Goal: Task Accomplishment & Management: Manage account settings

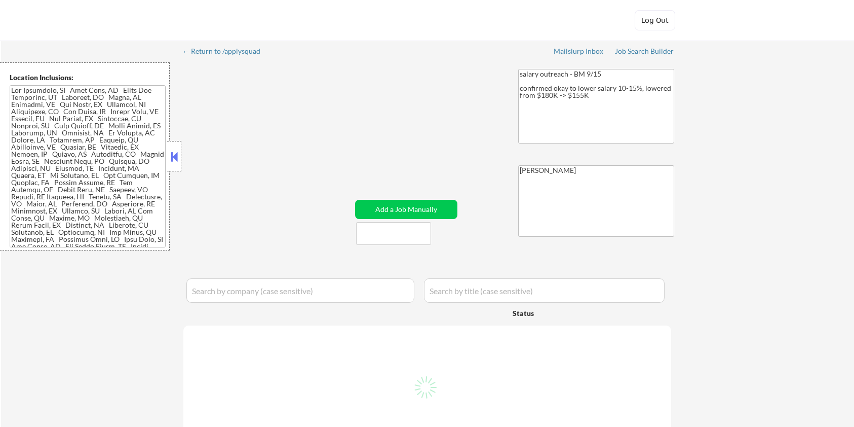
select select ""pending""
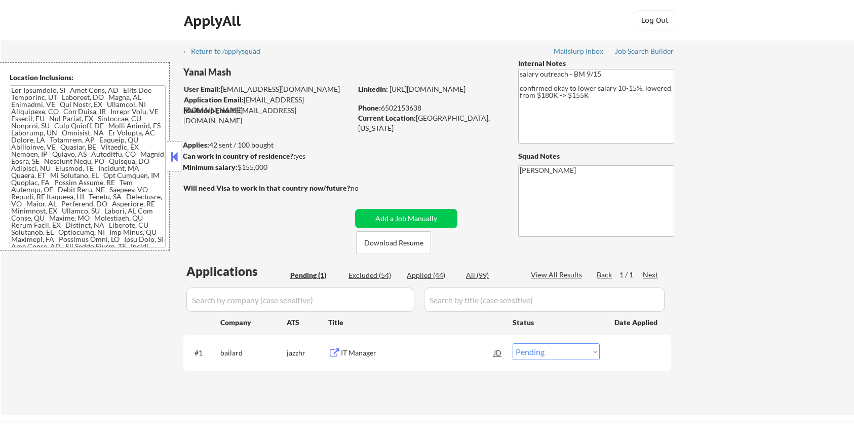
scroll to position [498, 0]
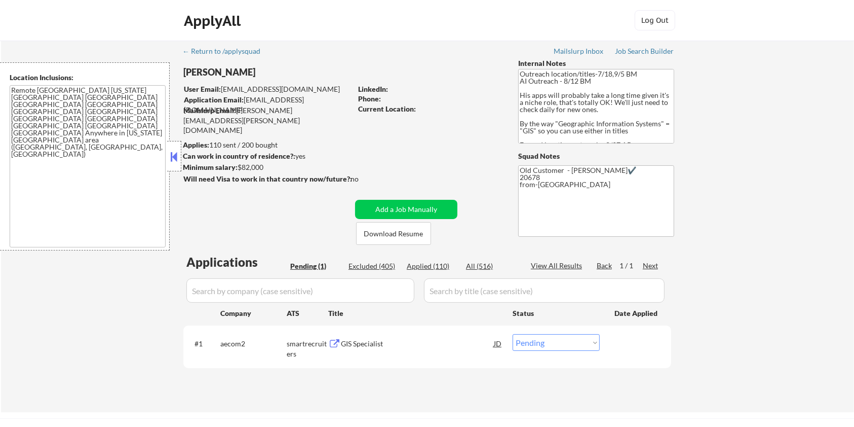
click at [378, 346] on div "GIS Specialist" at bounding box center [417, 343] width 153 height 10
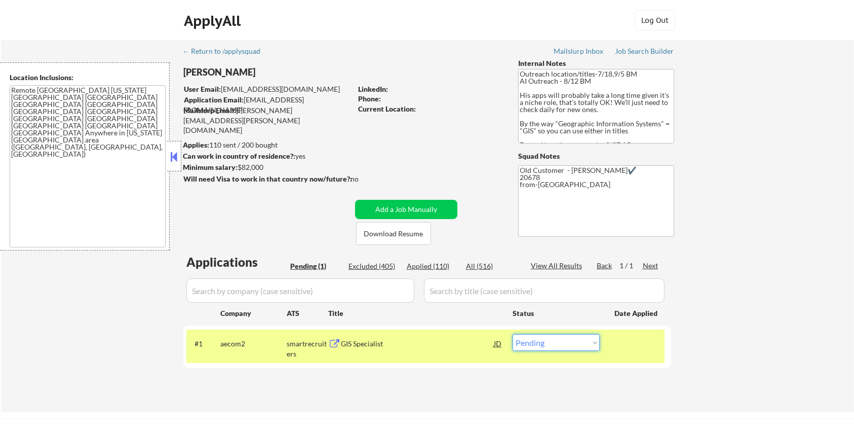
click at [559, 346] on select "Choose an option... Pending Applied Excluded (Questions) Excluded (Expired) Exc…" at bounding box center [556, 342] width 87 height 17
click at [513, 334] on select "Choose an option... Pending Applied Excluded (Questions) Excluded (Expired) Exc…" at bounding box center [556, 342] width 87 height 17
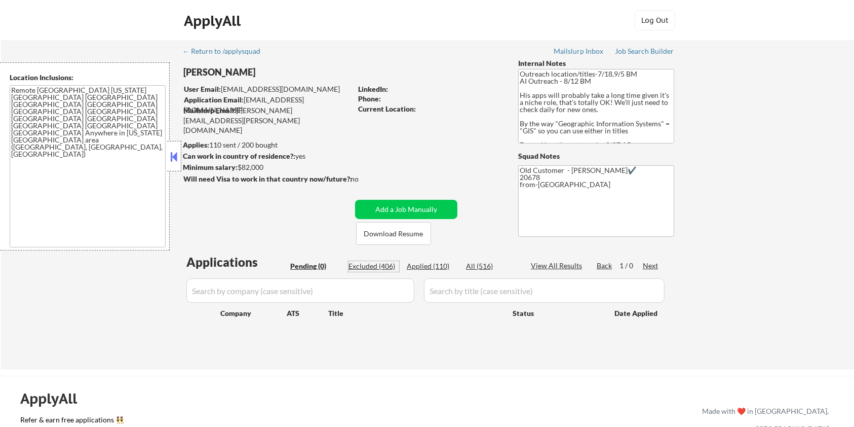
click at [370, 263] on div "Excluded (406)" at bounding box center [373, 266] width 51 height 10
select select ""excluded__bad_match_""
select select ""excluded__expired_""
select select ""excluded""
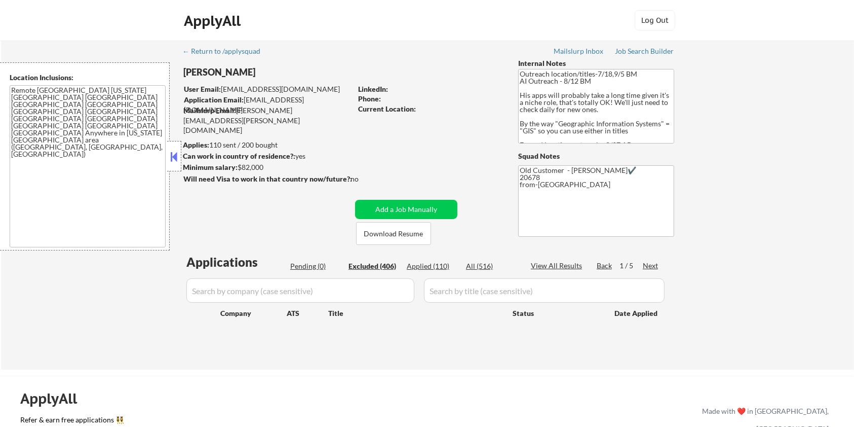
select select ""excluded__bad_match_""
select select ""excluded__salary_""
select select ""excluded""
select select ""excluded__expired_""
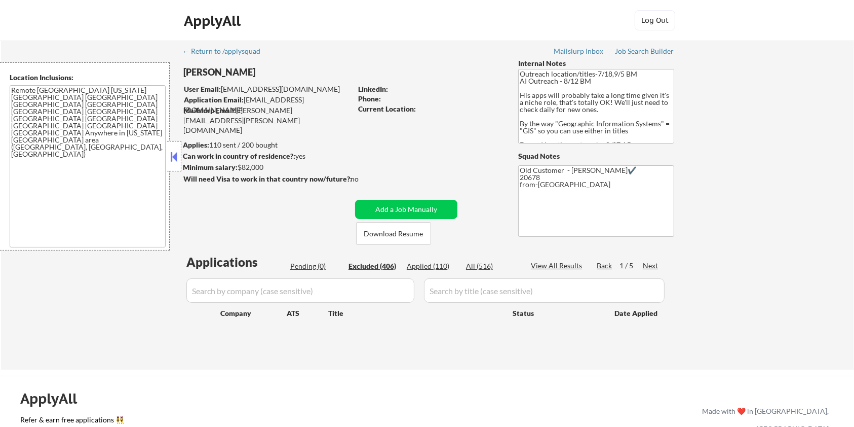
select select ""excluded__other_""
select select ""excluded__salary_""
select select ""excluded""
select select ""excluded__expired_""
select select ""excluded__salary_""
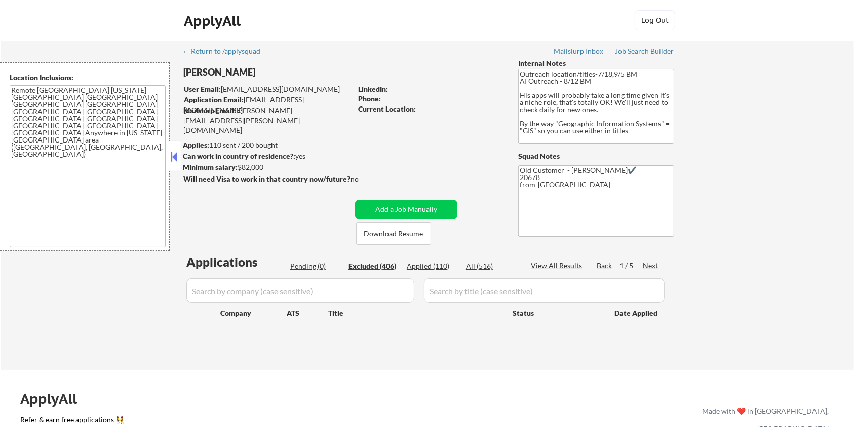
select select ""excluded__location_""
select select ""excluded__salary_""
select select ""excluded__location_""
select select ""excluded__salary_""
select select ""excluded""
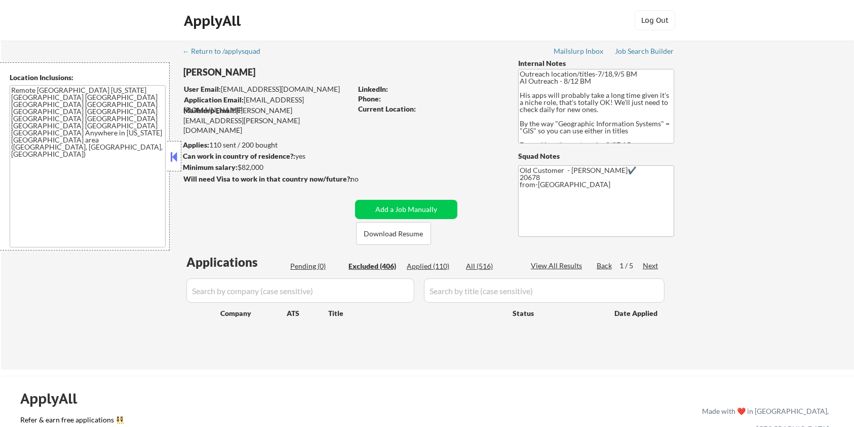
select select ""excluded__expired_""
select select ""excluded__location_""
select select ""excluded__expired_""
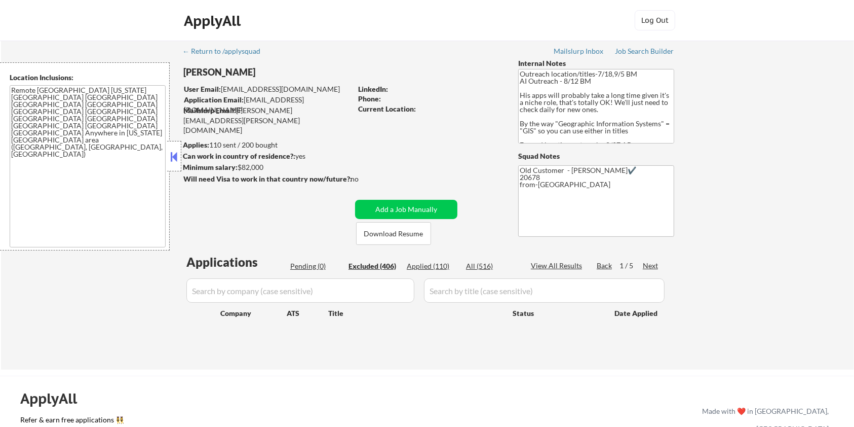
select select ""excluded__expired_""
select select ""excluded__location_""
select select ""excluded""
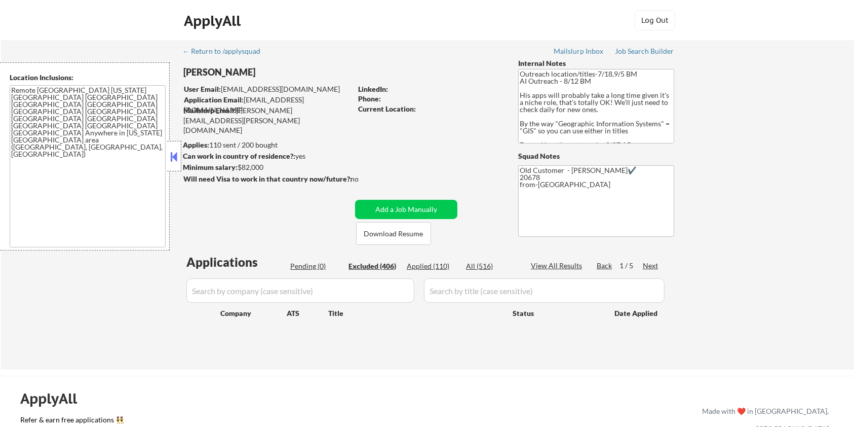
select select ""excluded__expired_""
select select ""excluded__location_""
select select ""excluded__expired_""
select select ""excluded__location_""
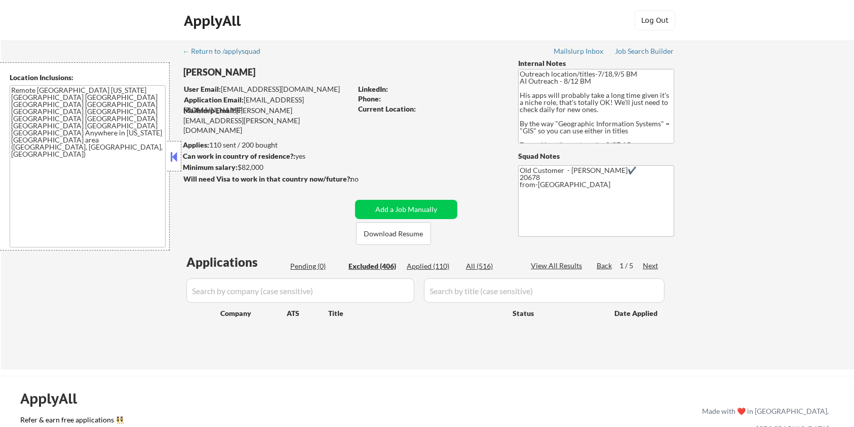
select select ""excluded__expired_""
select select ""excluded__location_""
select select ""excluded__expired_""
select select ""excluded__bad_match_""
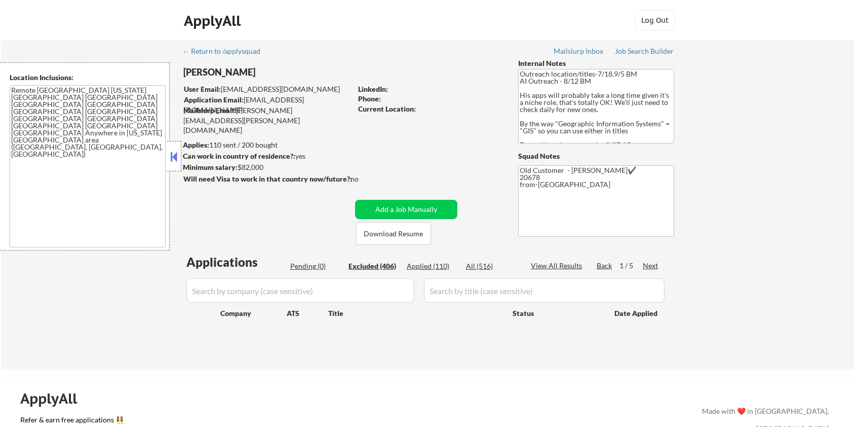
select select ""excluded__bad_match_""
select select ""excluded__location_""
select select ""excluded__expired_""
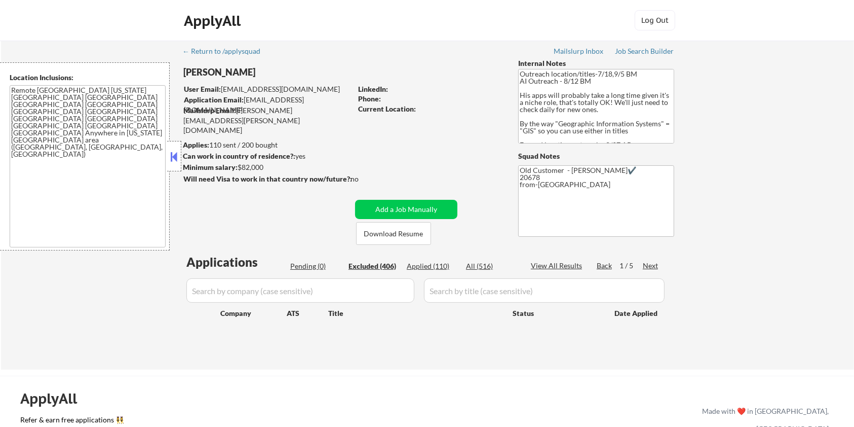
select select ""excluded""
select select ""excluded__expired_""
select select ""excluded__location_""
select select ""excluded""
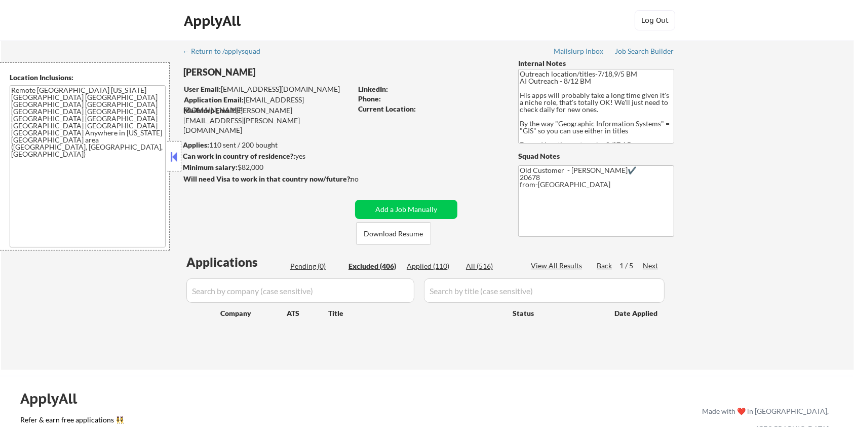
select select ""excluded__expired_""
select select ""excluded__location_""
select select ""excluded__other_""
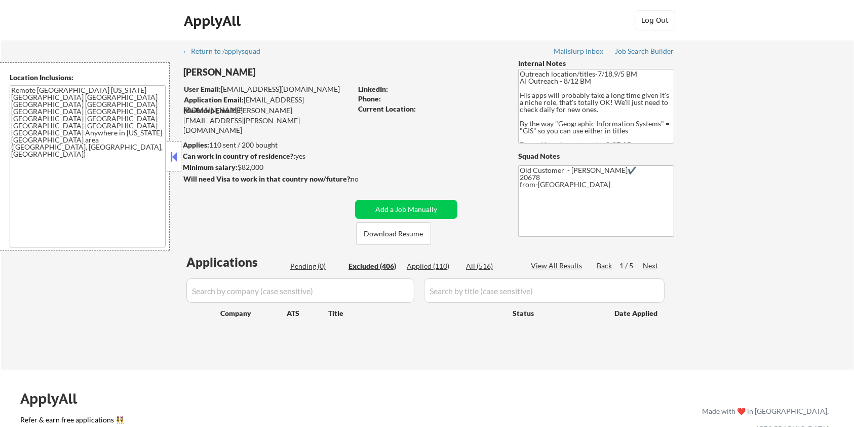
select select ""excluded__other_""
select select ""excluded__salary_""
select select ""excluded__expired_""
select select ""excluded__bad_match_""
select select ""excluded__expired_""
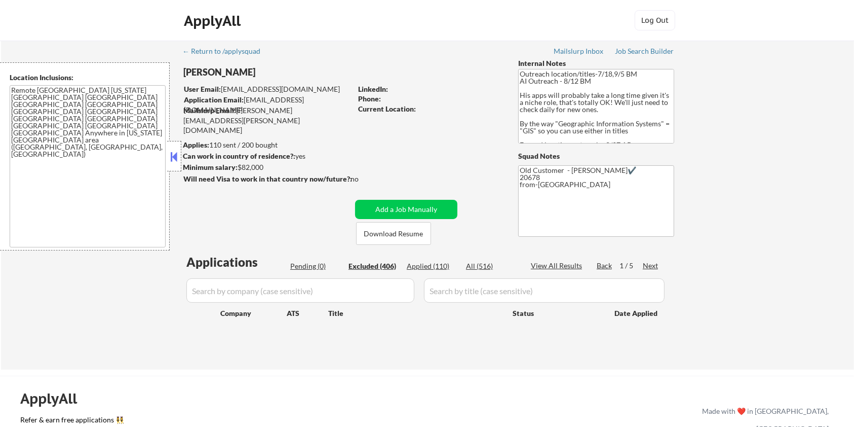
select select ""excluded__expired_""
select select ""excluded__bad_match_""
select select ""excluded__other_""
select select ""excluded__location_""
select select ""excluded__bad_match_""
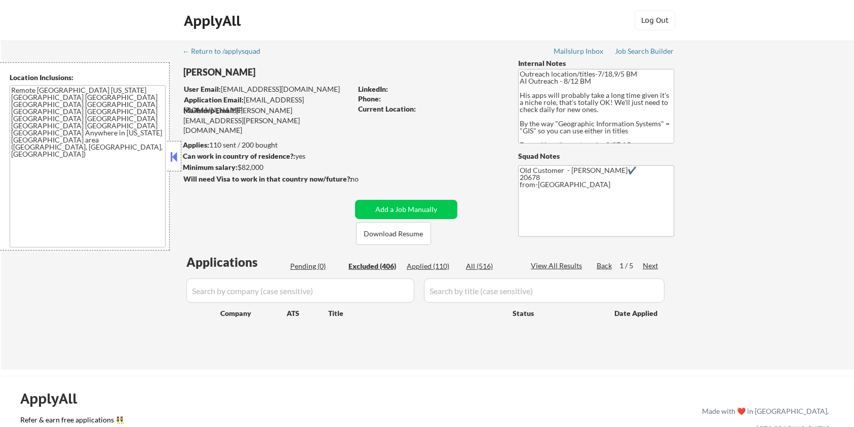
select select ""excluded__bad_match_""
select select ""excluded__location_""
select select ""excluded__bad_match_""
select select ""excluded__expired_""
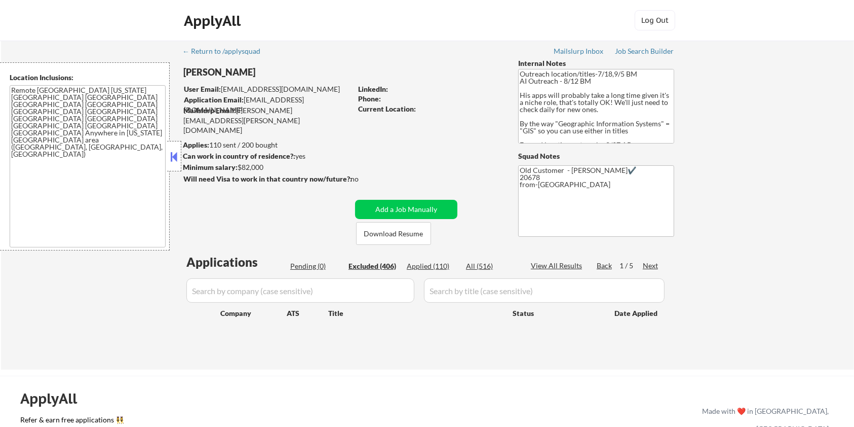
select select ""excluded__bad_match_""
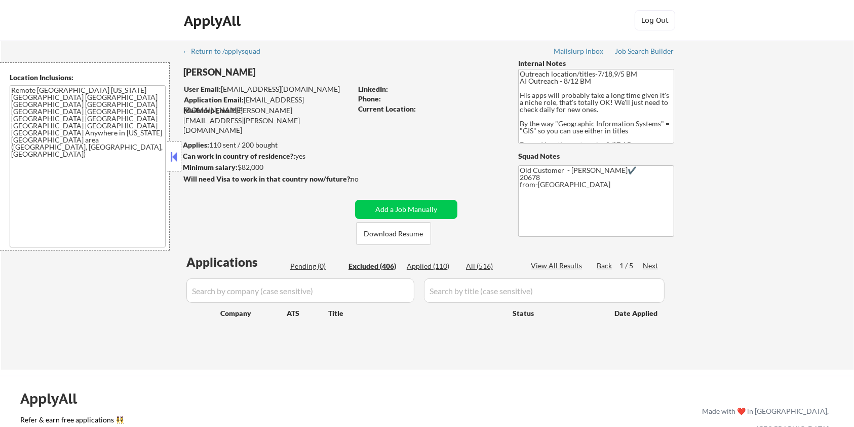
select select ""excluded""
select select ""excluded__salary_""
select select ""excluded__bad_match_""
select select ""excluded__other_""
select select ""excluded__bad_match_""
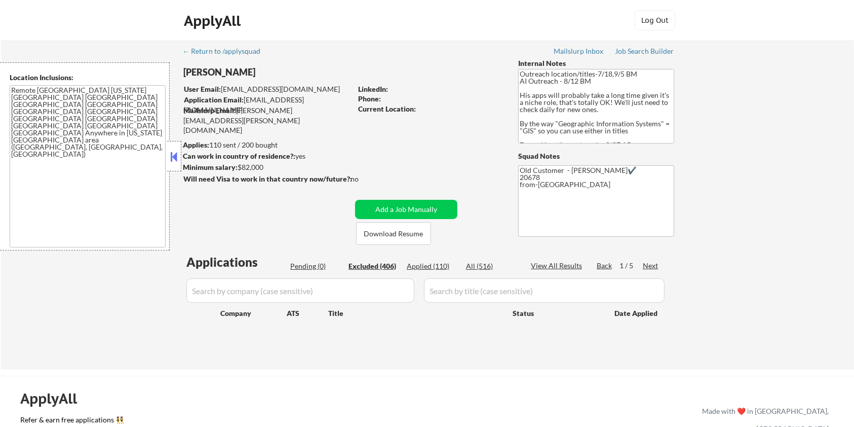
select select ""excluded__bad_match_""
select select ""excluded__other_""
select select ""excluded__salary_""
select select ""excluded__expired_""
select select ""excluded__bad_match_""
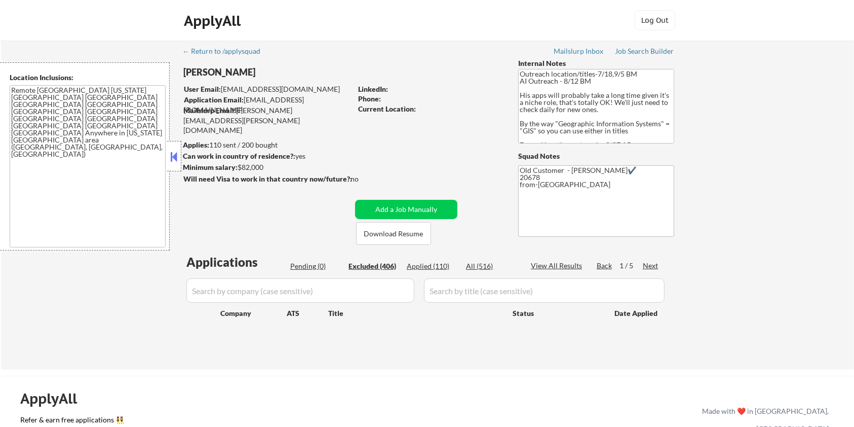
select select ""excluded__other_""
select select ""excluded__bad_match_""
select select ""excluded__expired_""
select select ""excluded__other_""
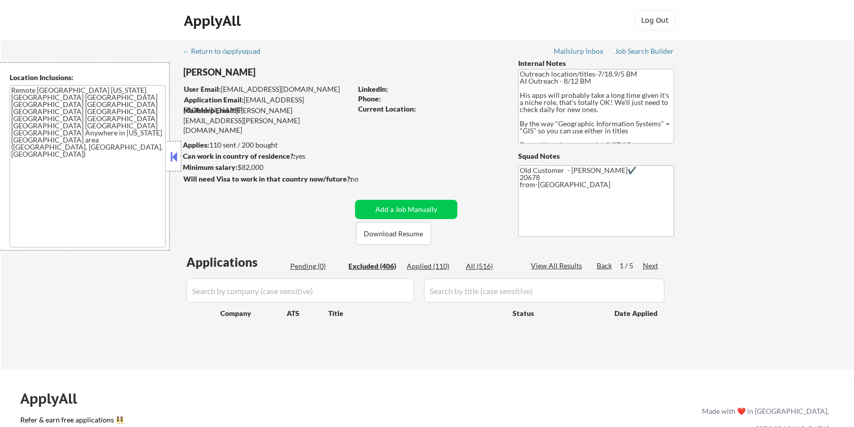
select select ""excluded__bad_match_""
select select ""excluded__expired_""
select select ""excluded__bad_match_""
select select ""excluded__salary_""
select select ""excluded__location_""
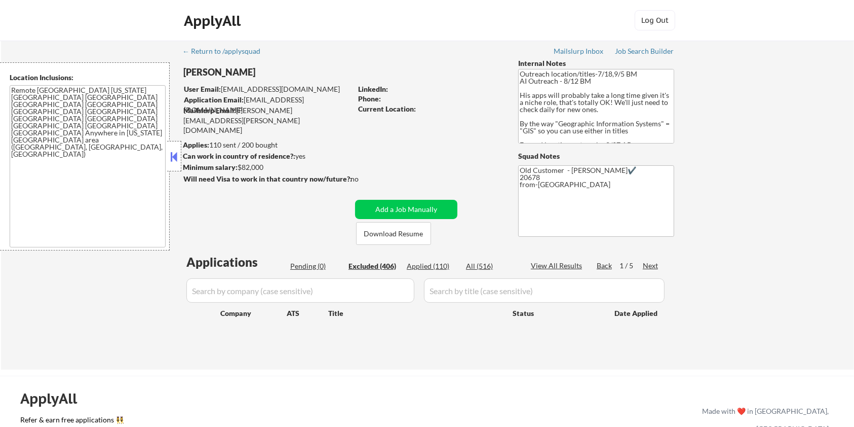
select select ""excluded__location_""
select select ""excluded__expired_""
select select ""excluded__bad_match_""
select select ""excluded__other_""
select select ""excluded__bad_match_""
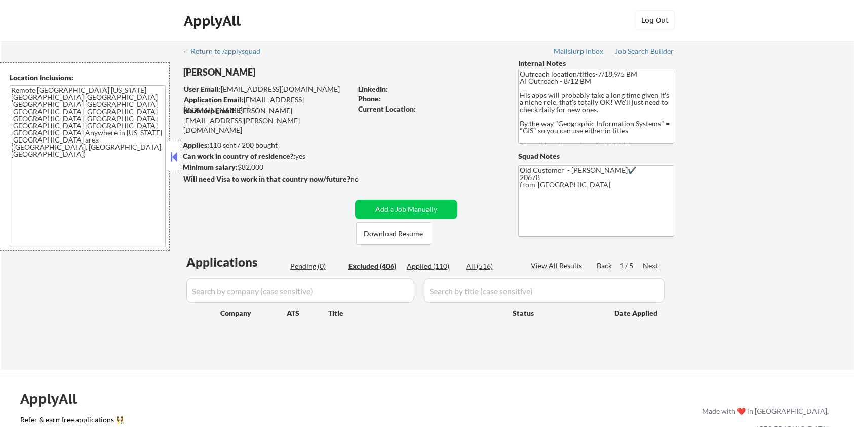
select select ""excluded__other_""
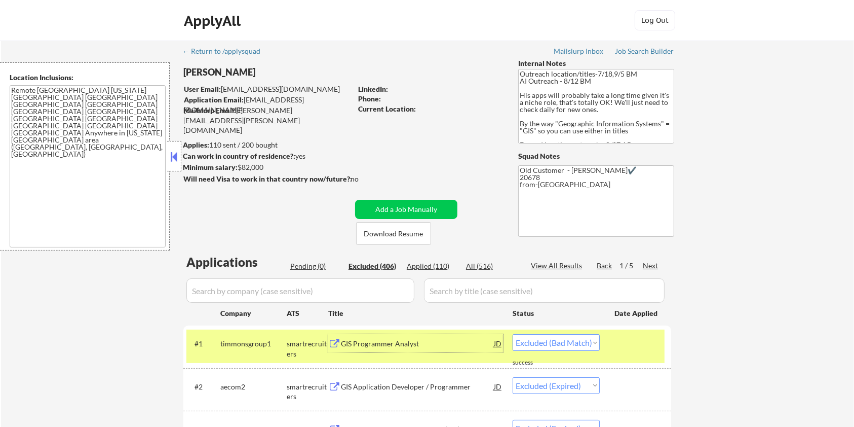
click at [366, 345] on div "GIS Programmer Analyst" at bounding box center [417, 343] width 153 height 10
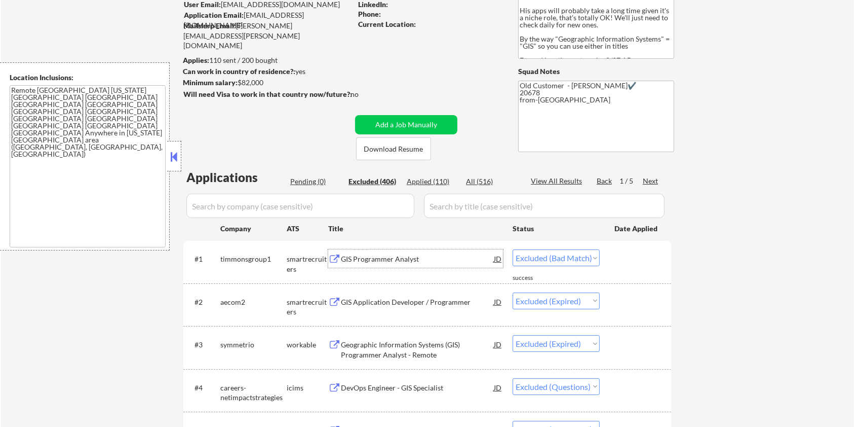
scroll to position [135, 0]
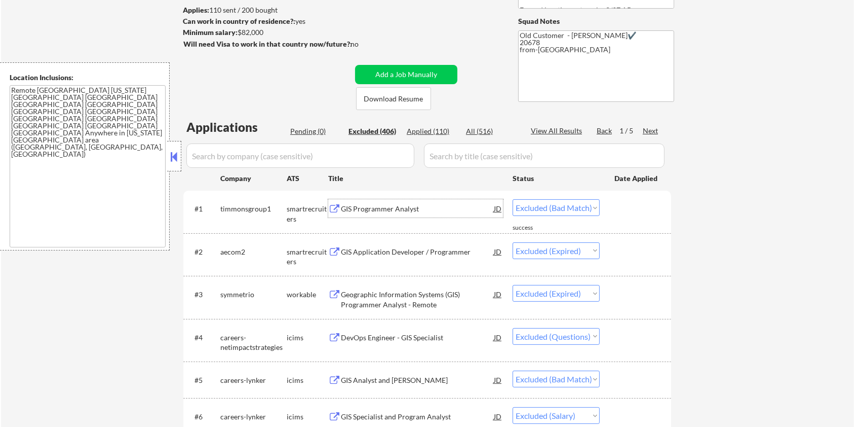
click at [552, 200] on select "Choose an option... Pending Applied Excluded (Questions) Excluded (Expired) Exc…" at bounding box center [556, 207] width 87 height 17
select select ""excluded__expired_""
click at [513, 199] on select "Choose an option... Pending Applied Excluded (Questions) Excluded (Expired) Exc…" at bounding box center [556, 207] width 87 height 17
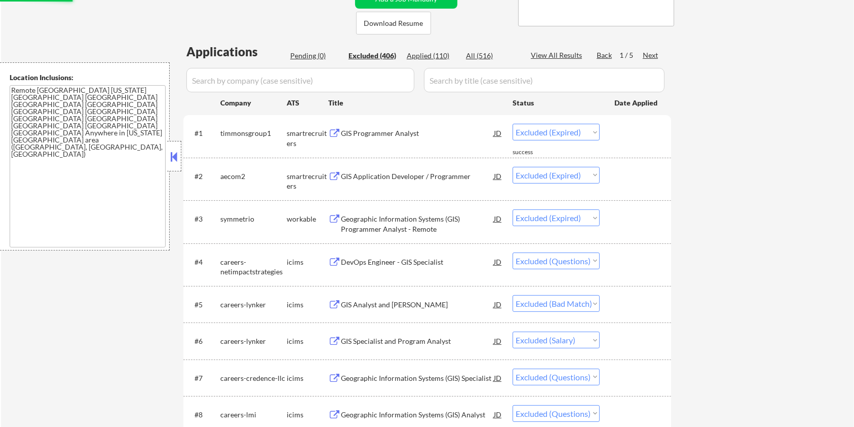
scroll to position [270, 0]
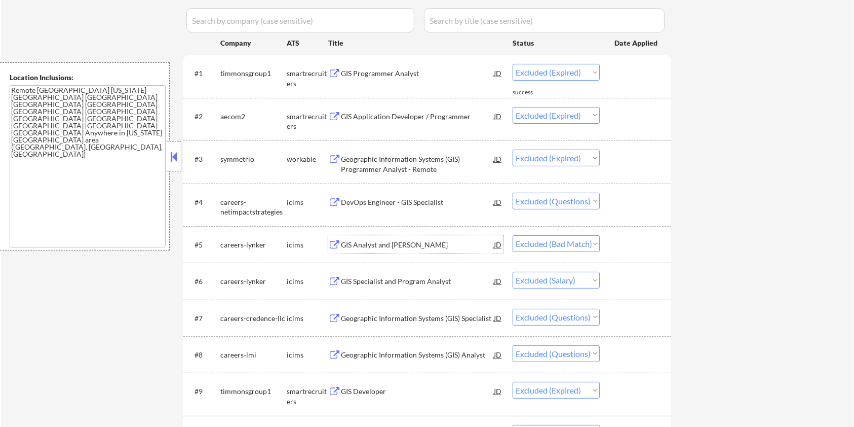
click at [376, 242] on div "GIS Analyst and Junior Developer" at bounding box center [417, 245] width 153 height 10
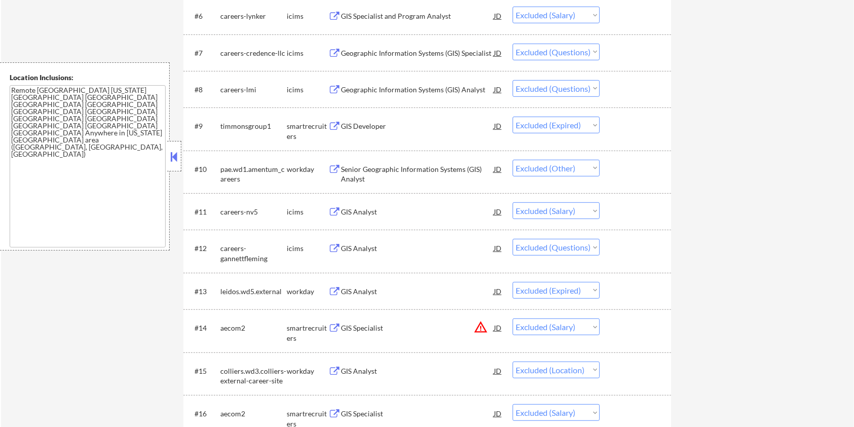
scroll to position [540, 0]
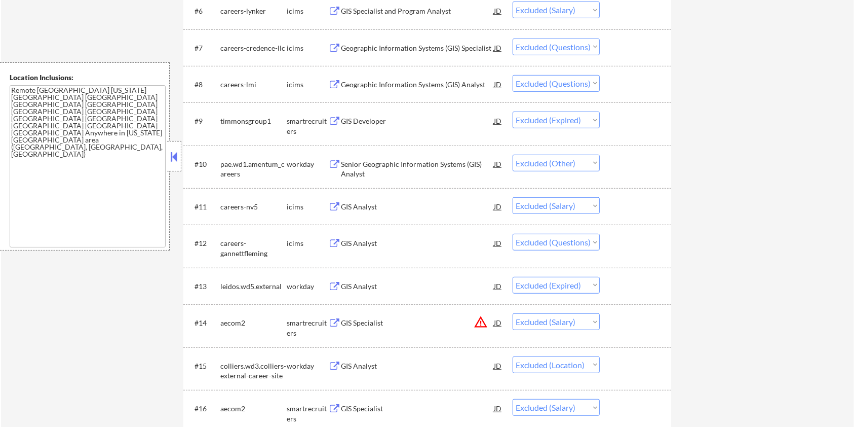
click at [432, 205] on div "GIS Analyst" at bounding box center [417, 207] width 153 height 10
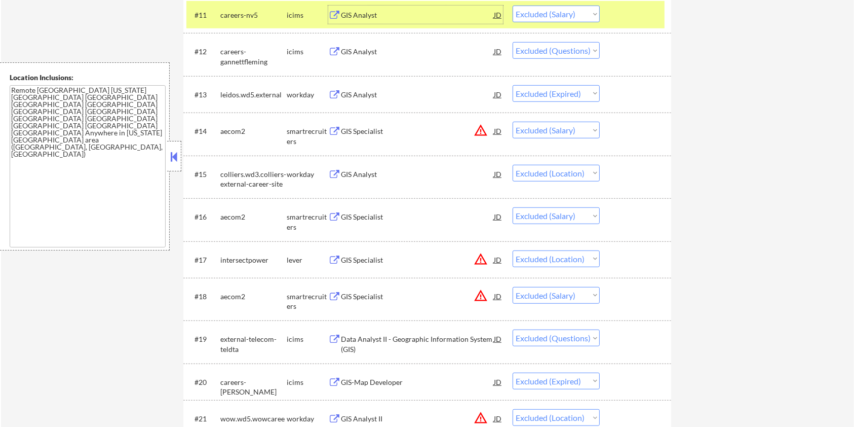
scroll to position [743, 0]
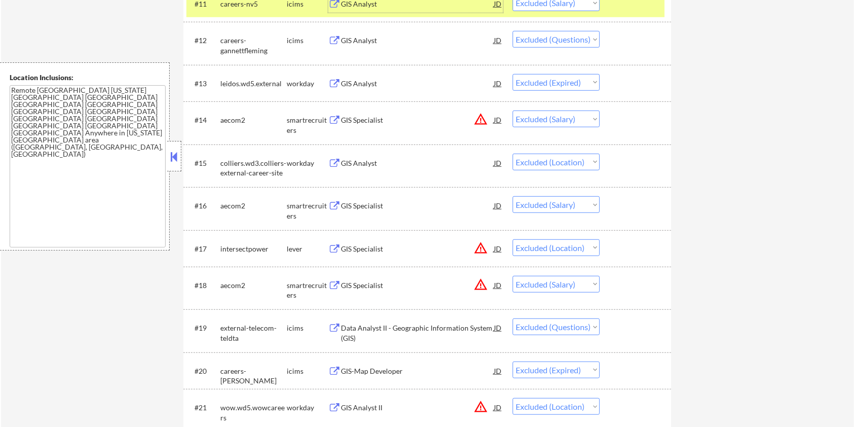
click at [369, 206] on div "GIS Specialist" at bounding box center [417, 206] width 153 height 10
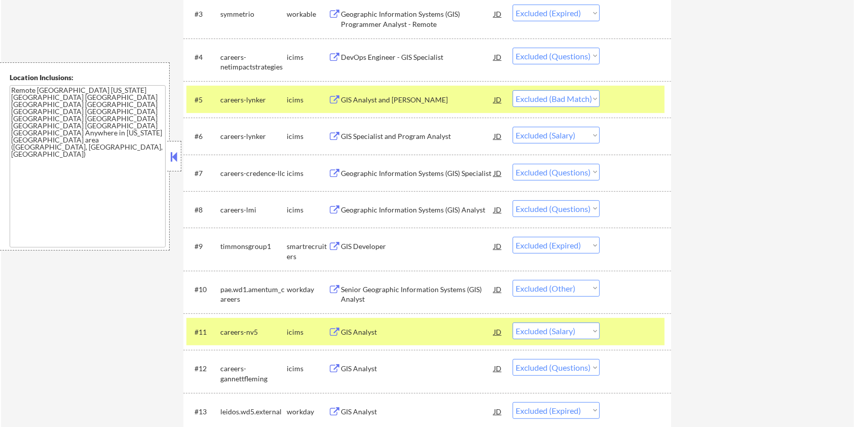
scroll to position [473, 0]
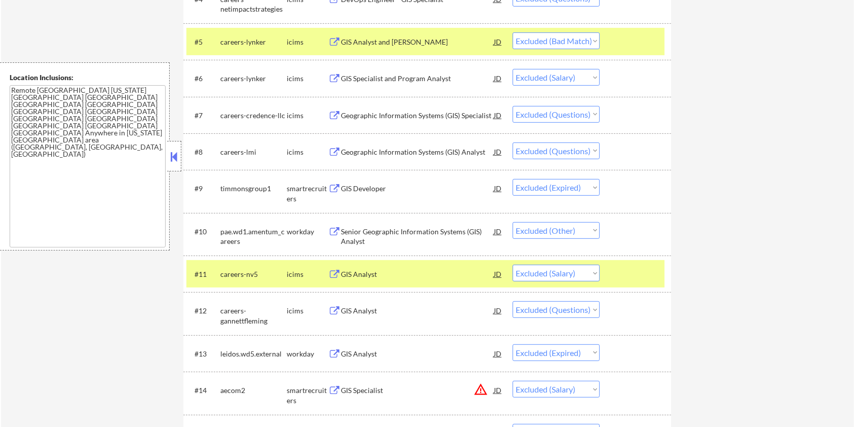
click at [395, 229] on div "Senior Geographic Information Systems (GIS) Analyst" at bounding box center [417, 236] width 153 height 20
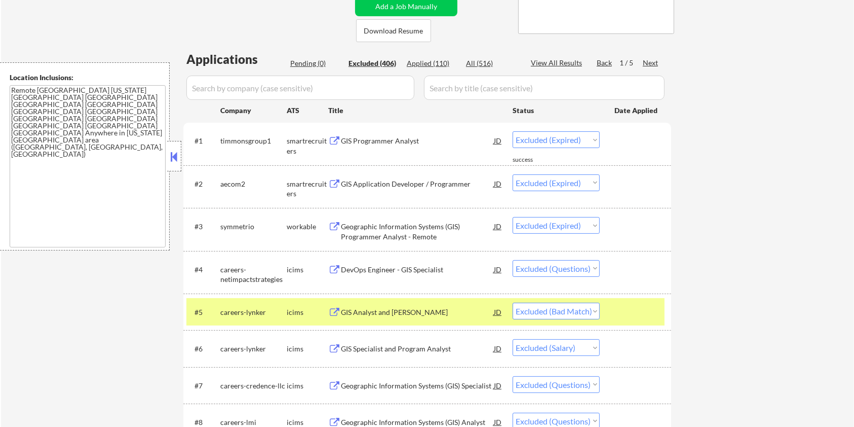
scroll to position [67, 0]
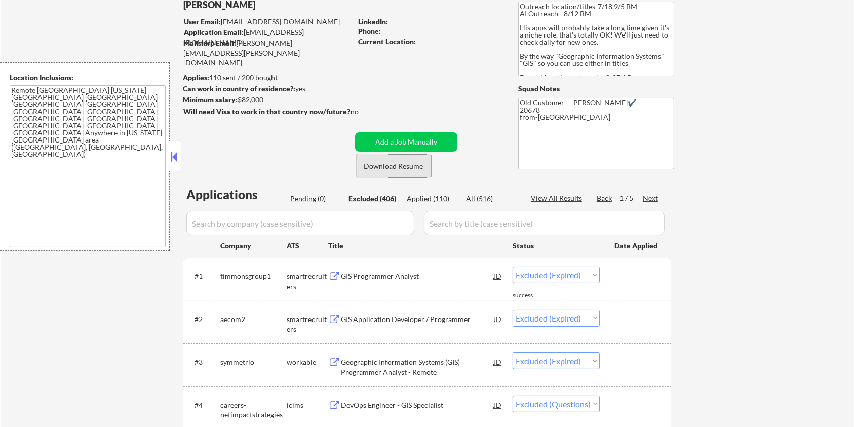
click at [412, 168] on button "Download Resume" at bounding box center [393, 165] width 75 height 23
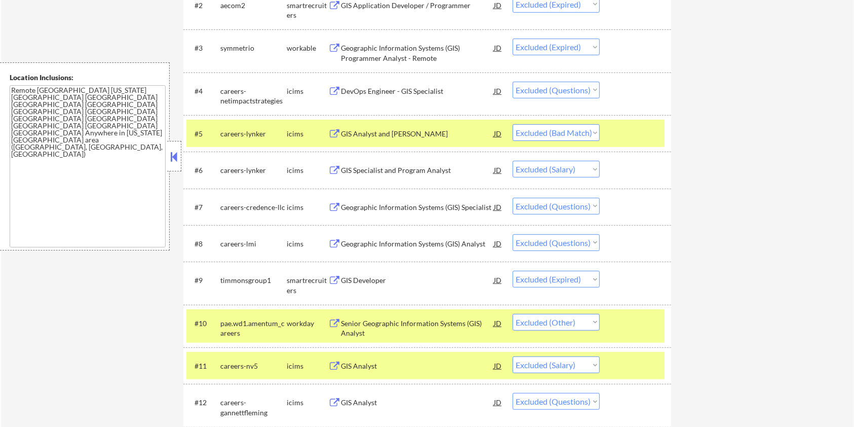
scroll to position [473, 0]
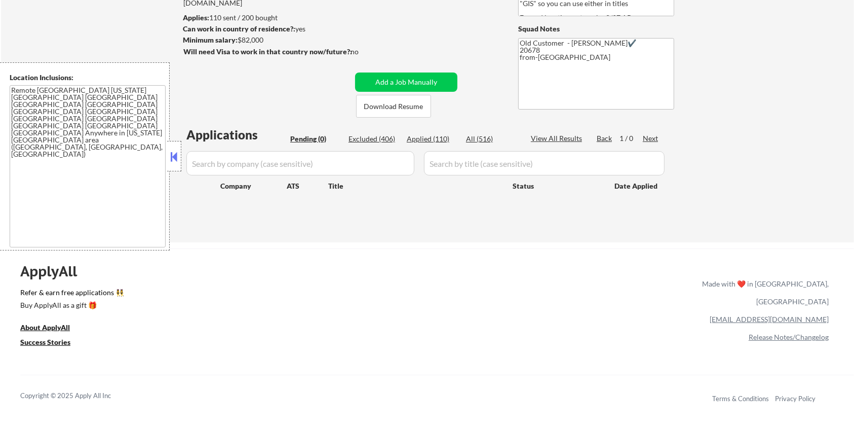
scroll to position [124, 0]
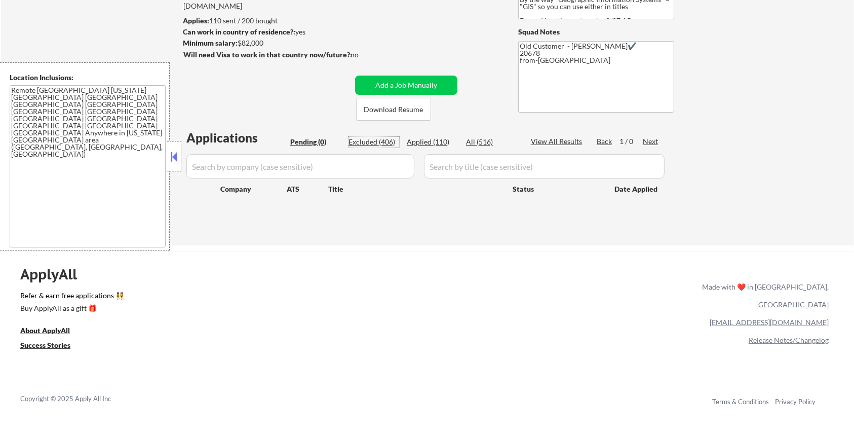
click at [384, 139] on div "Excluded (406)" at bounding box center [373, 142] width 51 height 10
select select ""excluded__expired_""
select select ""excluded""
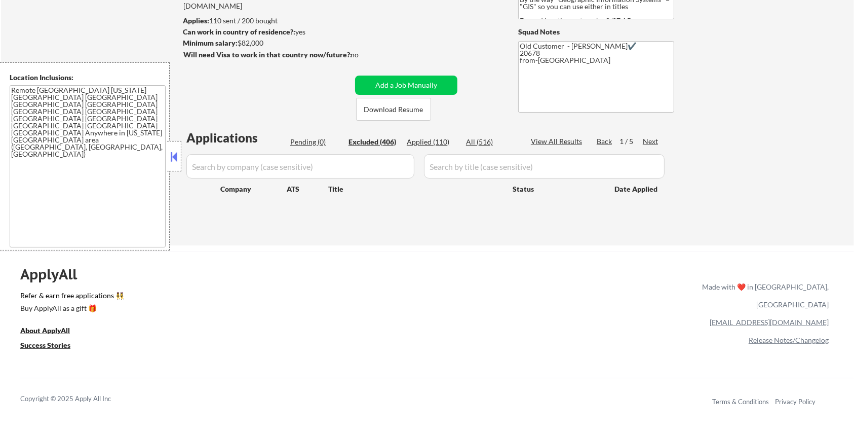
select select ""excluded__bad_match_""
select select ""excluded__salary_""
select select ""excluded""
select select ""excluded__expired_""
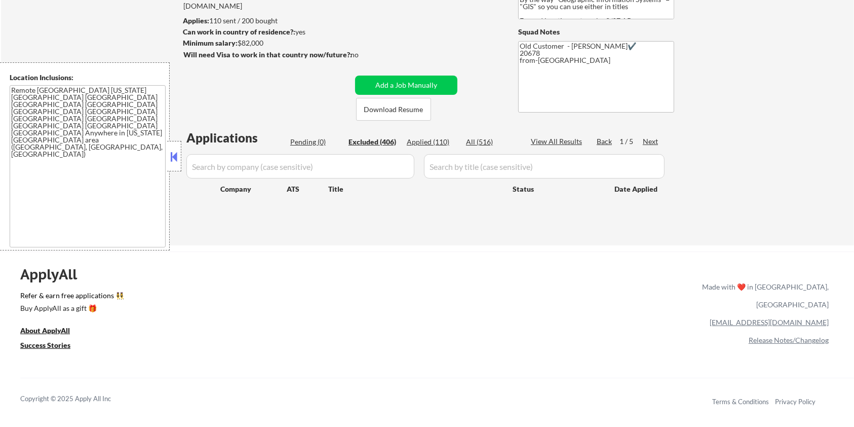
select select ""excluded__other_""
select select ""excluded__salary_""
select select ""excluded""
select select ""excluded__expired_""
select select ""excluded__salary_""
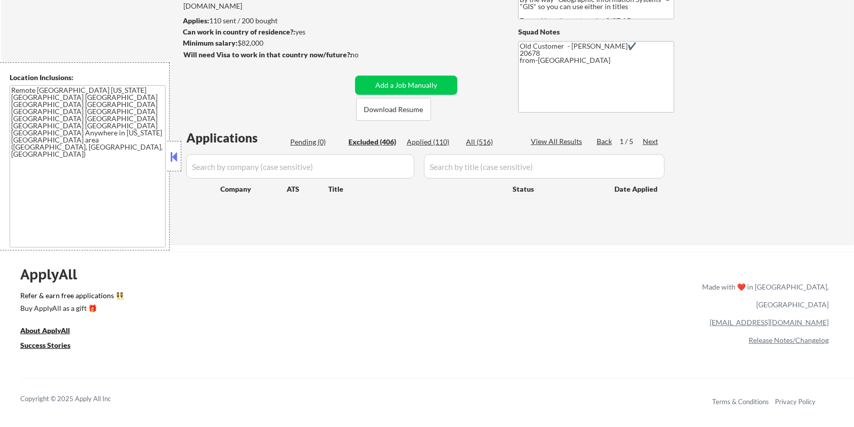
select select ""excluded__location_""
select select ""excluded__salary_""
select select ""excluded__location_""
select select ""excluded__salary_""
select select ""excluded""
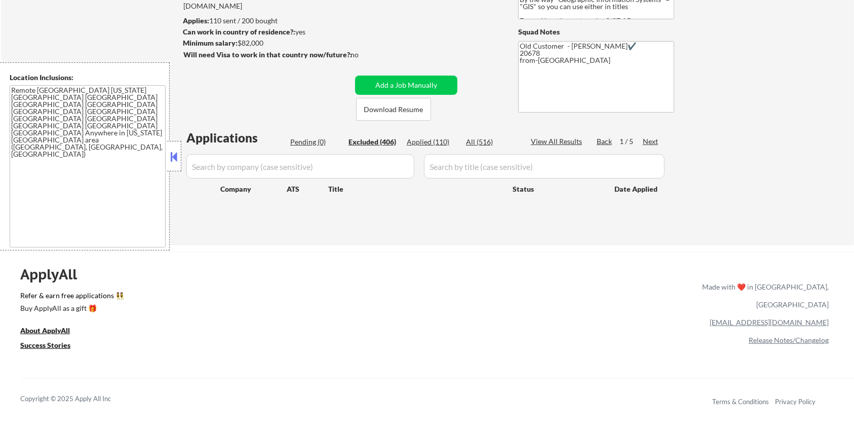
select select ""excluded__expired_""
select select ""excluded__location_""
select select ""excluded__expired_""
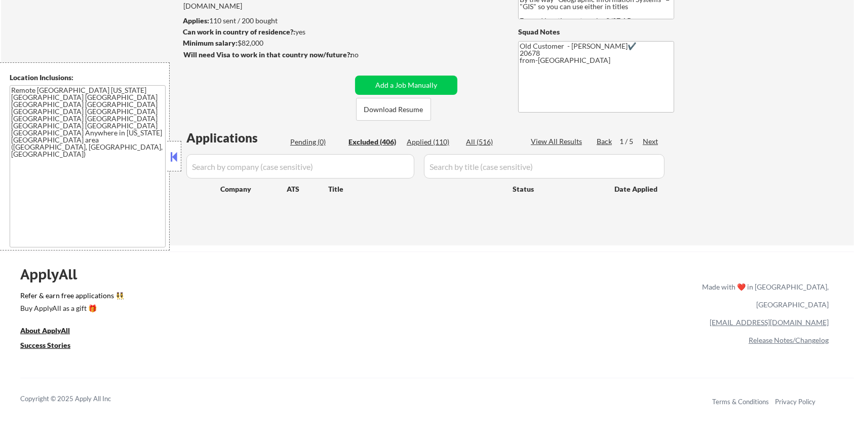
select select ""excluded__expired_""
select select ""excluded__location_""
select select ""excluded""
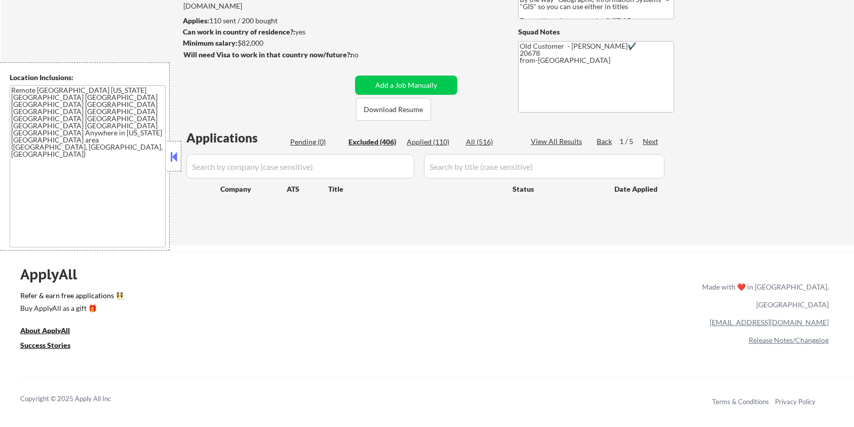
select select ""excluded__expired_""
select select ""excluded__location_""
select select ""excluded__expired_""
select select ""excluded__location_""
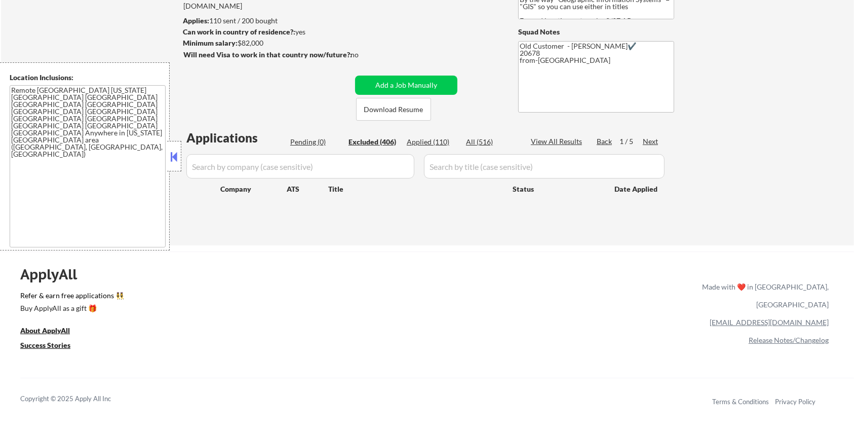
select select ""excluded__expired_""
select select ""excluded__location_""
select select ""excluded__expired_""
select select ""excluded__bad_match_""
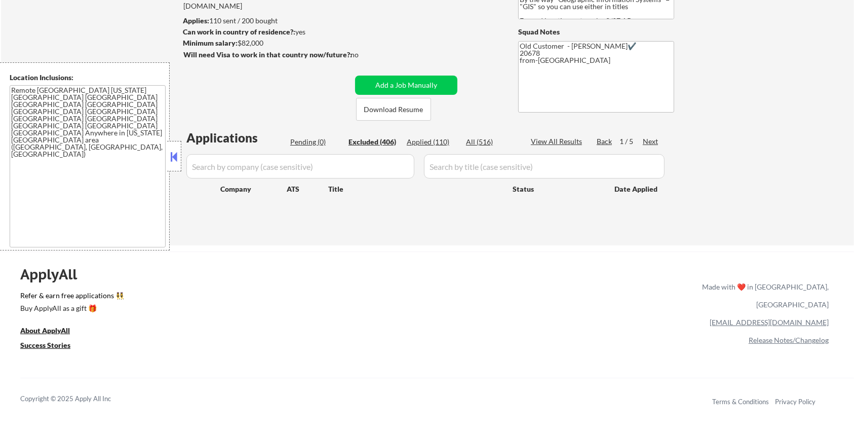
select select ""excluded__bad_match_""
select select ""excluded__location_""
select select ""excluded__expired_""
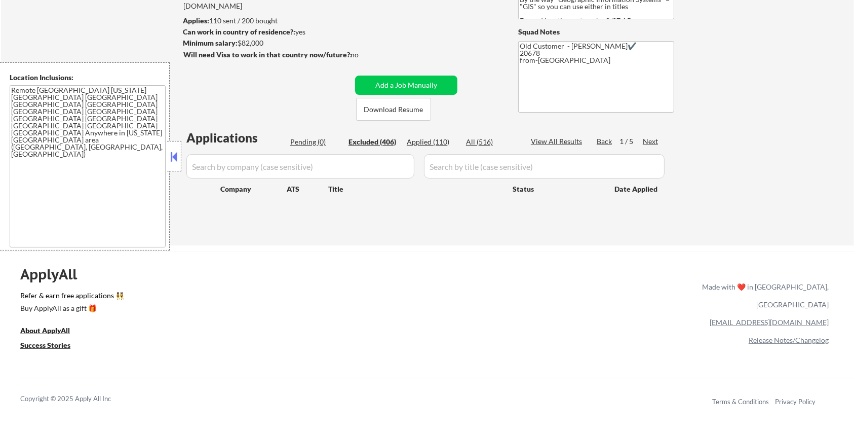
select select ""excluded""
select select ""excluded__expired_""
select select ""excluded__location_""
select select ""excluded""
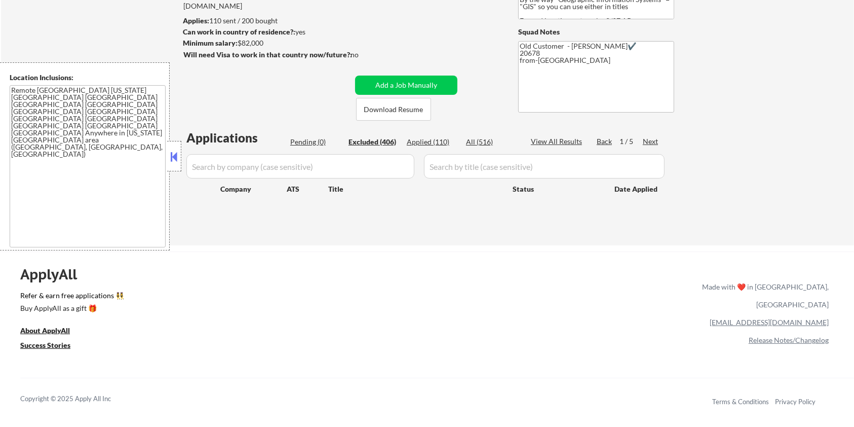
select select ""excluded__expired_""
select select ""excluded__location_""
select select ""excluded__other_""
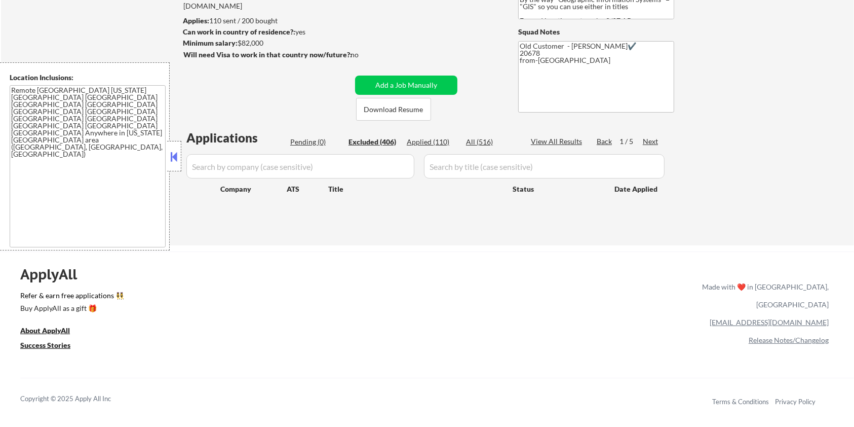
select select ""excluded__other_""
select select ""excluded__salary_""
select select ""excluded__expired_""
select select ""excluded__bad_match_""
select select ""excluded__expired_""
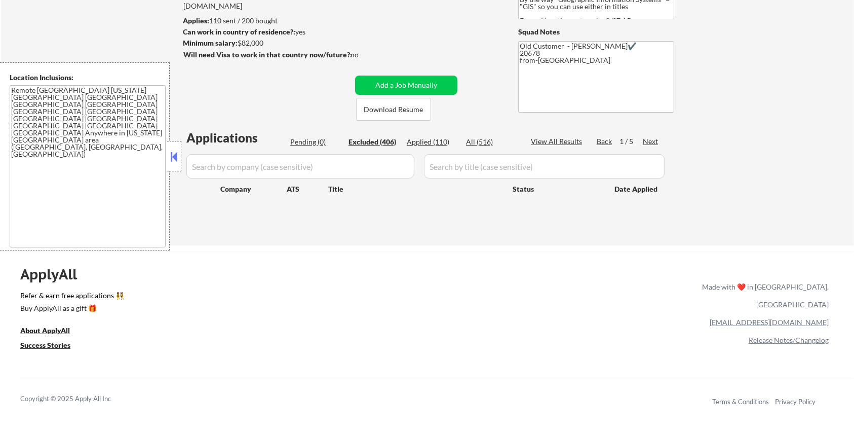
select select ""excluded__expired_""
select select ""excluded__bad_match_""
select select ""excluded__other_""
select select ""excluded__location_""
select select ""excluded__bad_match_""
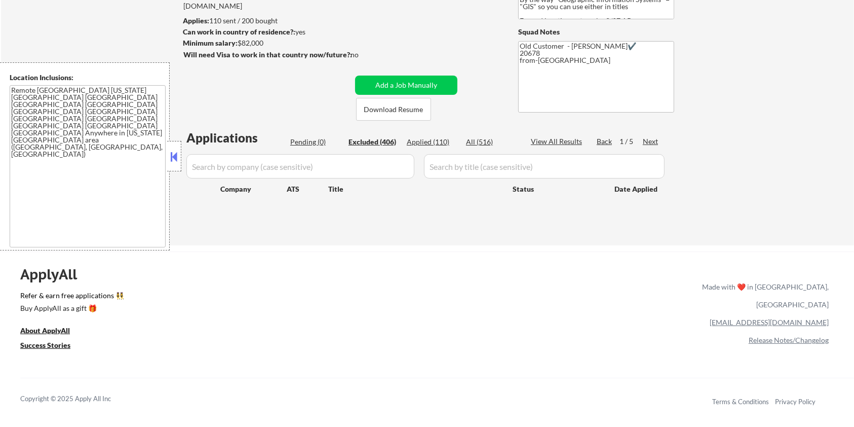
select select ""excluded__bad_match_""
select select ""excluded__location_""
select select ""excluded__bad_match_""
select select ""excluded__expired_""
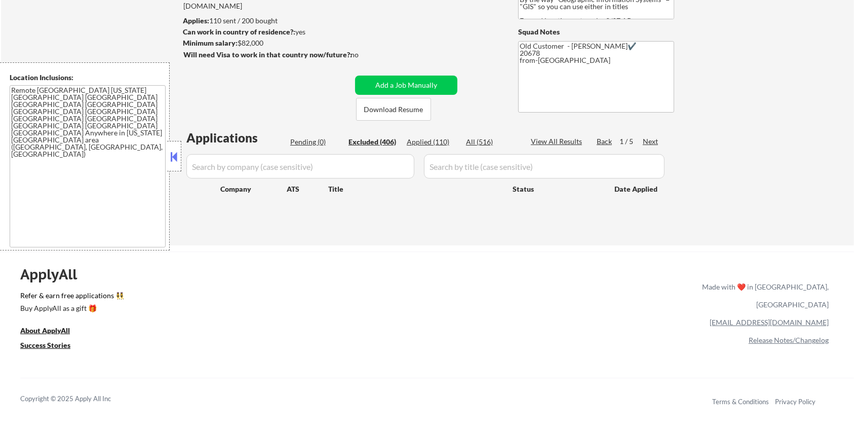
select select ""excluded__bad_match_""
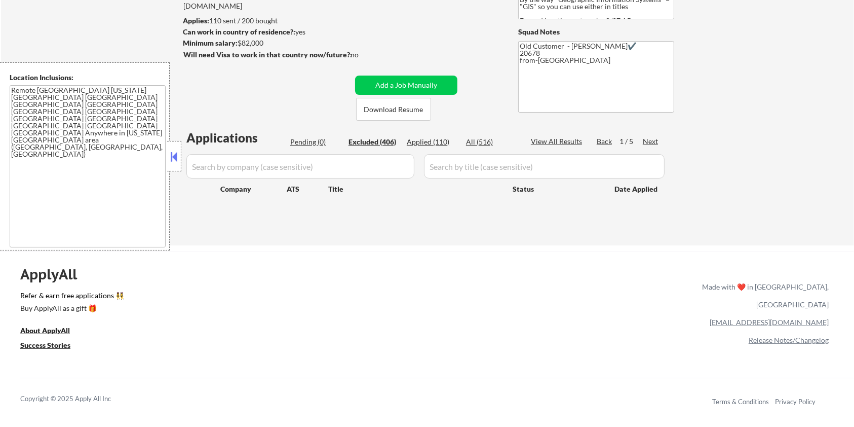
select select ""excluded""
select select ""excluded__salary_""
select select ""excluded__bad_match_""
select select ""excluded__other_""
select select ""excluded__bad_match_""
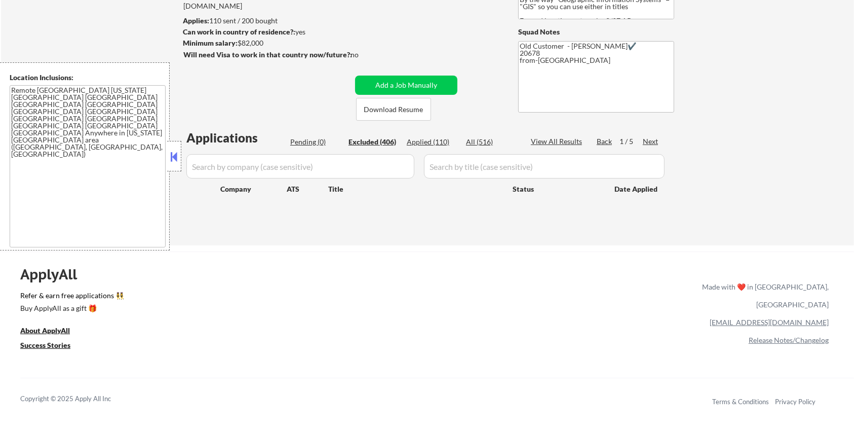
select select ""excluded__bad_match_""
select select ""excluded__other_""
select select ""excluded__salary_""
select select ""excluded__expired_""
select select ""excluded__bad_match_""
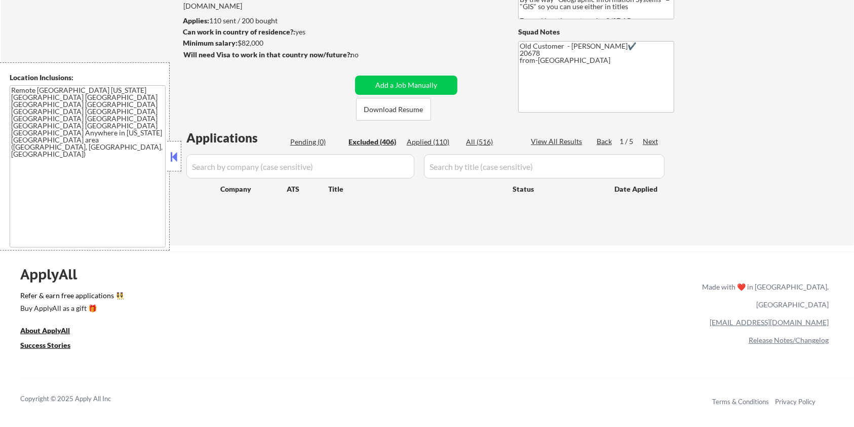
select select ""excluded__other_""
select select ""excluded__bad_match_""
select select ""excluded__expired_""
select select ""excluded__other_""
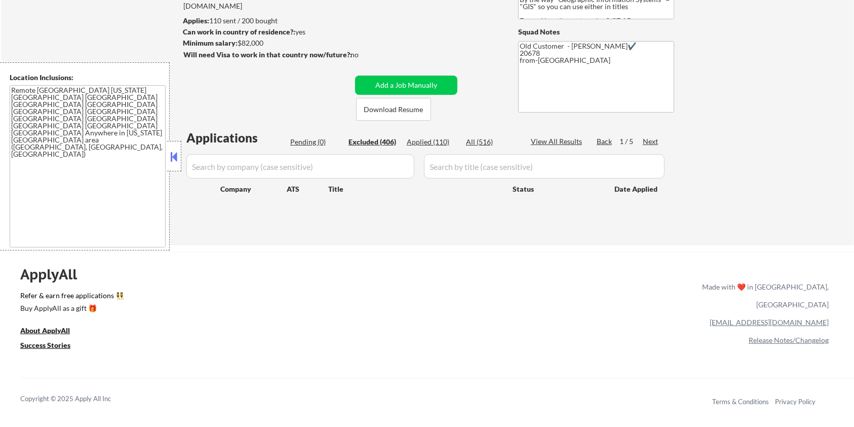
select select ""excluded__bad_match_""
select select ""excluded__expired_""
select select ""excluded__bad_match_""
select select ""excluded__salary_""
select select ""excluded__location_""
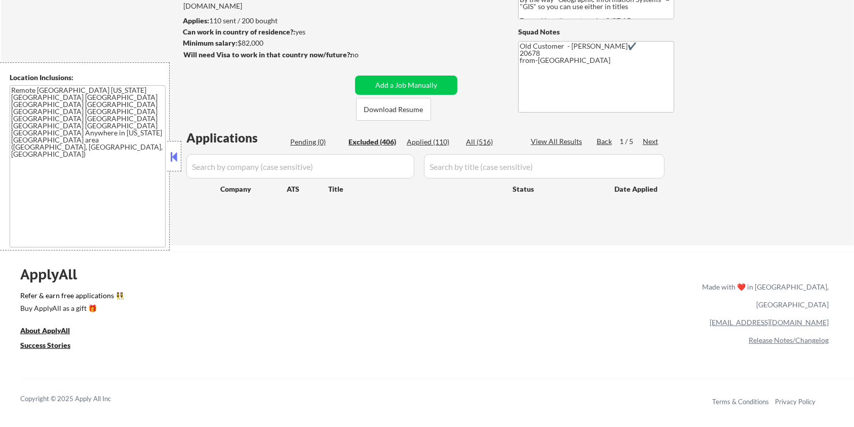
select select ""excluded__location_""
select select ""excluded__expired_""
select select ""excluded__bad_match_""
select select ""excluded__other_""
select select ""excluded__bad_match_""
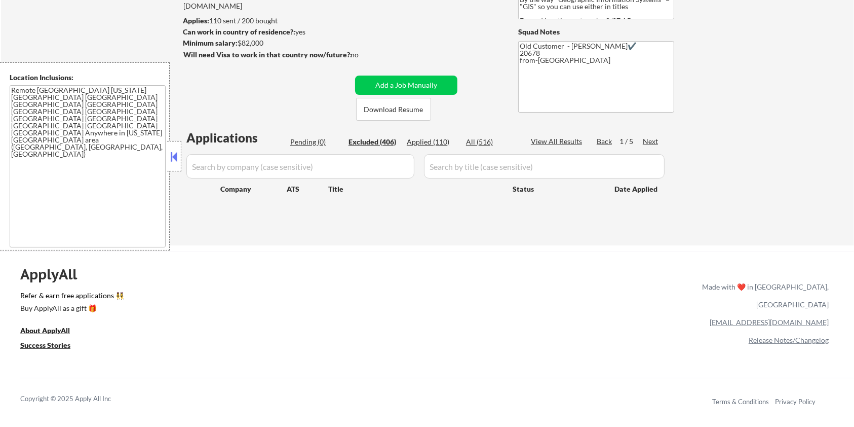
select select ""excluded__other_""
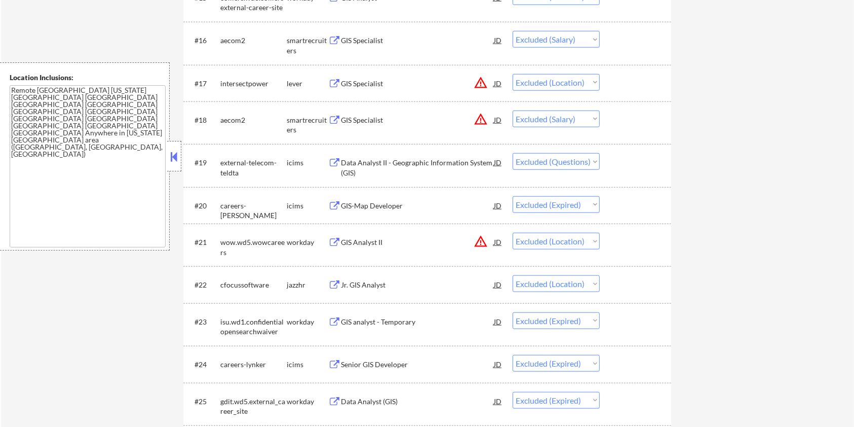
scroll to position [935, 0]
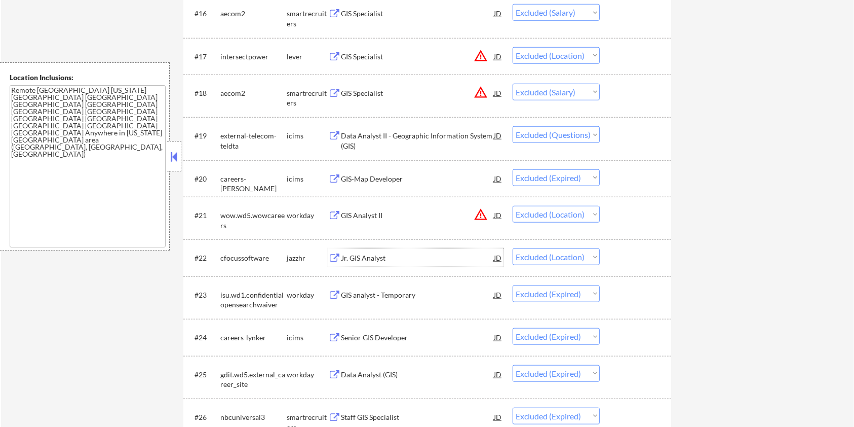
click at [353, 258] on div "Jr. GIS Analyst" at bounding box center [417, 258] width 153 height 10
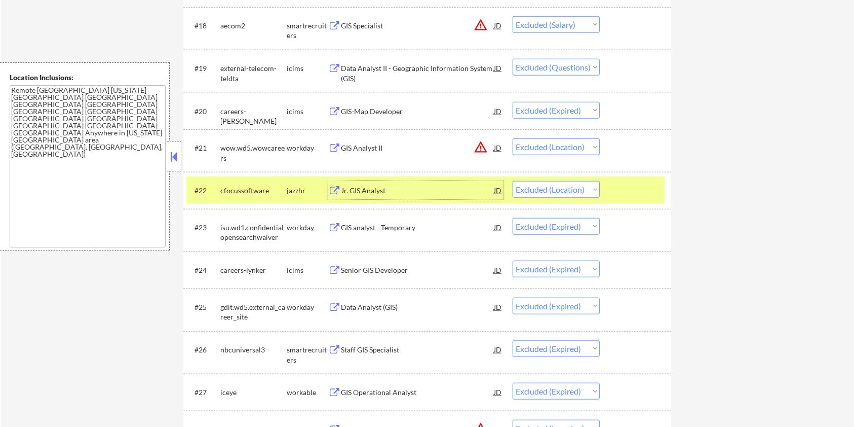
scroll to position [1137, 0]
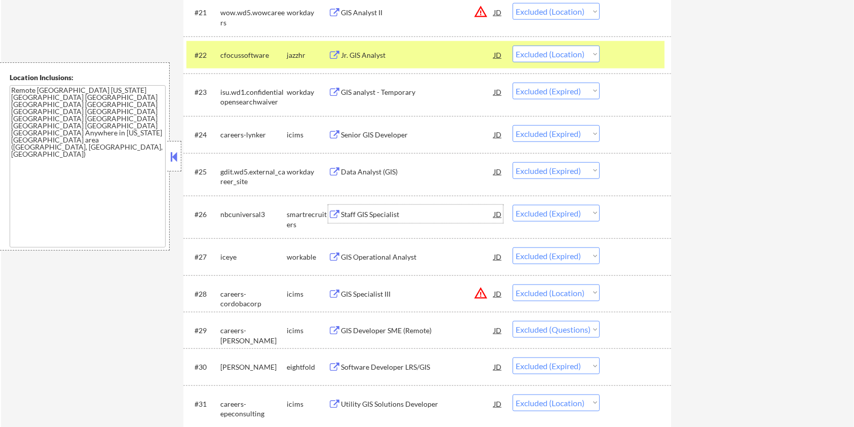
click at [390, 210] on div "Staff GIS Specialist" at bounding box center [417, 214] width 153 height 10
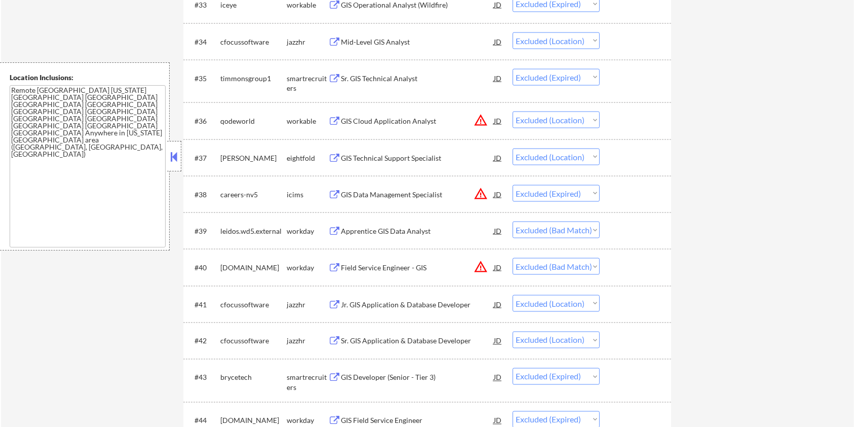
scroll to position [1678, 0]
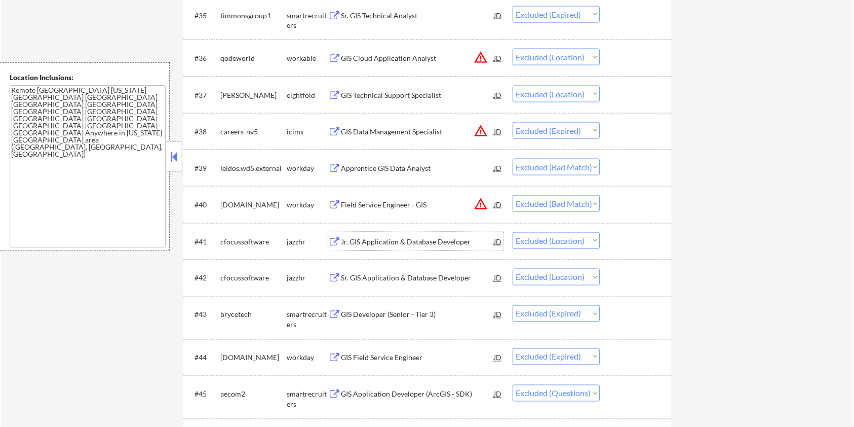
click at [377, 241] on div "Jr. GIS Application & Database Developer" at bounding box center [417, 242] width 153 height 10
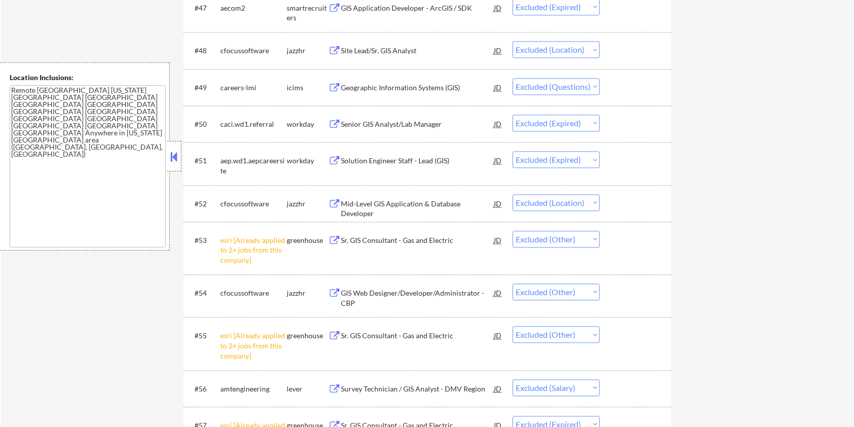
scroll to position [2218, 0]
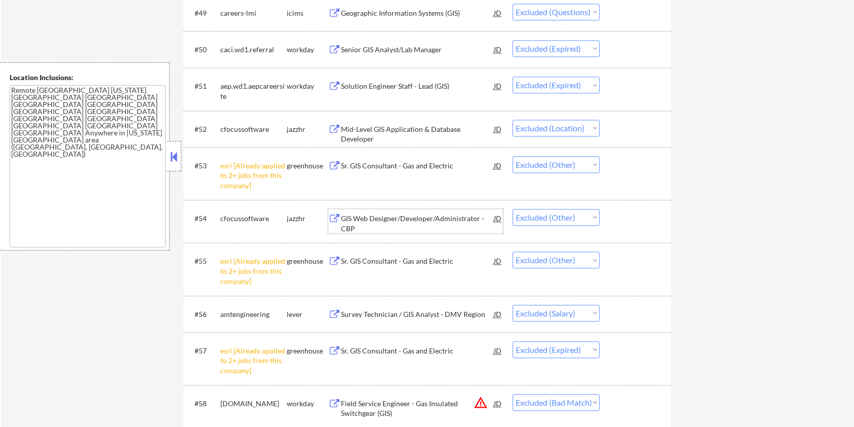
click at [416, 215] on div "GIS Web Designer/Developer/Administrator - CBP" at bounding box center [417, 223] width 153 height 20
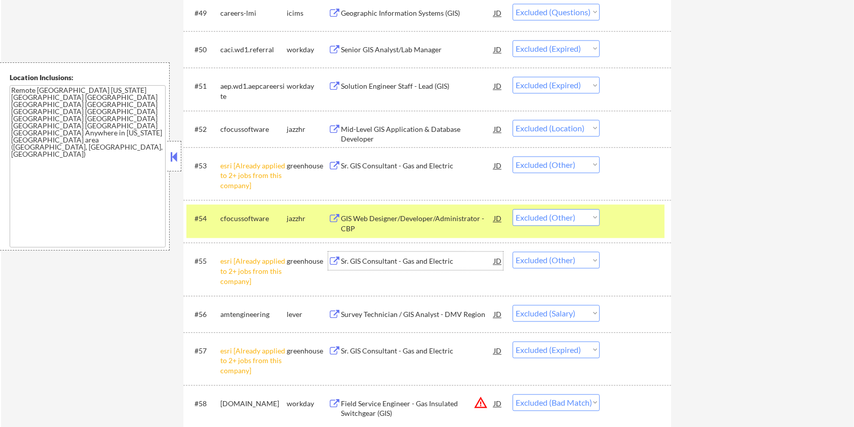
click at [425, 256] on div "Sr. GIS Consultant - Gas and Electric" at bounding box center [417, 261] width 153 height 10
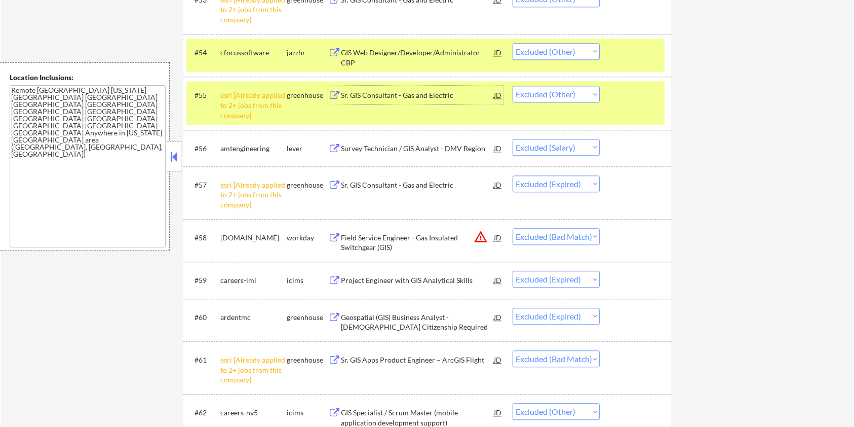
scroll to position [2420, 0]
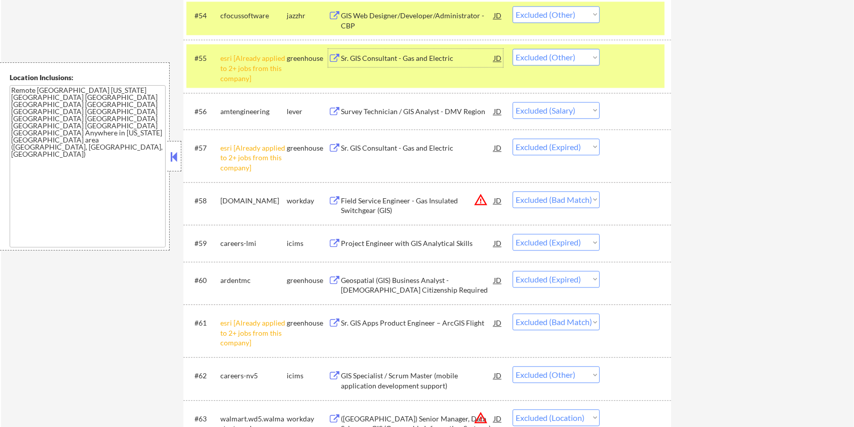
click at [396, 199] on div "Field Service Engineer - Gas Insulated Switchgear (GIS)" at bounding box center [417, 206] width 153 height 20
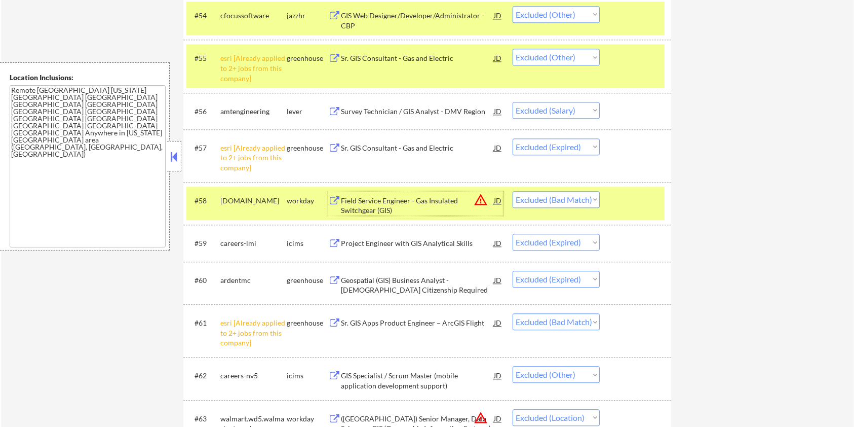
scroll to position [2555, 0]
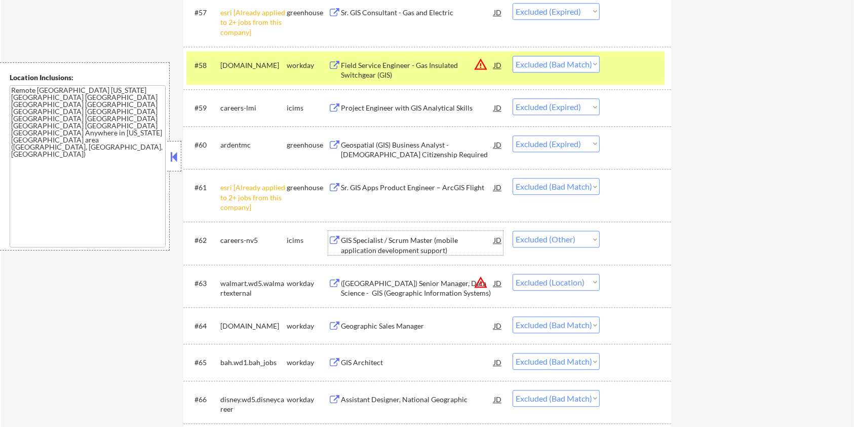
click at [407, 240] on div "GIS Specialist / Scrum Master (mobile application development support)" at bounding box center [417, 245] width 153 height 20
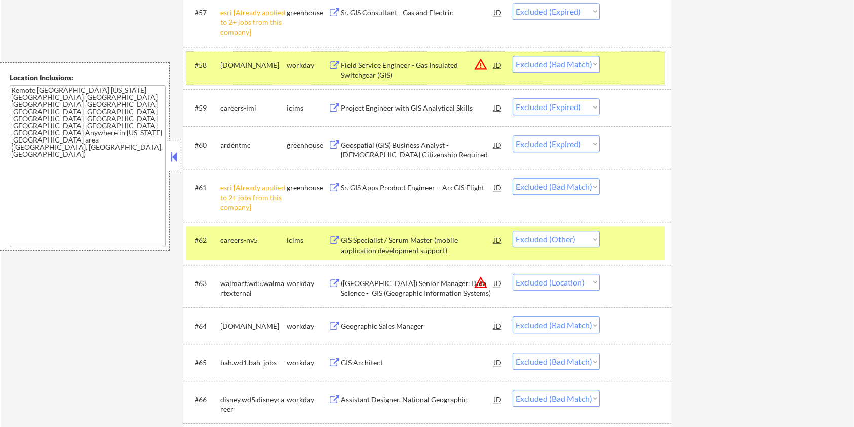
click at [639, 67] on div at bounding box center [636, 65] width 45 height 18
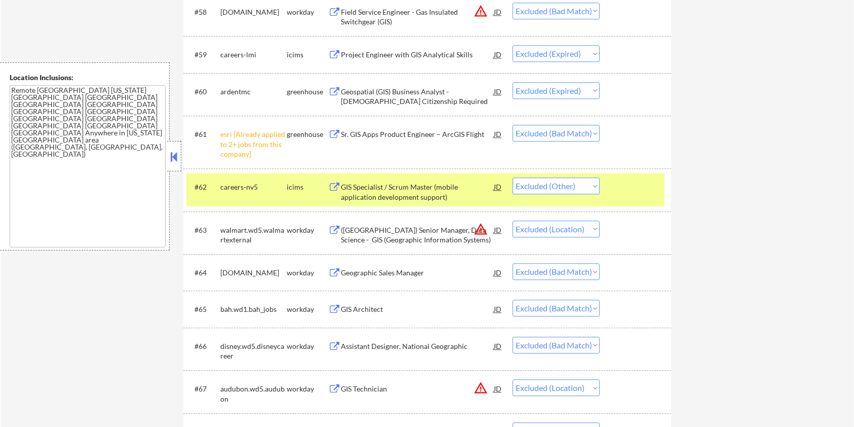
scroll to position [2623, 0]
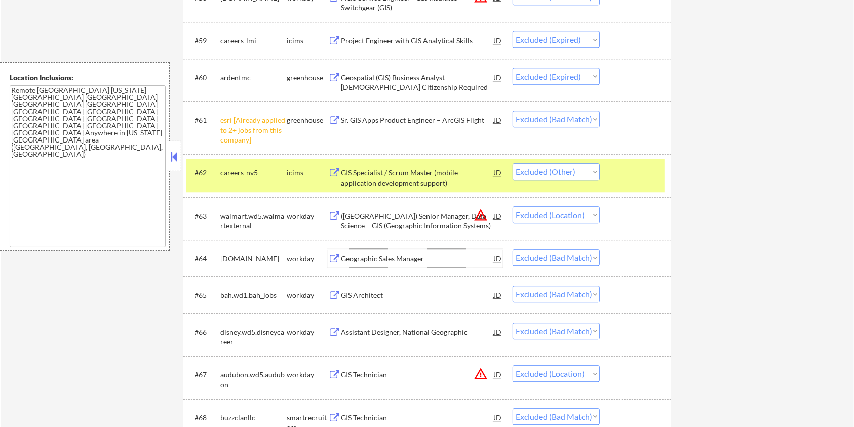
click at [387, 258] on div "Geographic Sales Manager" at bounding box center [417, 258] width 153 height 10
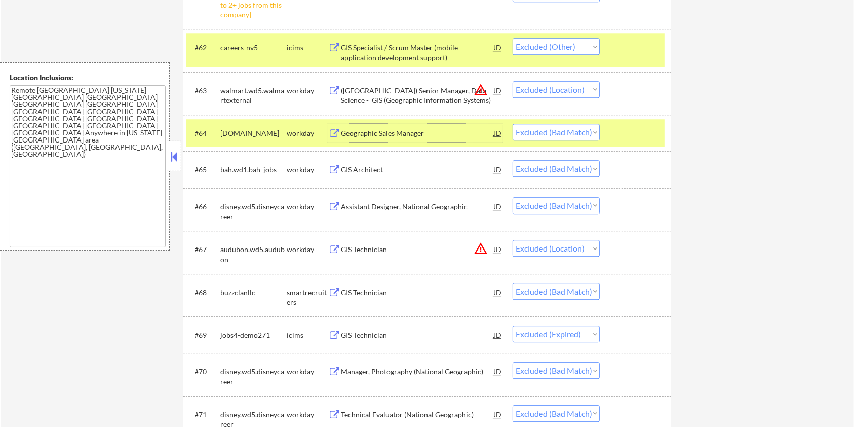
scroll to position [2758, 0]
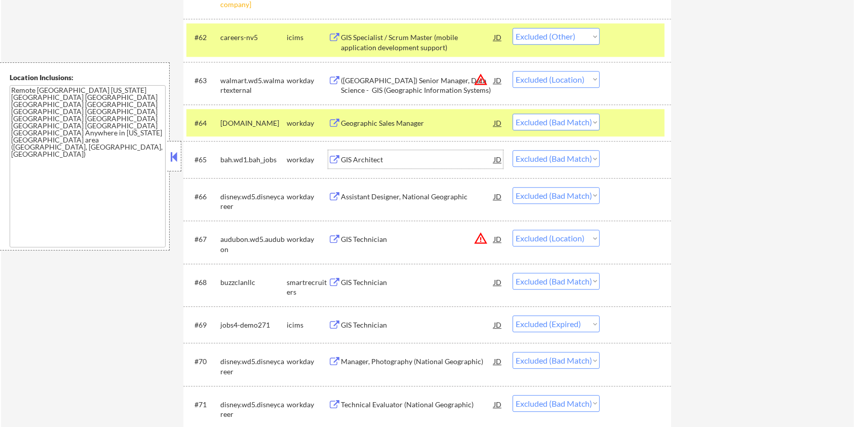
click at [389, 158] on div "GIS Architect" at bounding box center [417, 159] width 153 height 10
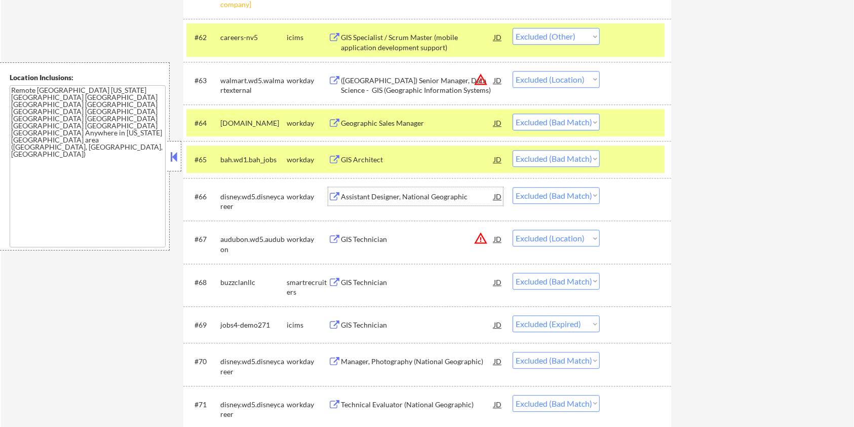
click at [413, 196] on div "Assistant Designer, National Geographic" at bounding box center [417, 196] width 153 height 10
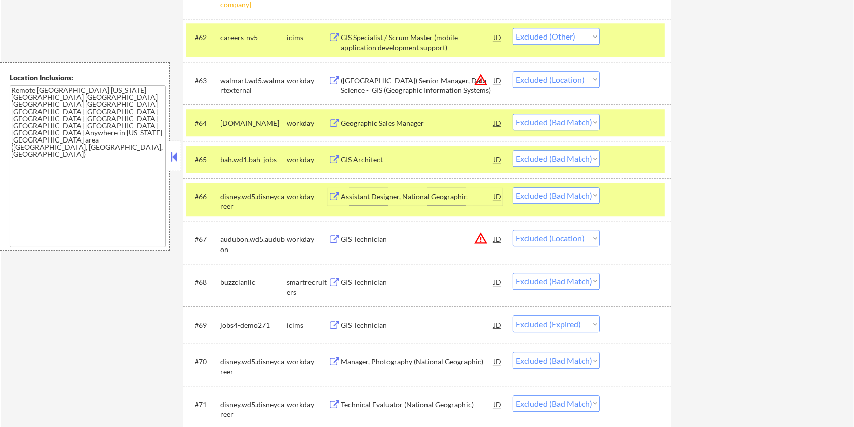
click at [635, 184] on div "#66 disney.wd5.disneycareer workday Assistant Designer, National Geographic JD …" at bounding box center [425, 198] width 478 height 33
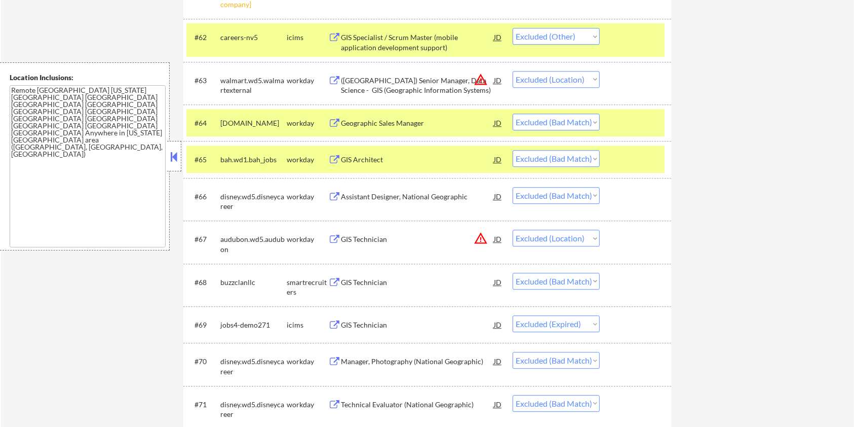
click at [638, 160] on div at bounding box center [636, 159] width 45 height 18
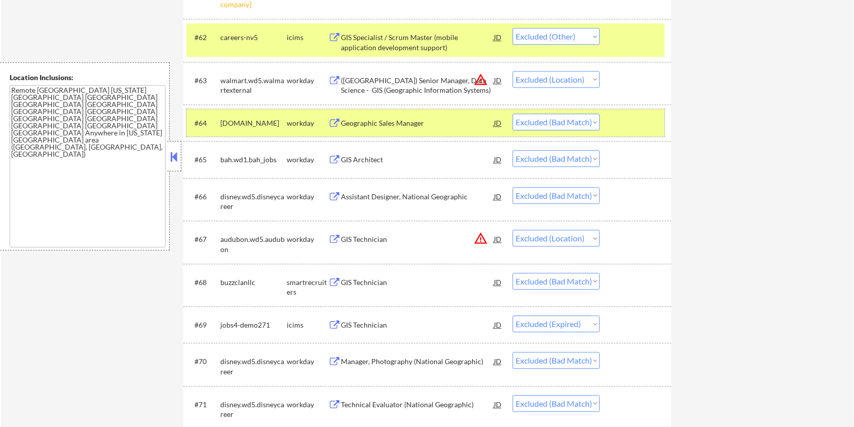
click at [643, 123] on div at bounding box center [636, 122] width 45 height 18
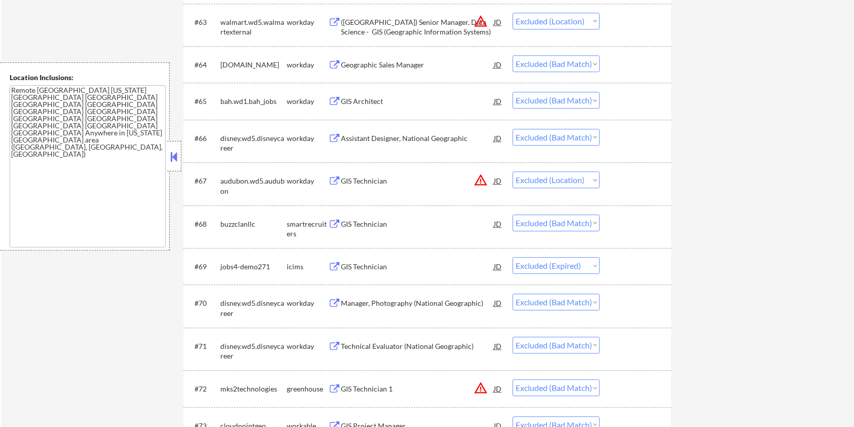
scroll to position [2825, 0]
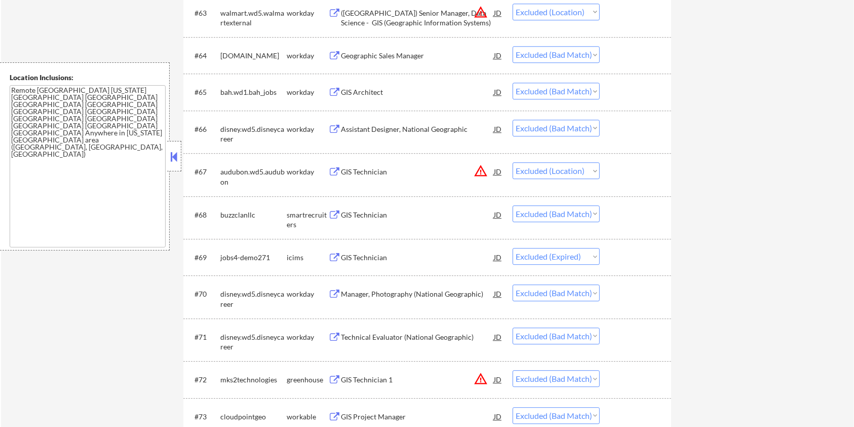
click at [385, 211] on div "GIS Technician" at bounding box center [417, 215] width 153 height 10
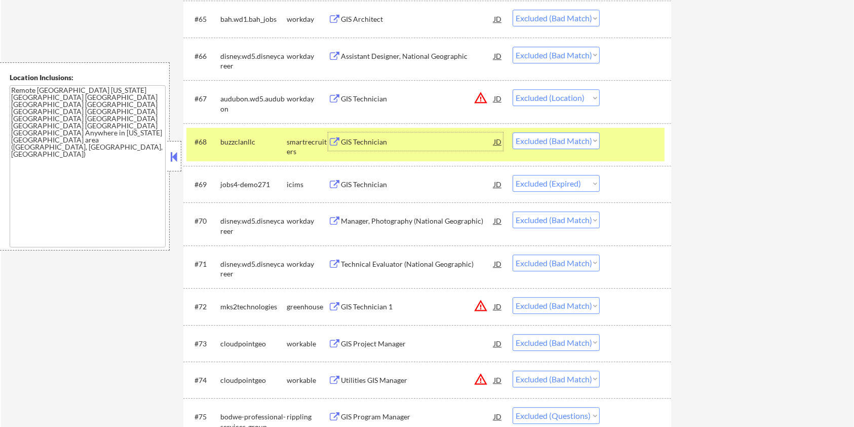
scroll to position [2961, 0]
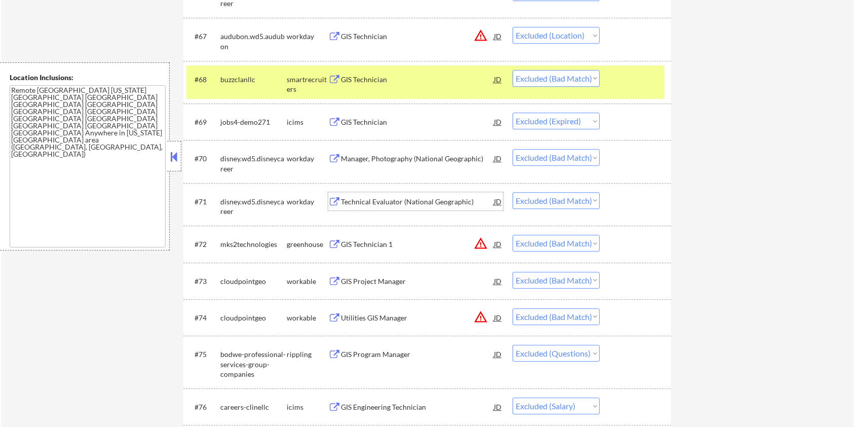
click at [407, 203] on div "Technical Evaluator (National Geographic)" at bounding box center [417, 202] width 153 height 10
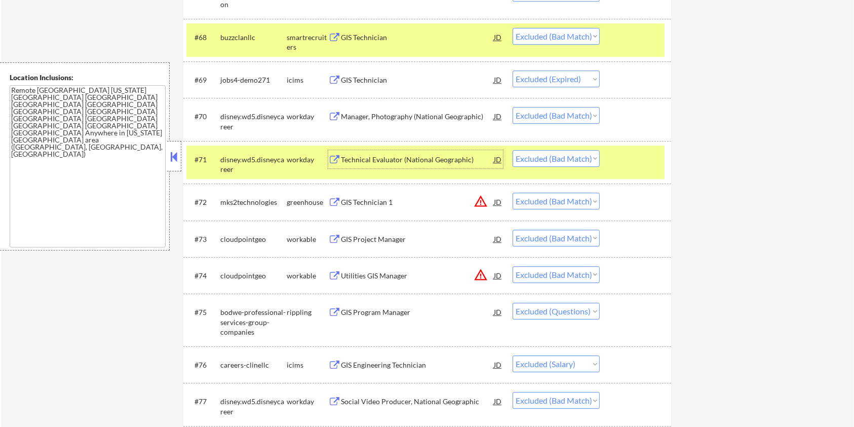
scroll to position [3028, 0]
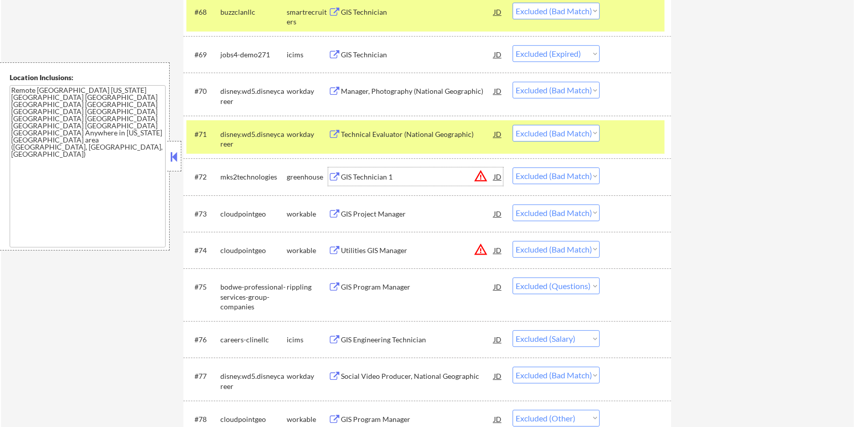
click at [380, 178] on div "GIS Technician 1" at bounding box center [417, 177] width 153 height 10
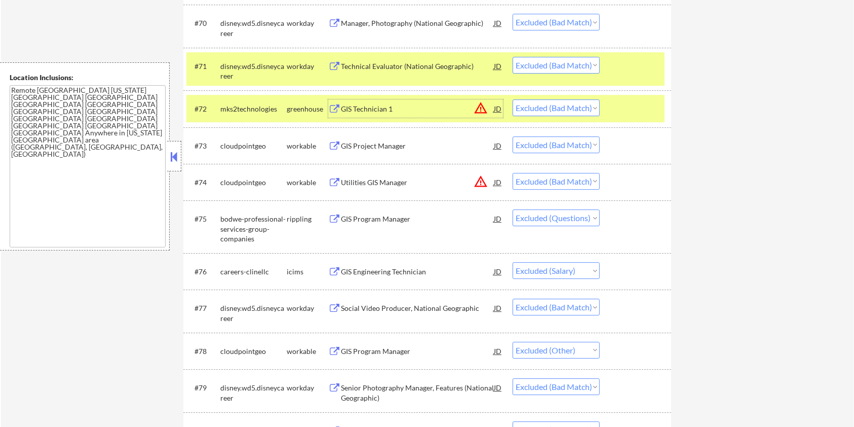
scroll to position [3163, 0]
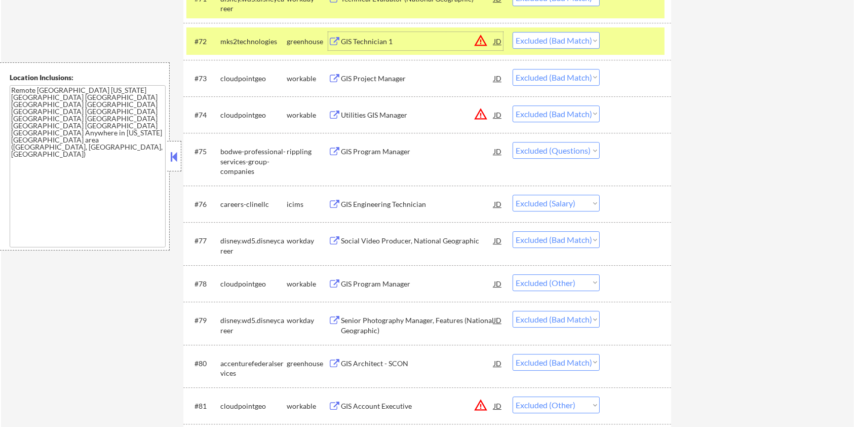
click at [397, 281] on div "GIS Program Manager" at bounding box center [417, 284] width 153 height 10
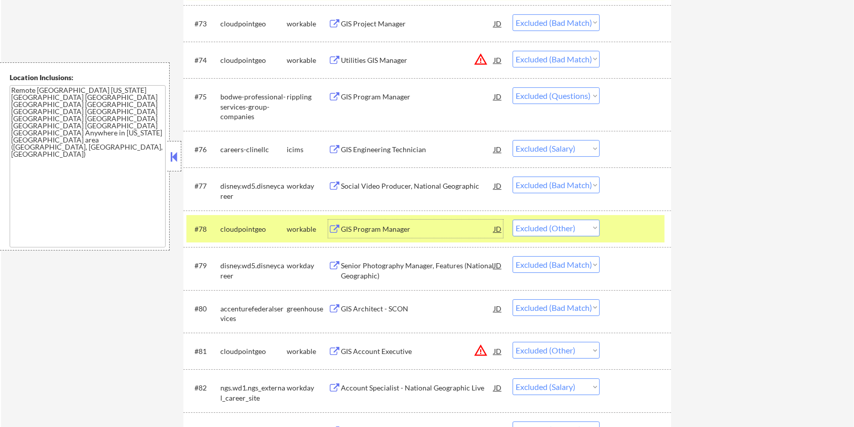
scroll to position [3299, 0]
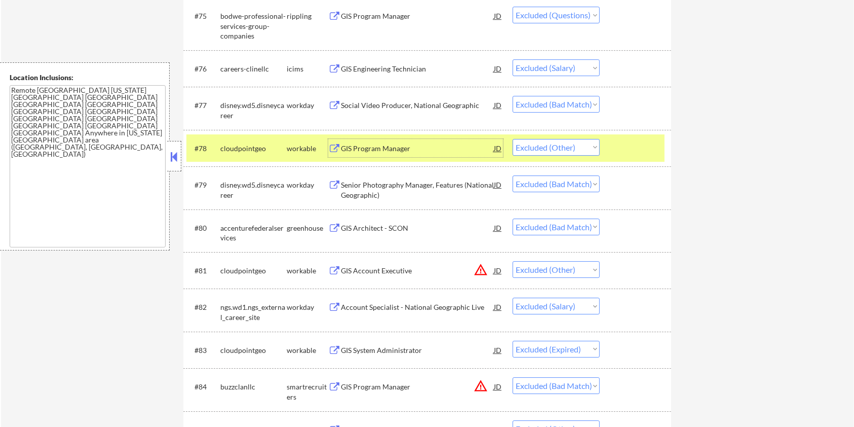
click at [407, 186] on div "Senior Photography Manager, Features (National Geographic)" at bounding box center [417, 190] width 153 height 20
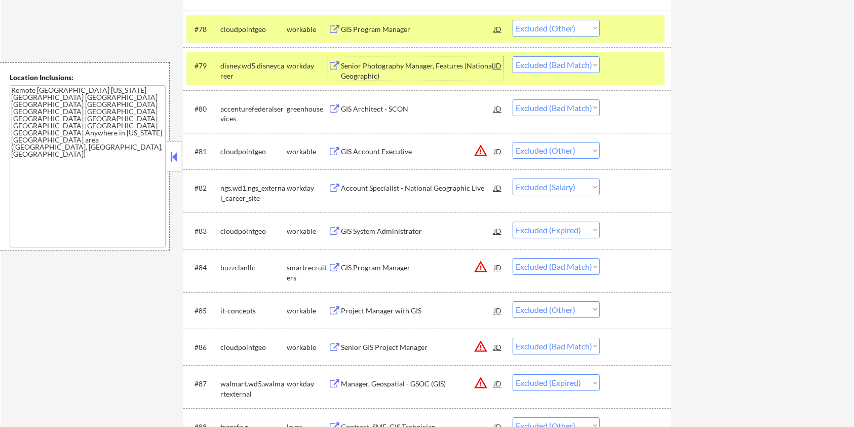
scroll to position [3433, 0]
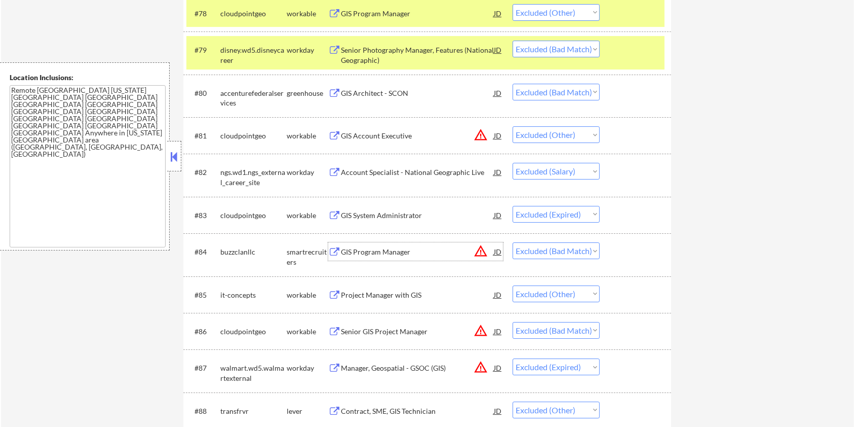
click at [392, 252] on div "GIS Program Manager" at bounding box center [417, 252] width 153 height 10
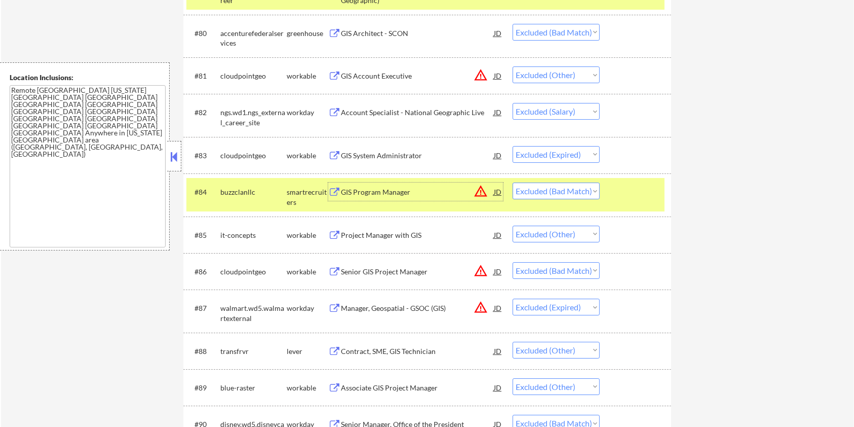
scroll to position [3501, 0]
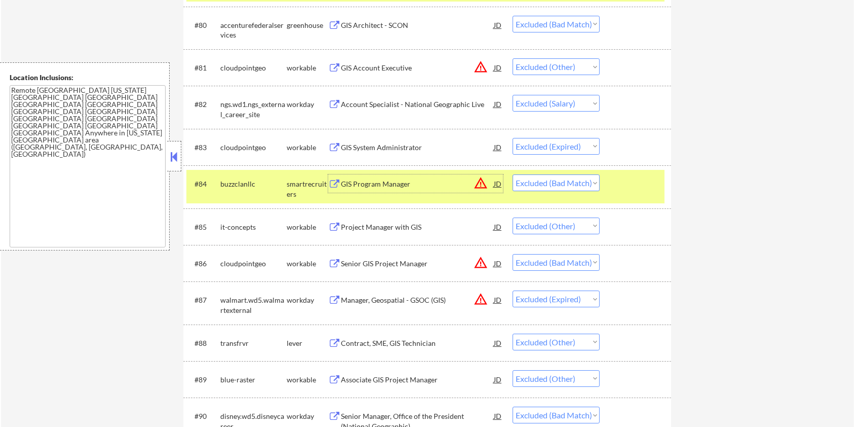
click at [401, 226] on div "Project Manager with GIS" at bounding box center [417, 227] width 153 height 10
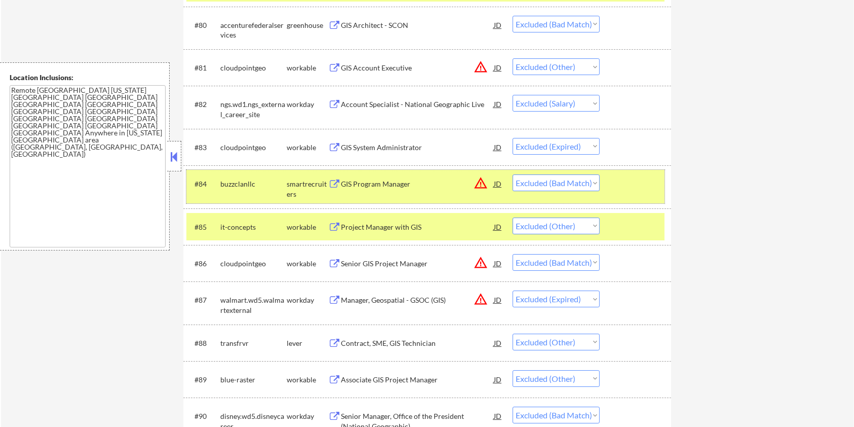
click at [626, 188] on div at bounding box center [636, 183] width 45 height 18
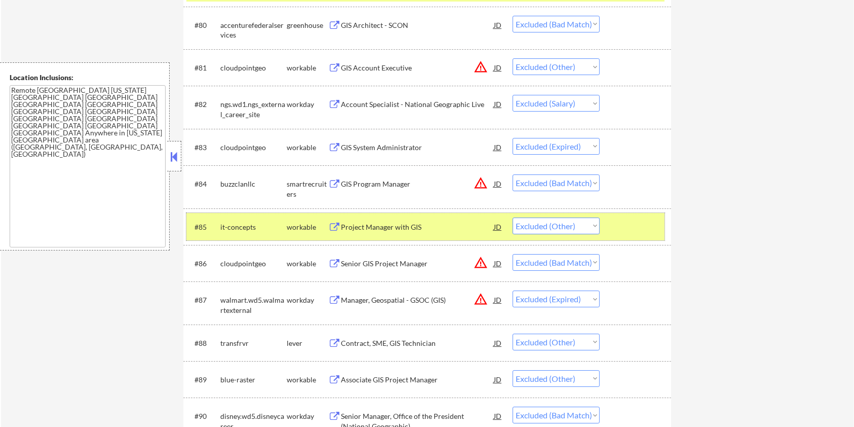
click at [634, 217] on div at bounding box center [636, 226] width 45 height 18
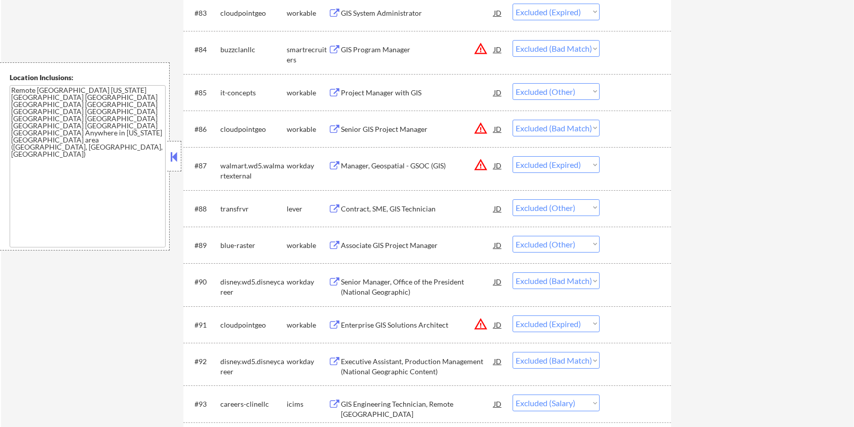
scroll to position [3636, 0]
click at [373, 95] on div "Project Manager with GIS" at bounding box center [417, 92] width 153 height 10
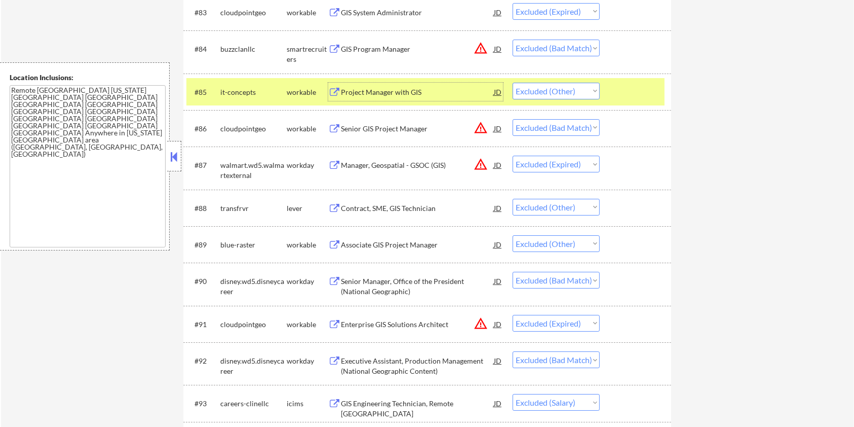
click at [622, 88] on div at bounding box center [636, 92] width 45 height 18
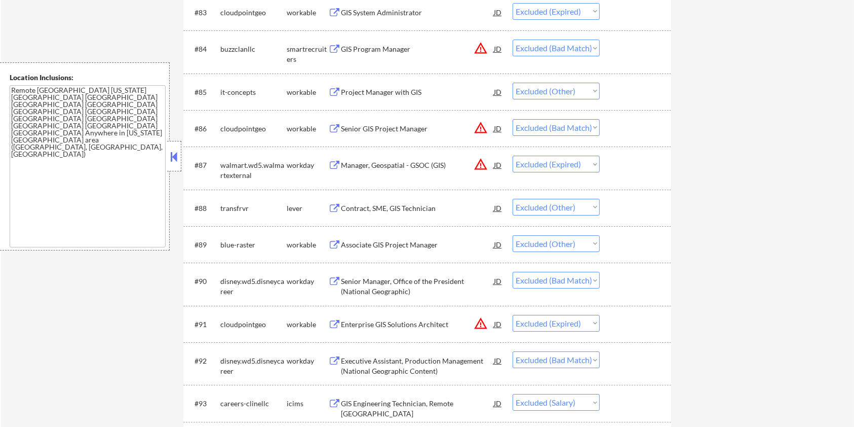
click at [376, 131] on div "Senior GIS Project Manager" at bounding box center [417, 129] width 153 height 10
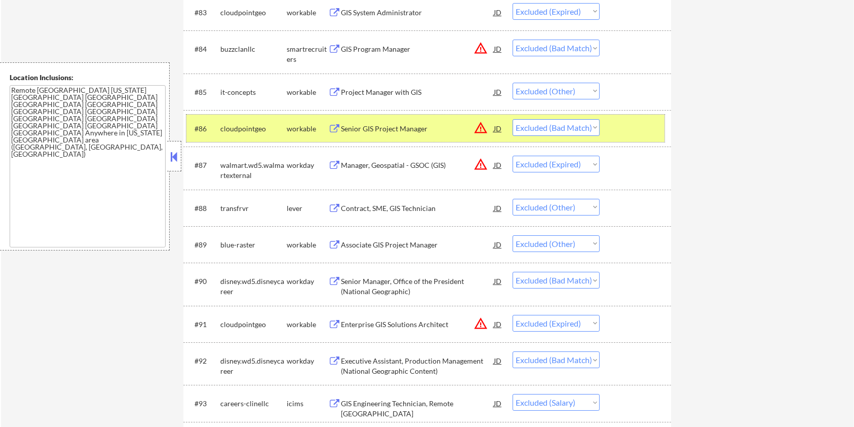
click at [650, 128] on div at bounding box center [636, 128] width 45 height 18
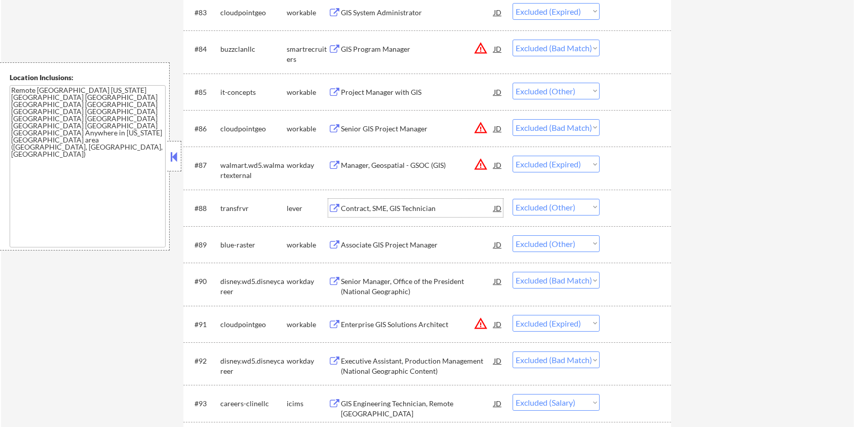
click at [407, 210] on div "Contract, SME, GIS Technician" at bounding box center [417, 208] width 153 height 10
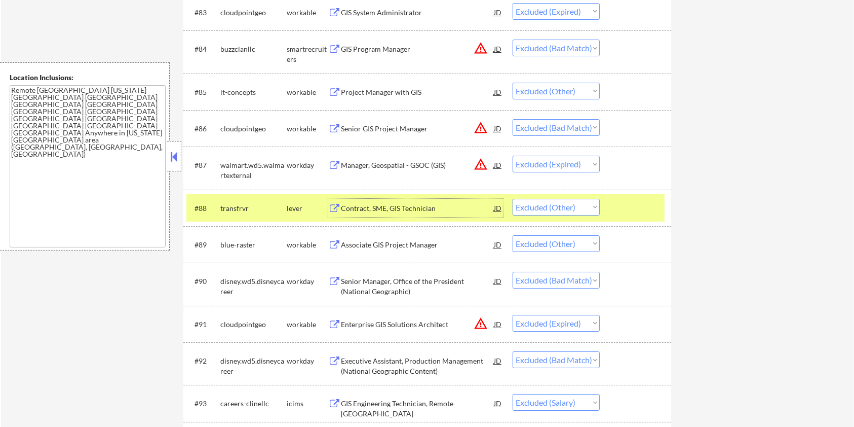
click at [639, 209] on div at bounding box center [636, 208] width 45 height 18
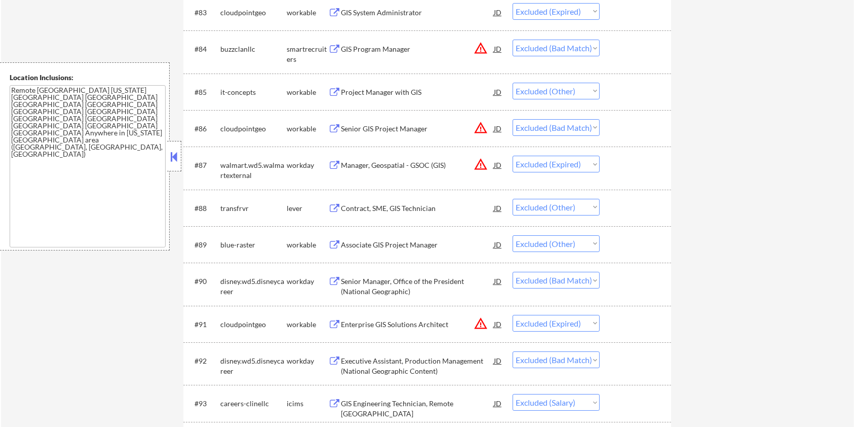
click at [429, 245] on div "Associate GIS Project Manager" at bounding box center [417, 245] width 153 height 10
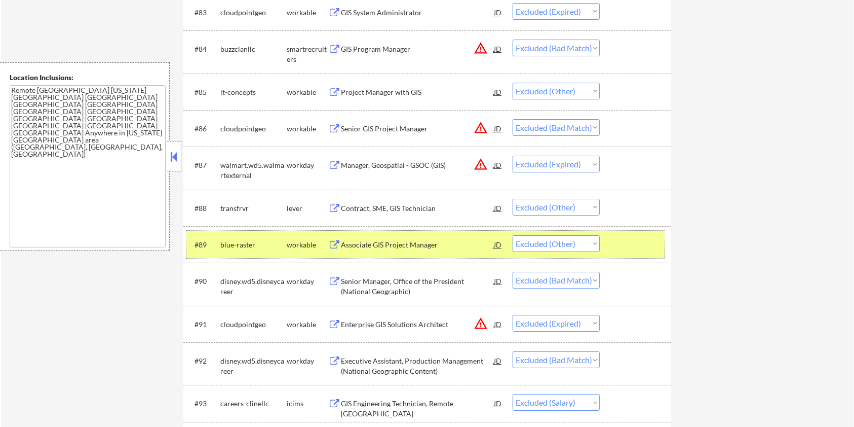
click at [627, 243] on div at bounding box center [636, 244] width 45 height 18
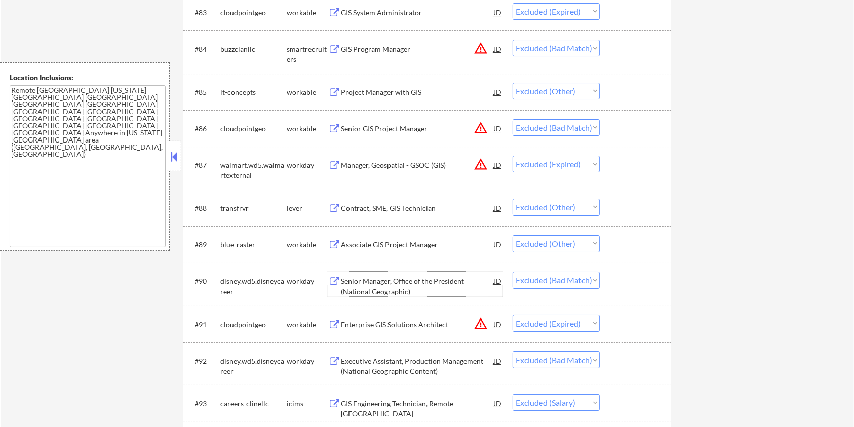
click at [406, 282] on div "Senior Manager, Office of the President (National Geographic)" at bounding box center [417, 286] width 153 height 20
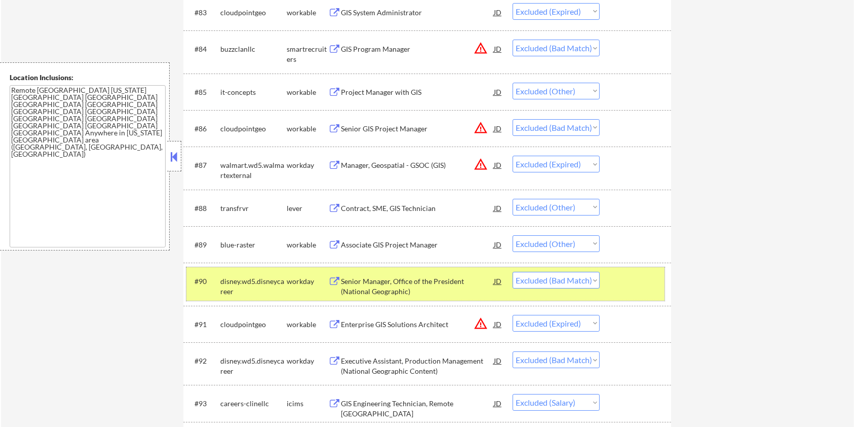
click at [624, 286] on div at bounding box center [636, 281] width 45 height 18
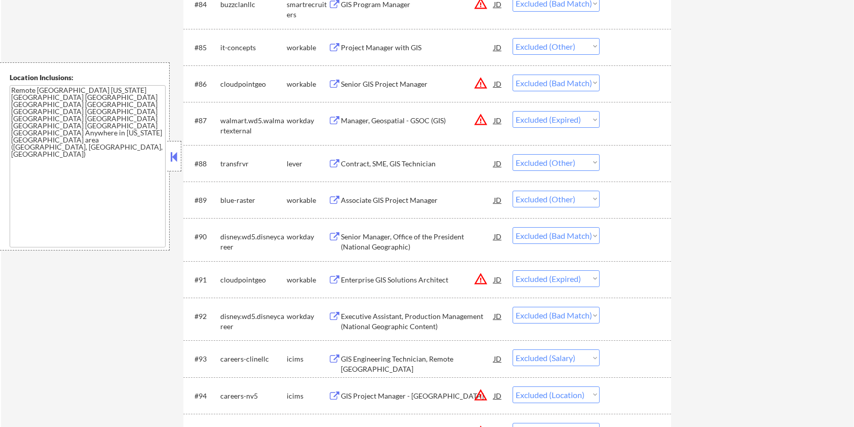
scroll to position [3704, 0]
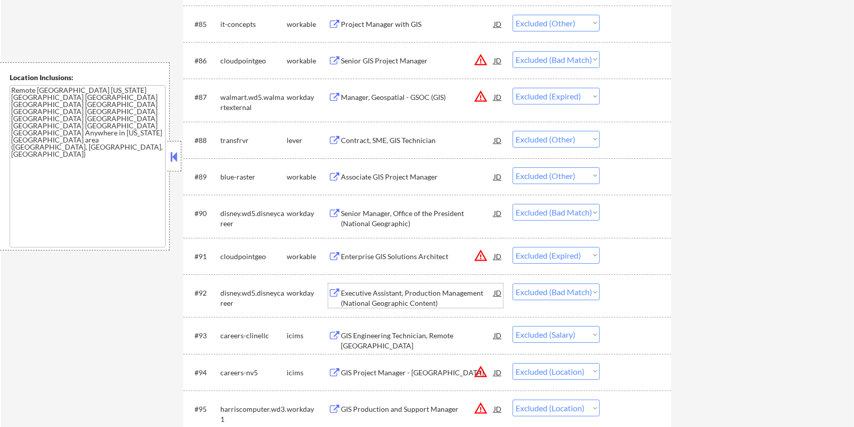
click at [461, 292] on div "Executive Assistant, Production Management (National Geographic Content)" at bounding box center [417, 298] width 153 height 20
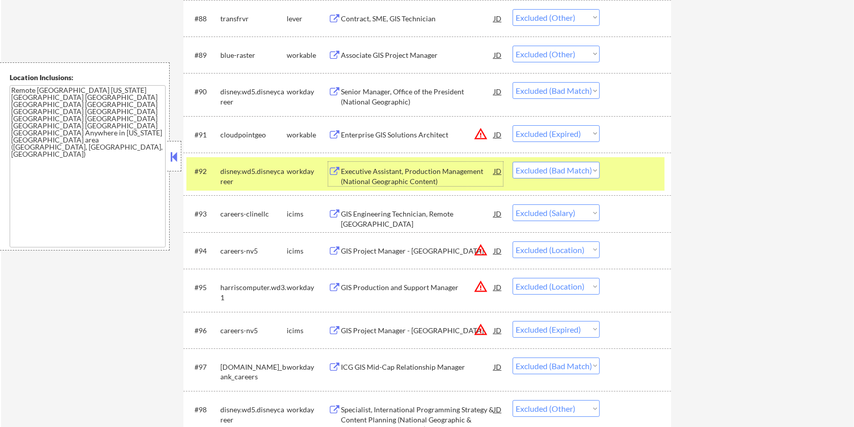
scroll to position [3839, 0]
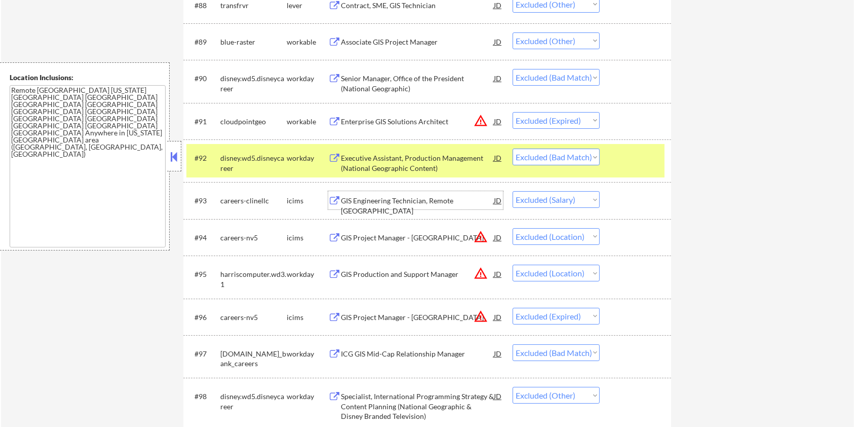
click at [390, 199] on div "GIS Engineering Technician, Remote USA" at bounding box center [417, 206] width 153 height 20
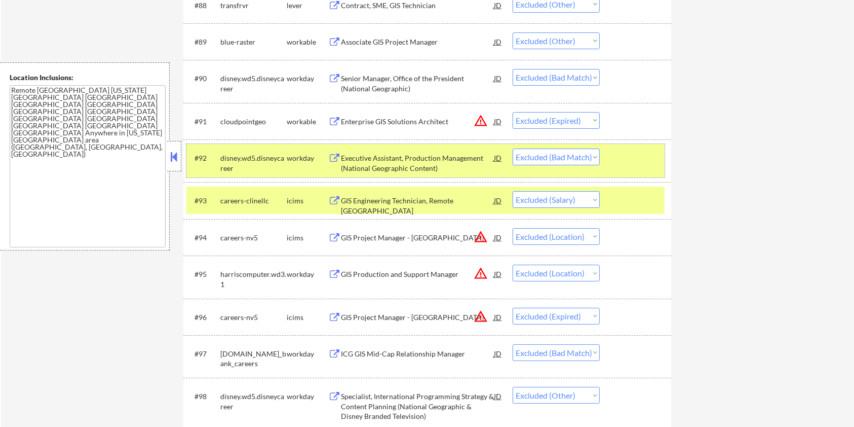
click at [623, 160] on div at bounding box center [636, 157] width 45 height 18
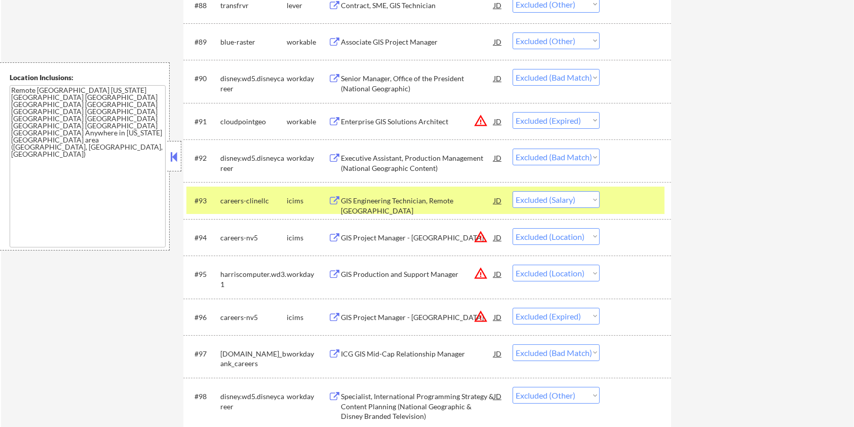
click at [636, 198] on div at bounding box center [636, 200] width 45 height 18
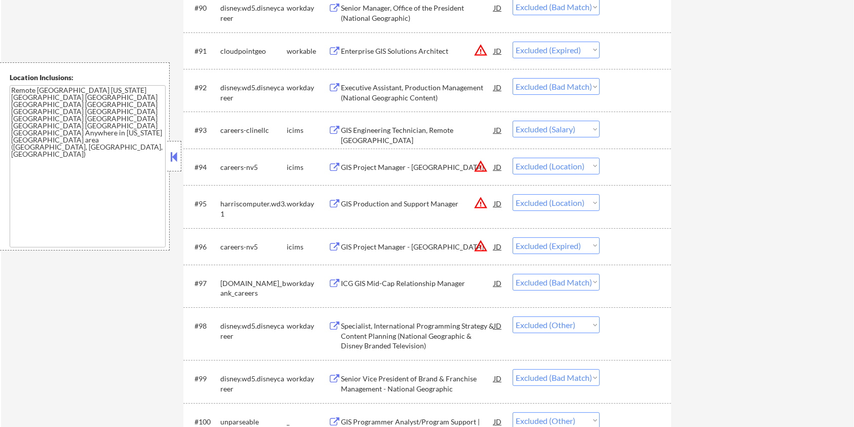
scroll to position [3974, 0]
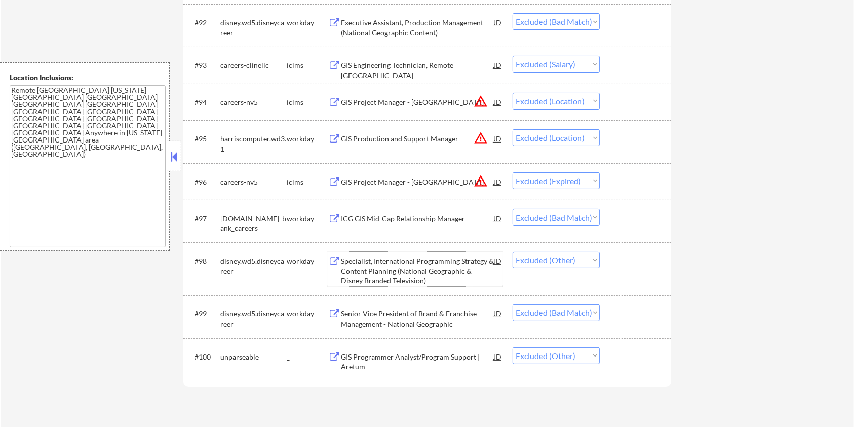
click at [398, 267] on div "Specialist, International Programming Strategy & Content Planning (National Geo…" at bounding box center [417, 271] width 153 height 30
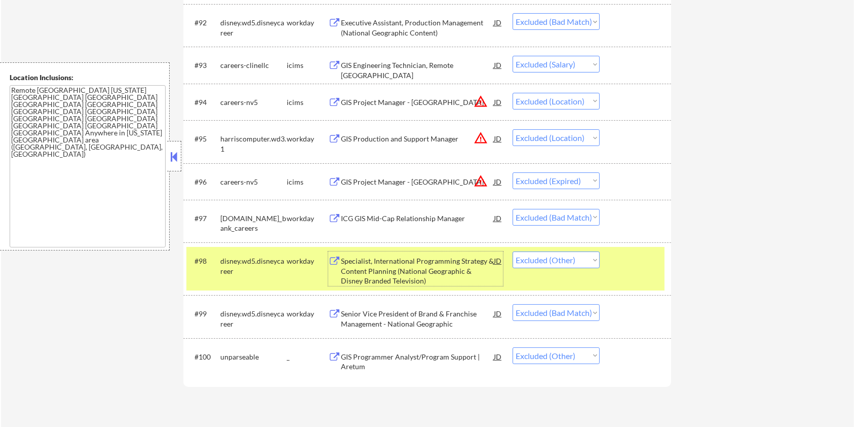
click at [381, 315] on div "Senior Vice President of Brand & Franchise Management - National Geographic" at bounding box center [417, 318] width 153 height 20
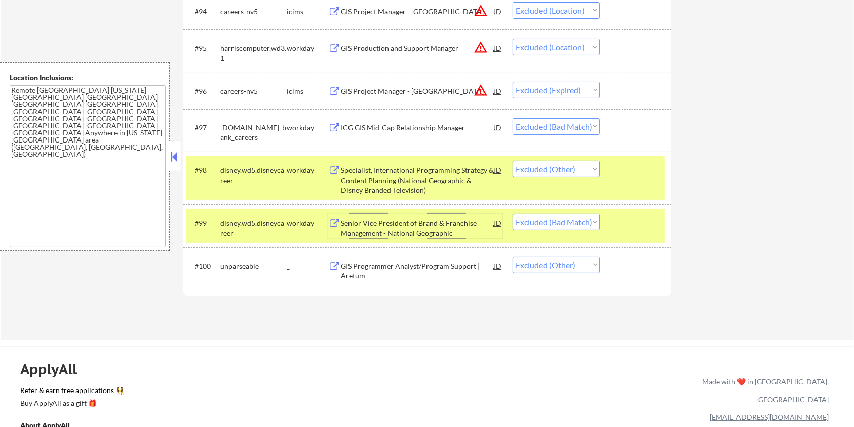
scroll to position [4109, 0]
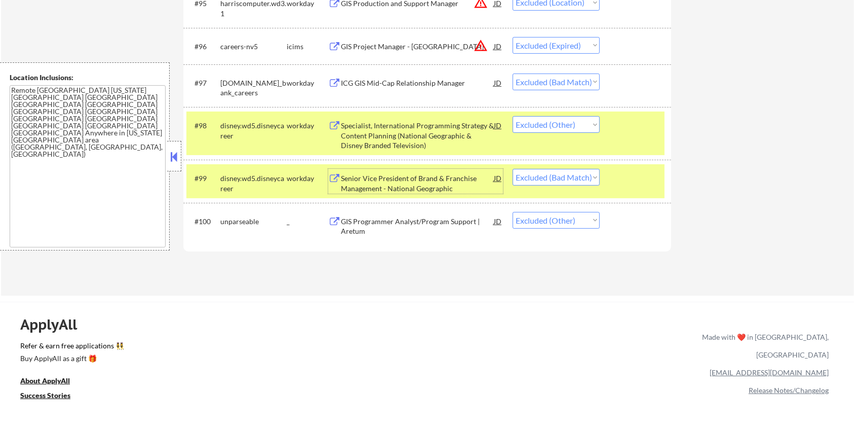
click at [443, 221] on div "GIS Programmer Analyst/Program Support | Aretum" at bounding box center [417, 226] width 153 height 20
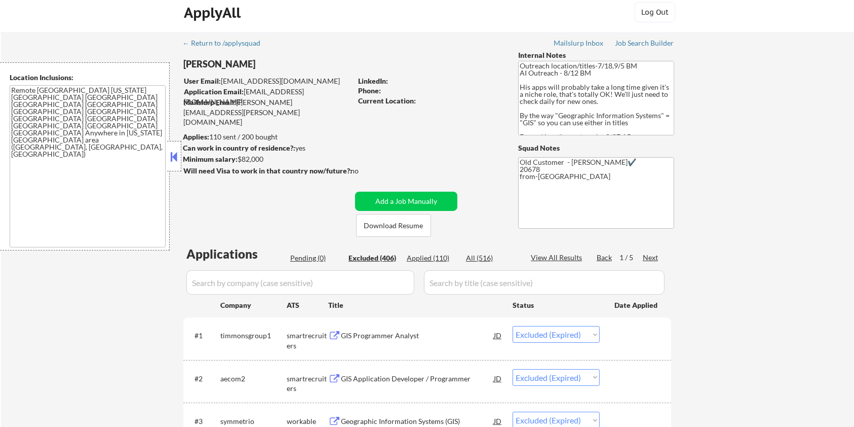
scroll to position [0, 0]
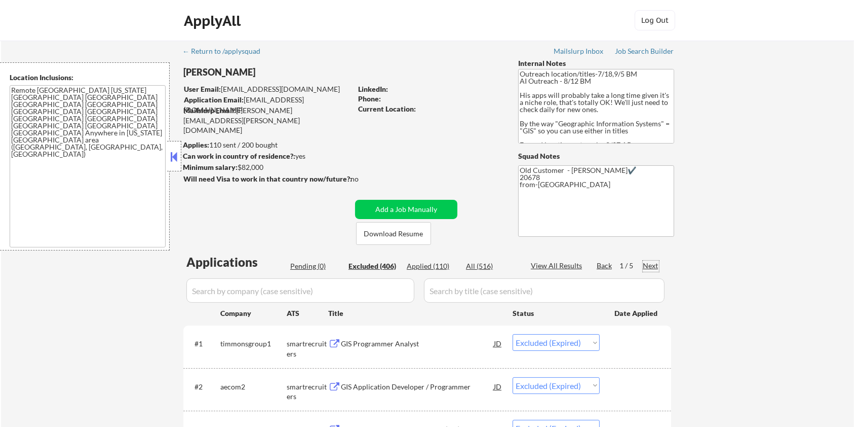
click at [652, 263] on div "Next" at bounding box center [651, 265] width 16 height 10
select select ""excluded__other_""
select select ""excluded__location_""
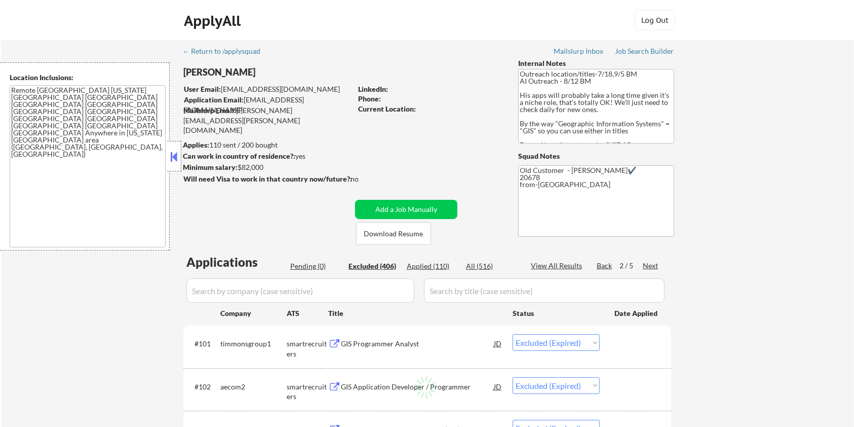
select select ""excluded__other_""
select select ""excluded__location_""
select select ""excluded__other_""
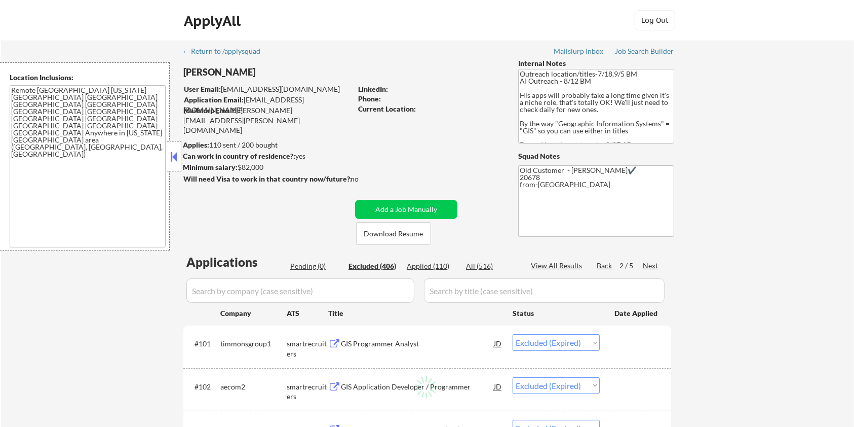
select select ""excluded__other_""
select select ""excluded__expired_""
select select ""excluded__location_""
select select ""excluded__expired_""
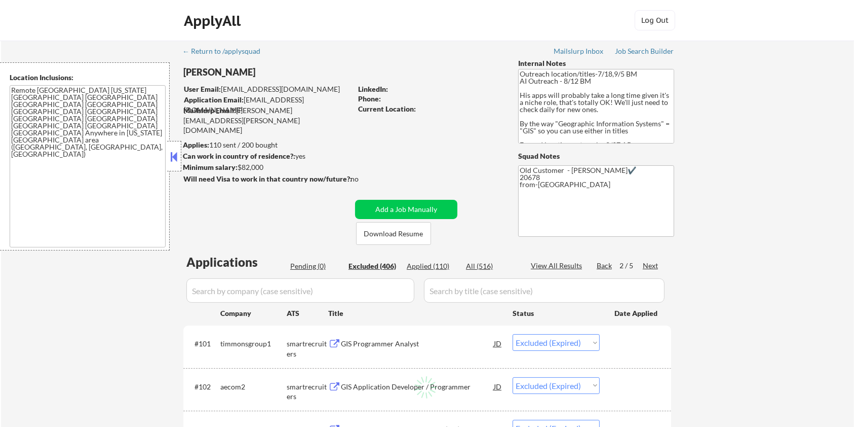
select select ""excluded__bad_match_""
select select ""excluded__expired_""
select select ""excluded__other_""
select select ""excluded__bad_match_""
select select ""excluded__other_""
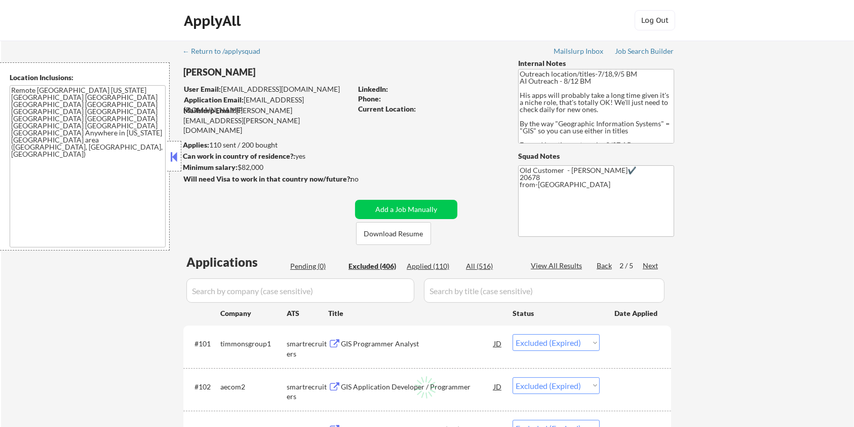
select select ""excluded__other_""
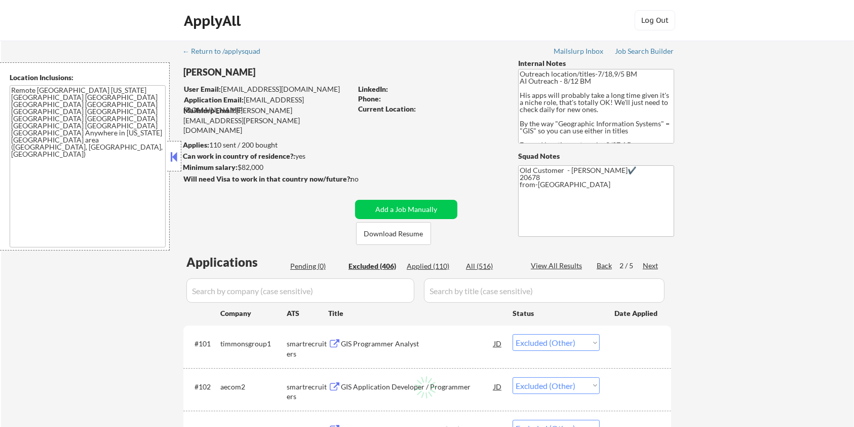
select select ""excluded__other_""
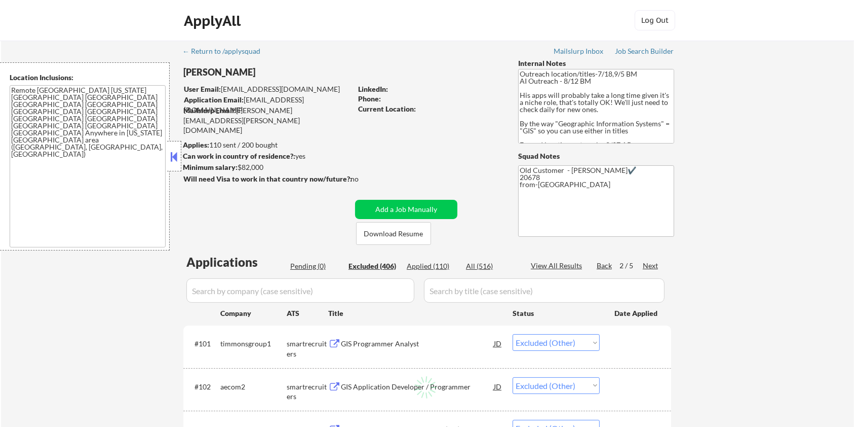
select select ""excluded__other_""
select select ""excluded__expired_""
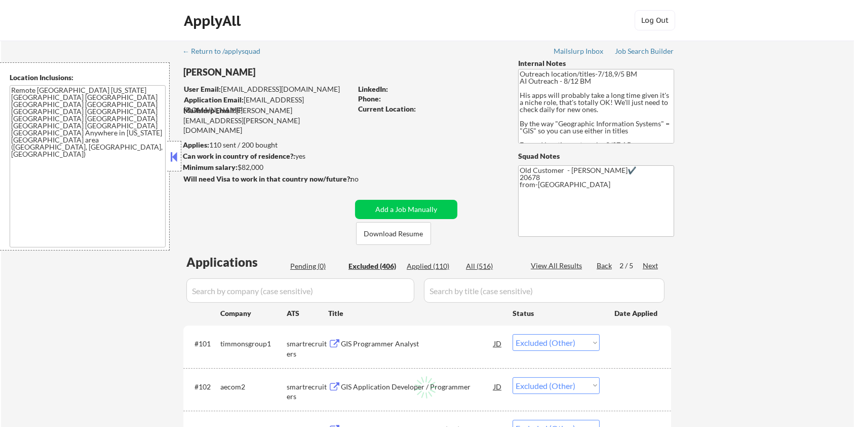
select select ""excluded__expired_""
select select ""excluded__other_""
select select ""excluded__expired_""
select select ""excluded__location_""
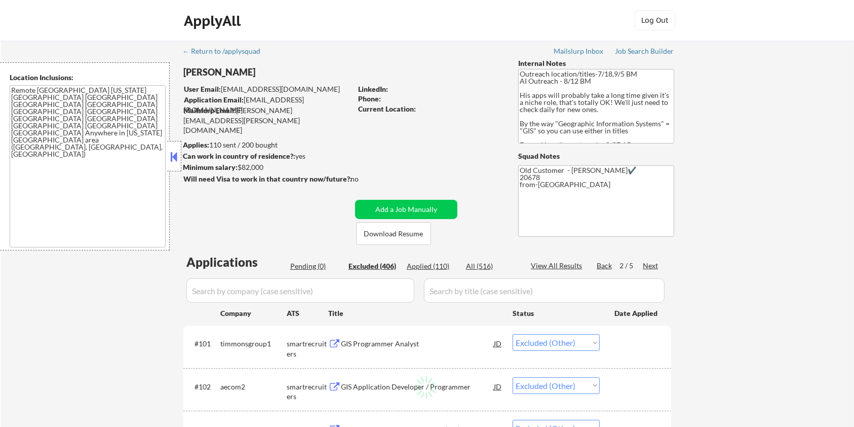
select select ""excluded__other_""
select select ""excluded__location_""
select select ""excluded__other_""
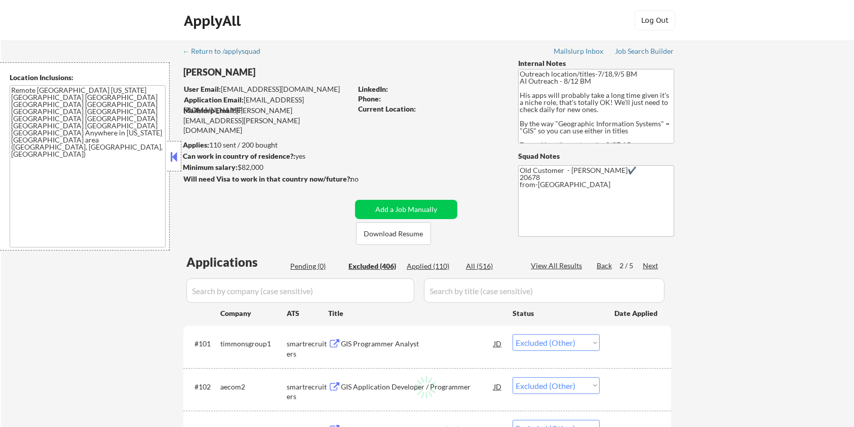
select select ""excluded__other_""
select select ""excluded__location_""
select select ""excluded__other_""
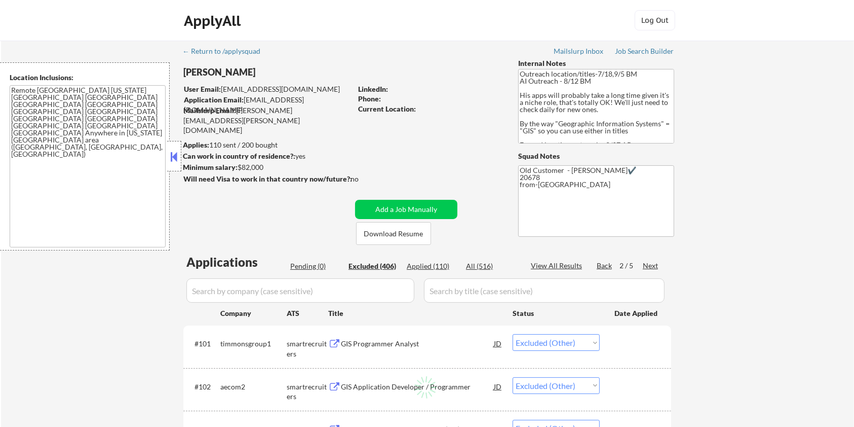
select select ""excluded__other_""
select select ""excluded__bad_match_""
select select ""excluded__other_""
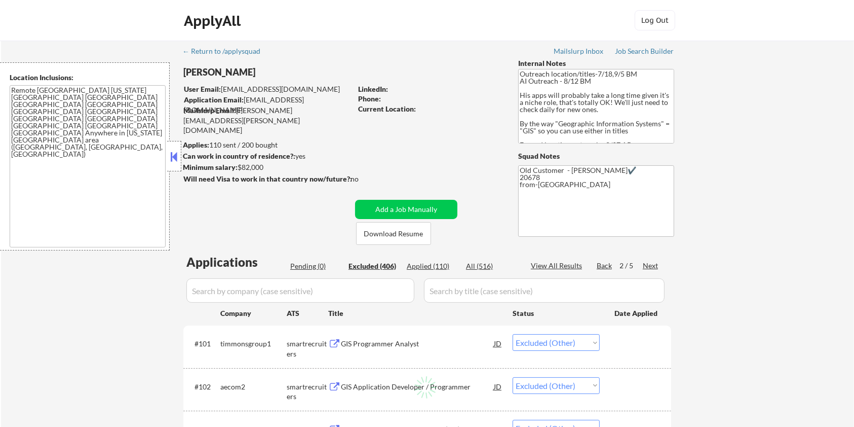
select select ""excluded__other_""
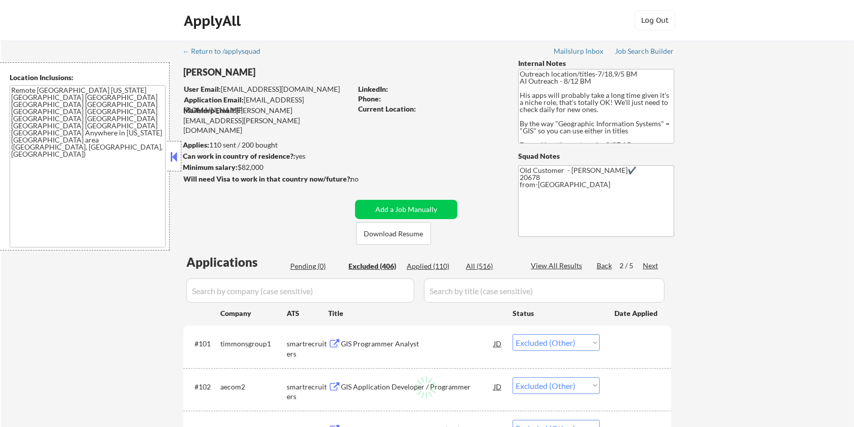
select select ""excluded__other_""
select select ""excluded__location_""
select select ""excluded__other_""
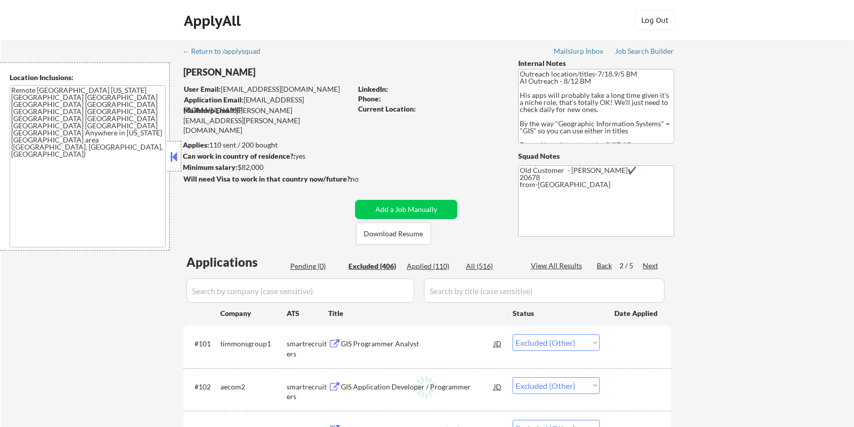
select select ""excluded__other_""
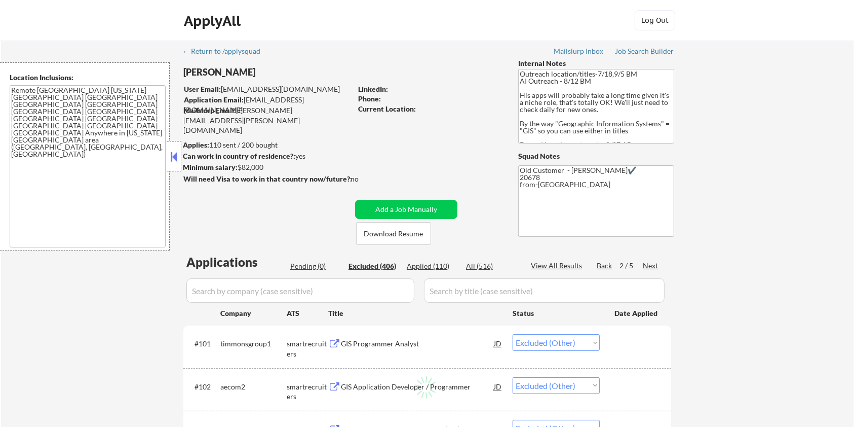
select select ""excluded__other_""
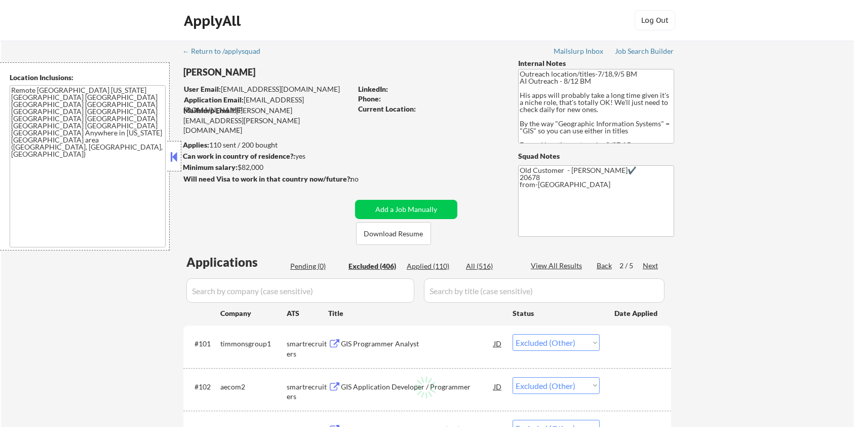
select select ""excluded__other_""
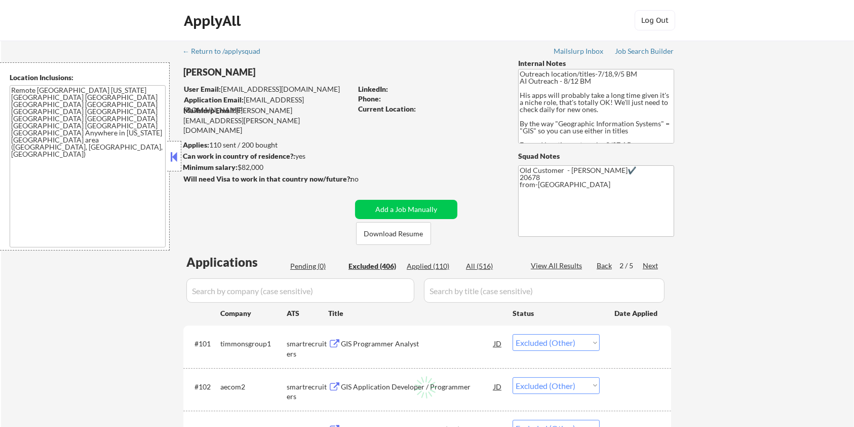
select select ""excluded__other_""
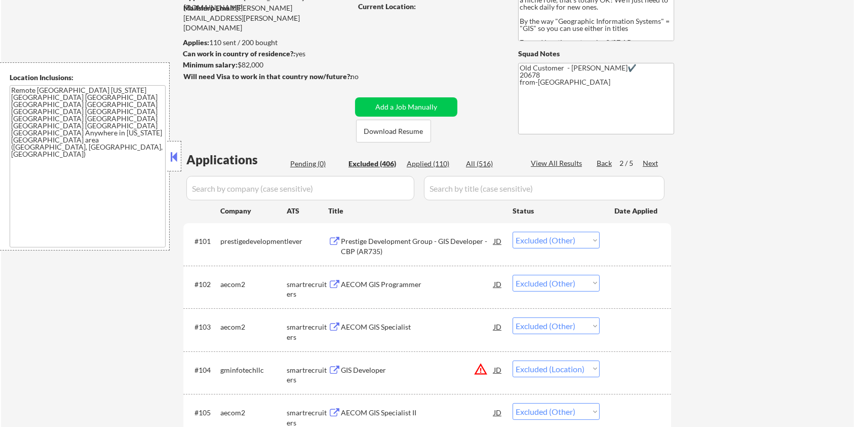
scroll to position [135, 0]
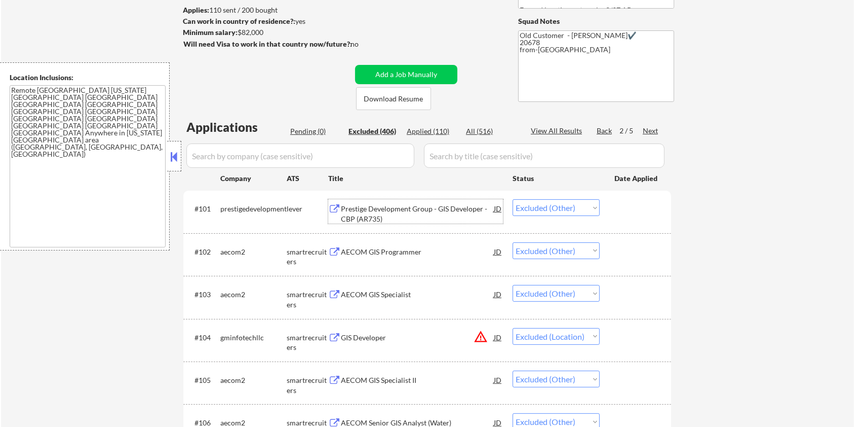
click at [427, 208] on div "Prestige Development Group - GIS Developer - CBP (AR735)" at bounding box center [417, 214] width 153 height 20
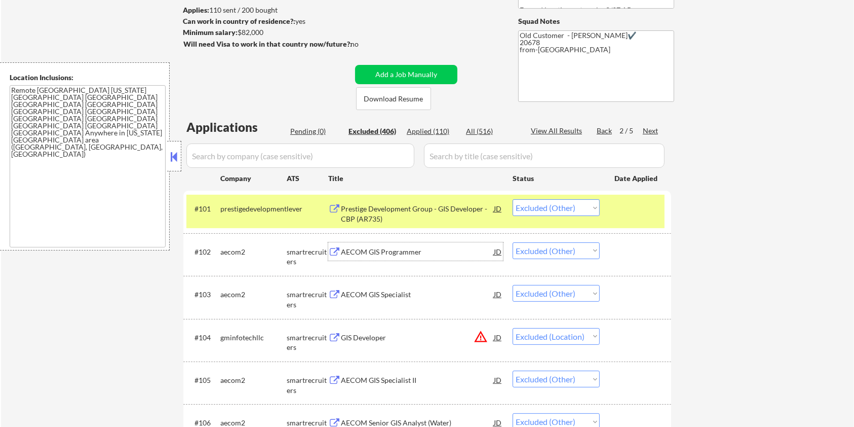
click at [409, 253] on div "AECOM GIS Programmer" at bounding box center [417, 252] width 153 height 10
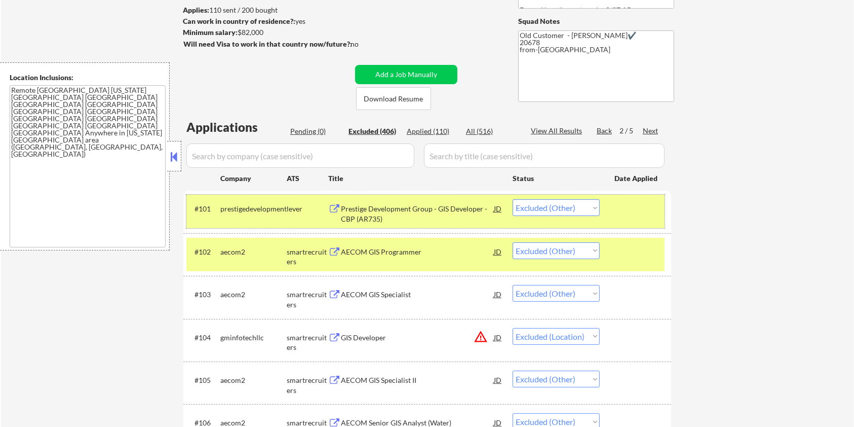
click at [639, 207] on div at bounding box center [636, 208] width 45 height 18
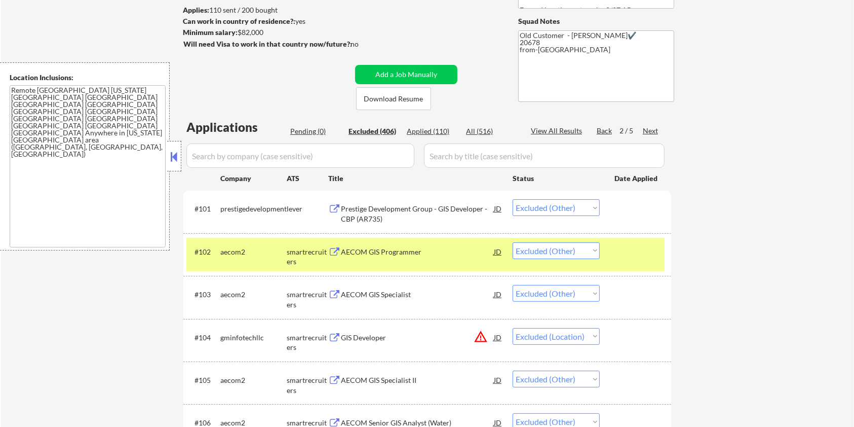
click at [629, 257] on div at bounding box center [636, 251] width 45 height 18
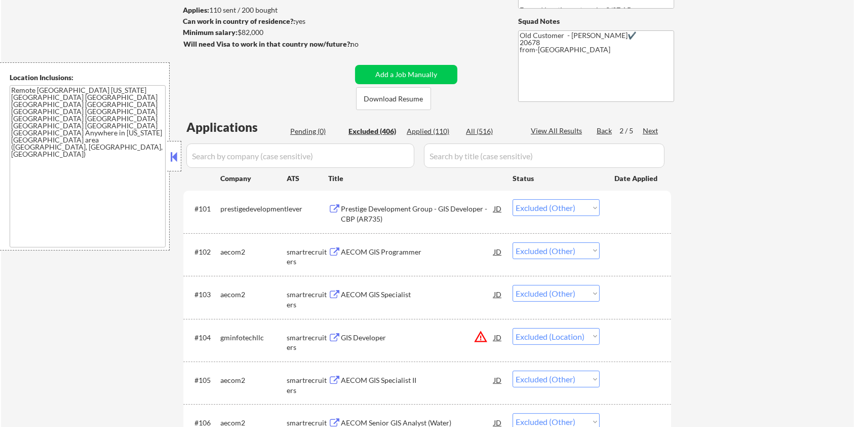
click at [398, 296] on div "AECOM GIS Specialist" at bounding box center [417, 294] width 153 height 10
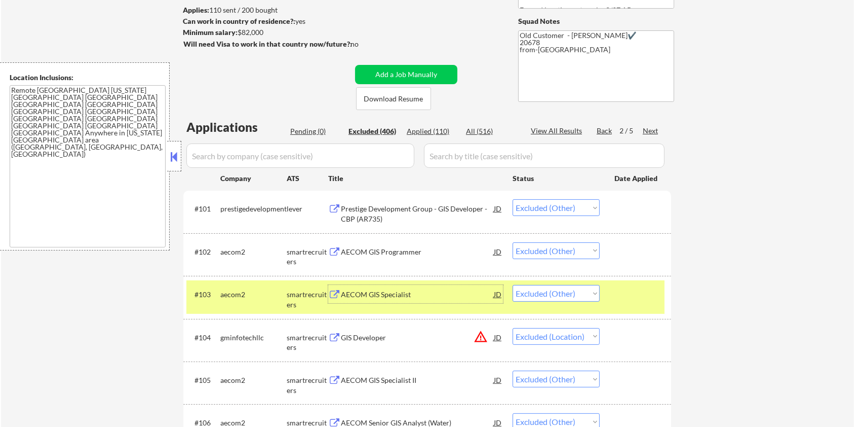
scroll to position [203, 0]
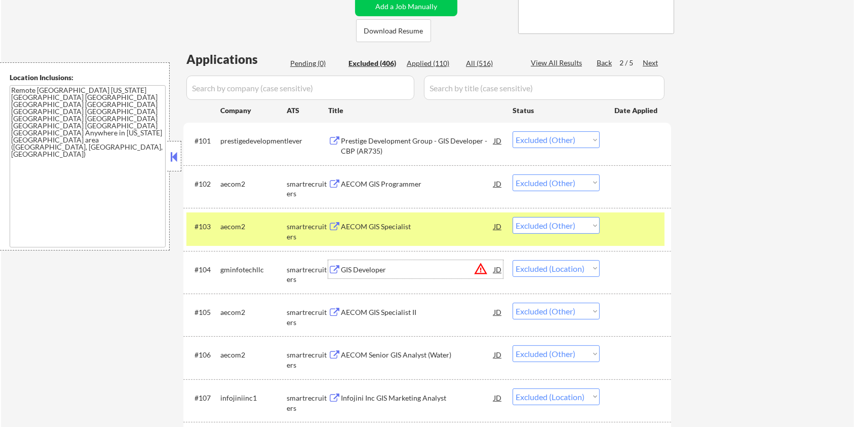
click at [393, 268] on div "GIS Developer" at bounding box center [417, 269] width 153 height 10
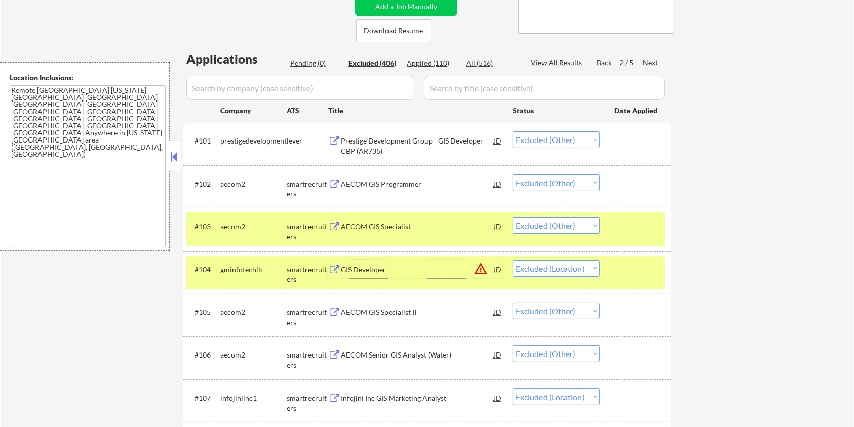
click at [624, 210] on div "#103 aecom2 smartrecruiters AECOM GIS Specialist JD Choose an option... Pending…" at bounding box center [427, 229] width 488 height 43
click at [389, 311] on div "AECOM GIS Specialist II" at bounding box center [417, 312] width 153 height 10
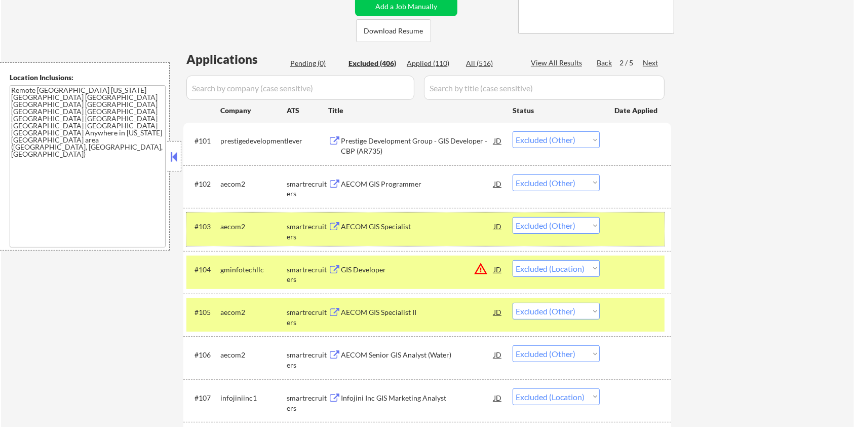
click at [634, 225] on div at bounding box center [636, 226] width 45 height 18
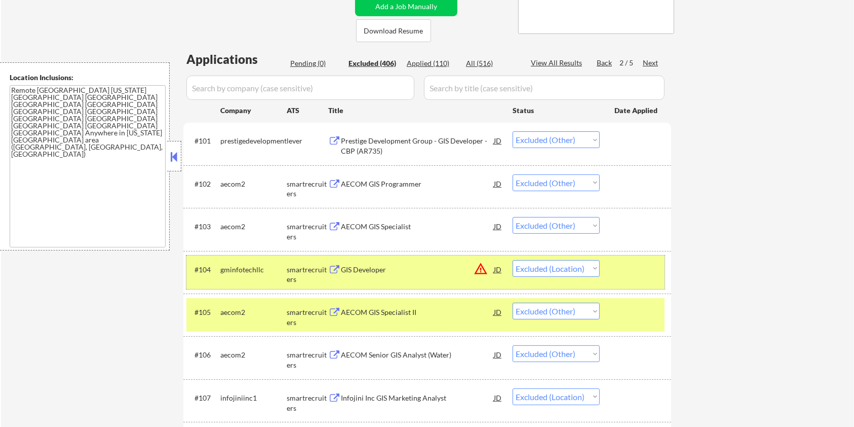
click at [643, 266] on div at bounding box center [636, 269] width 45 height 18
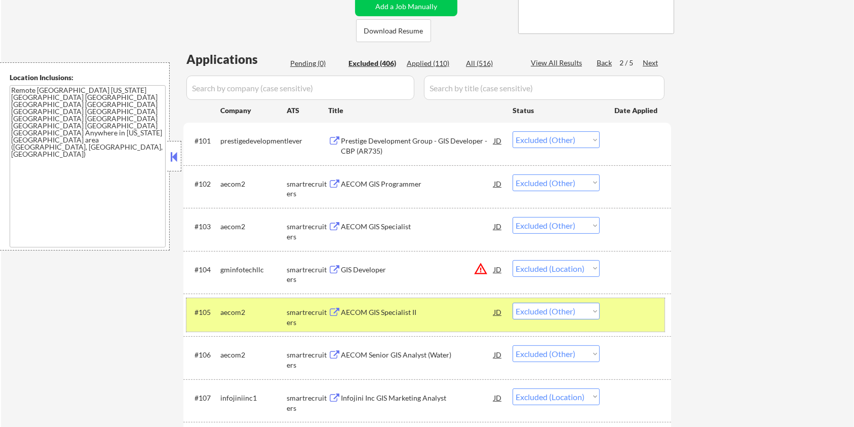
click at [643, 300] on div "#105 aecom2 smartrecruiters AECOM GIS Specialist II JD Choose an option... Pend…" at bounding box center [425, 314] width 478 height 33
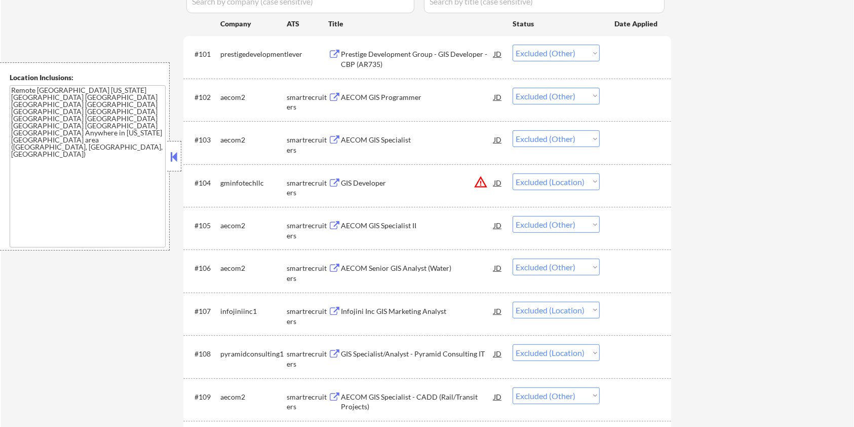
scroll to position [337, 0]
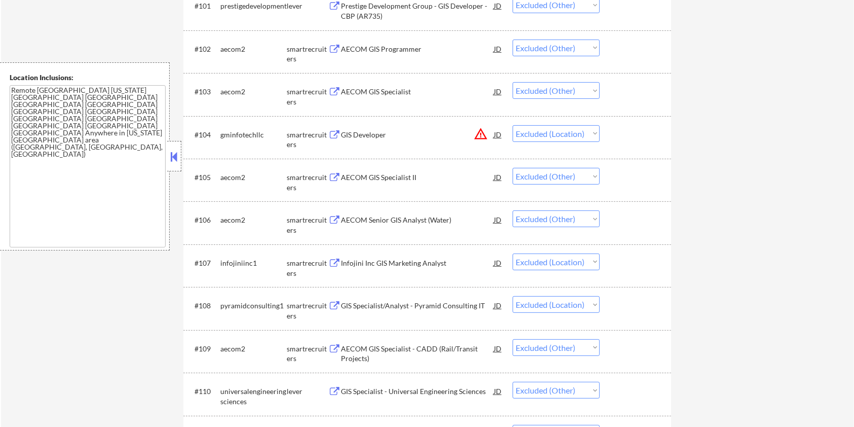
click at [408, 221] on div "AECOM Senior GIS Analyst (Water)" at bounding box center [417, 220] width 153 height 10
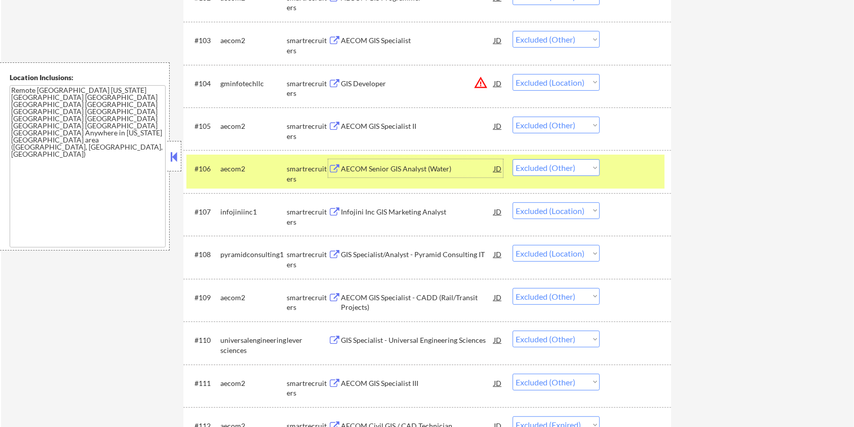
scroll to position [405, 0]
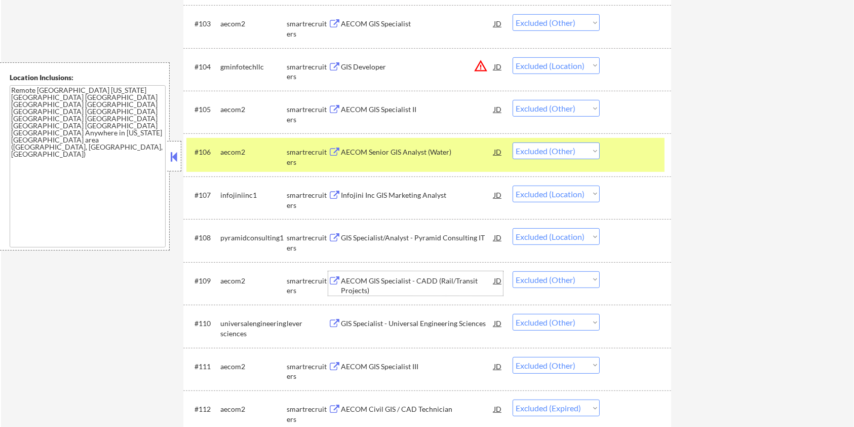
click at [391, 277] on div "AECOM GIS Specialist - CADD (Rail/Transit Projects)" at bounding box center [417, 286] width 153 height 20
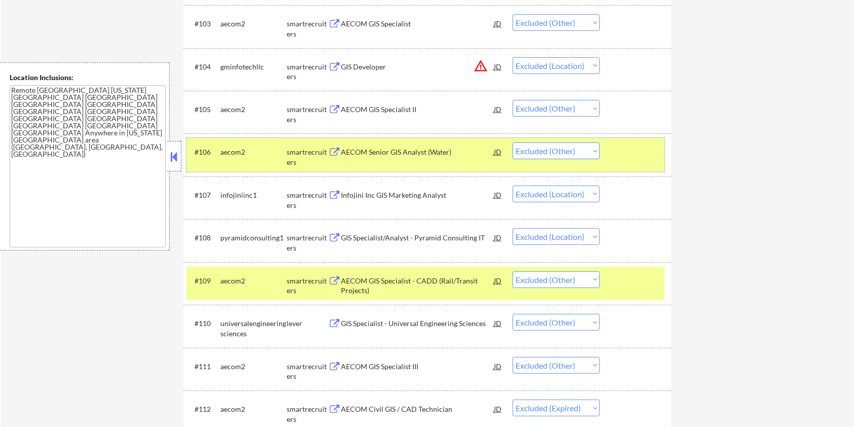
click at [613, 149] on div "#106 aecom2 smartrecruiters AECOM Senior GIS Analyst (Water) JD Choose an optio…" at bounding box center [425, 154] width 478 height 33
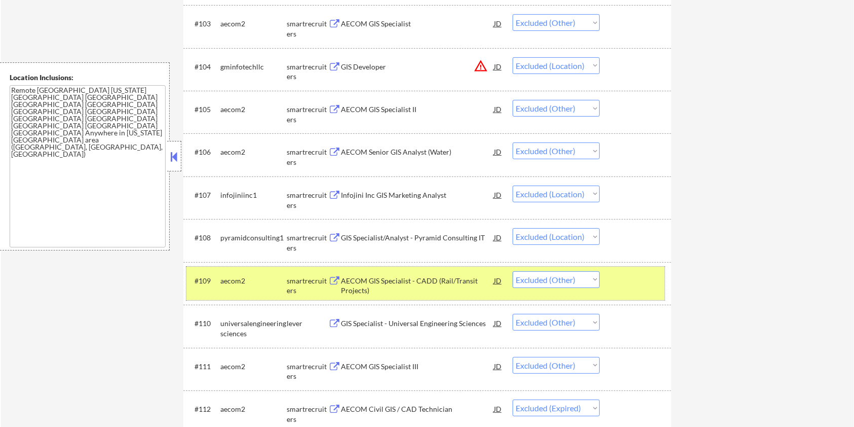
click at [629, 276] on div at bounding box center [636, 280] width 45 height 18
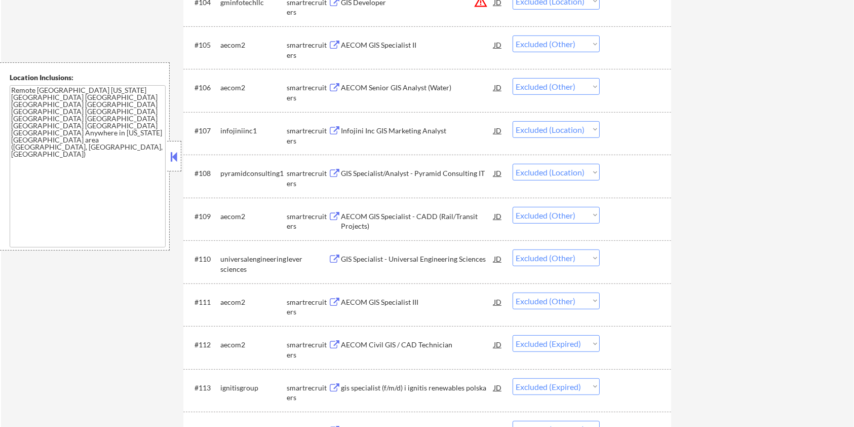
scroll to position [540, 0]
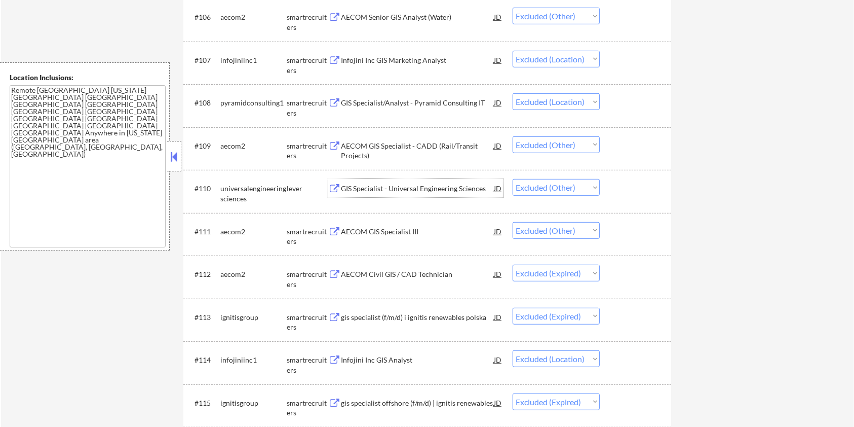
click at [395, 185] on div "GIS Specialist - Universal Engineering Sciences" at bounding box center [417, 188] width 153 height 10
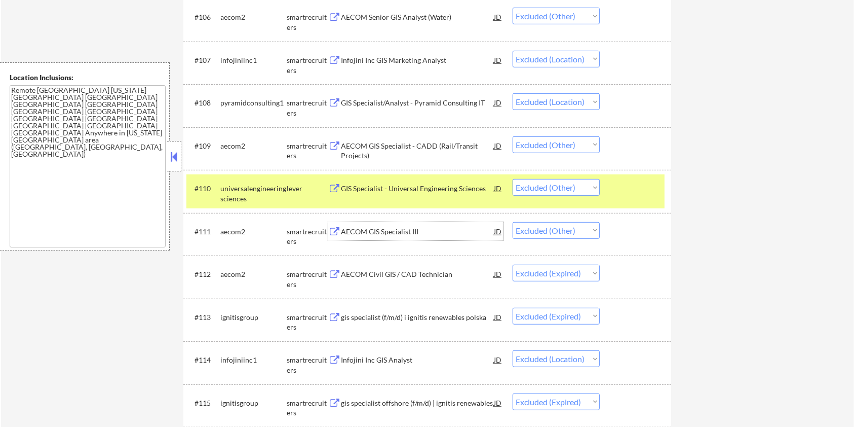
click at [389, 228] on div "AECOM GIS Specialist III" at bounding box center [417, 231] width 153 height 10
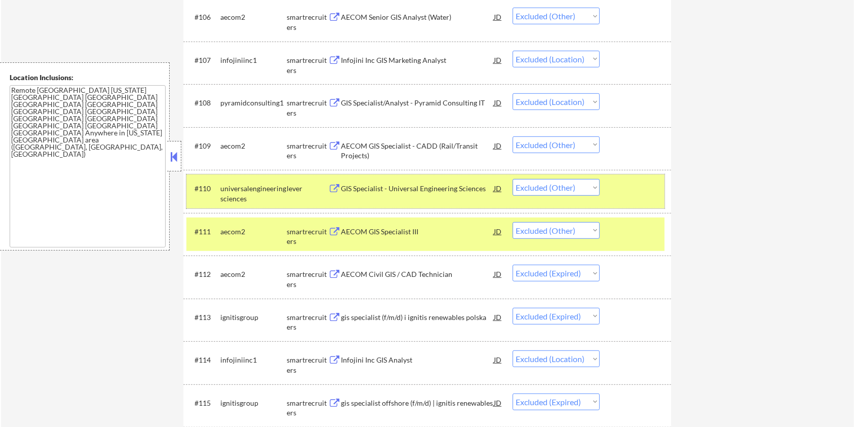
click at [648, 191] on div at bounding box center [636, 188] width 45 height 18
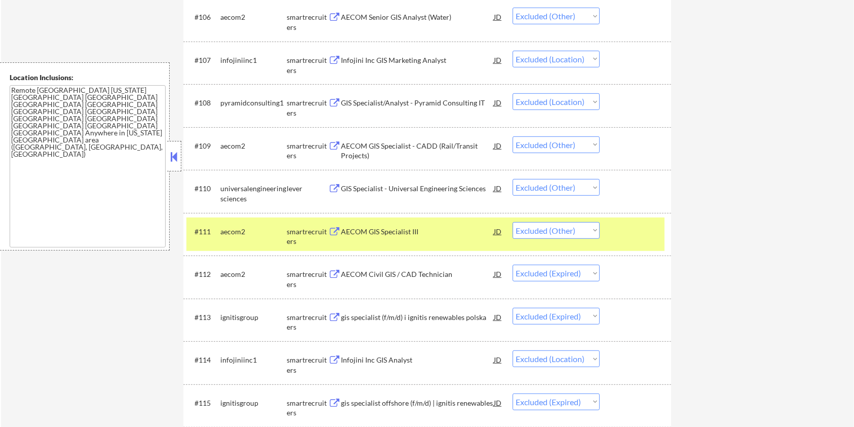
click at [643, 229] on div at bounding box center [636, 231] width 45 height 18
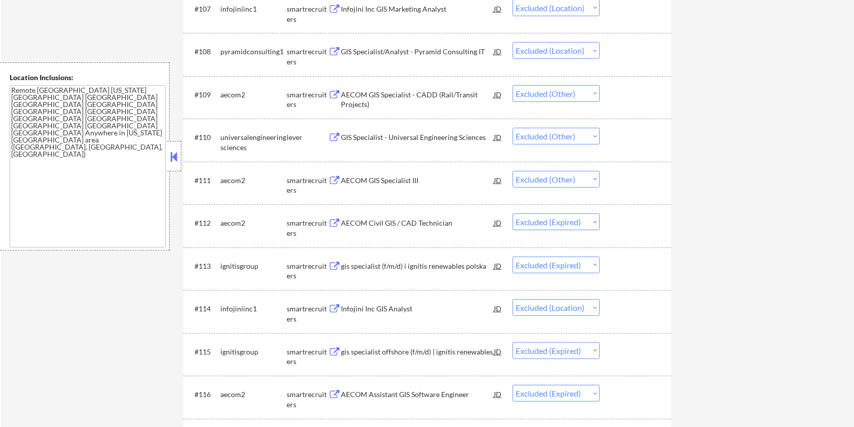
scroll to position [608, 0]
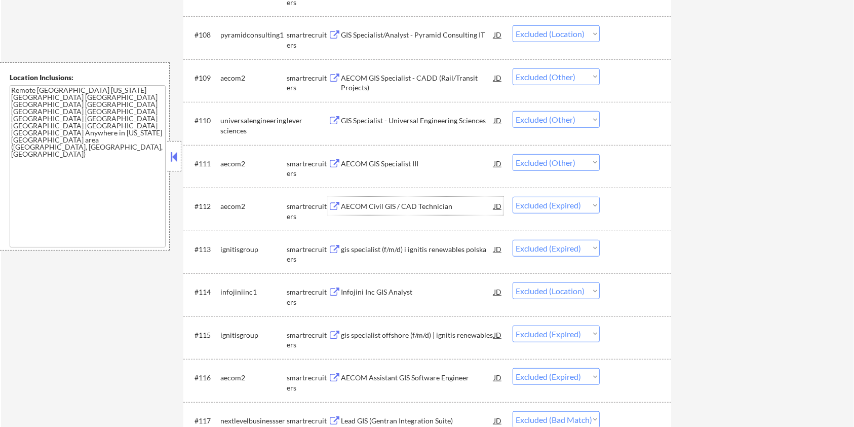
click at [419, 208] on div "AECOM Civil GIS / CAD Technician" at bounding box center [417, 206] width 153 height 10
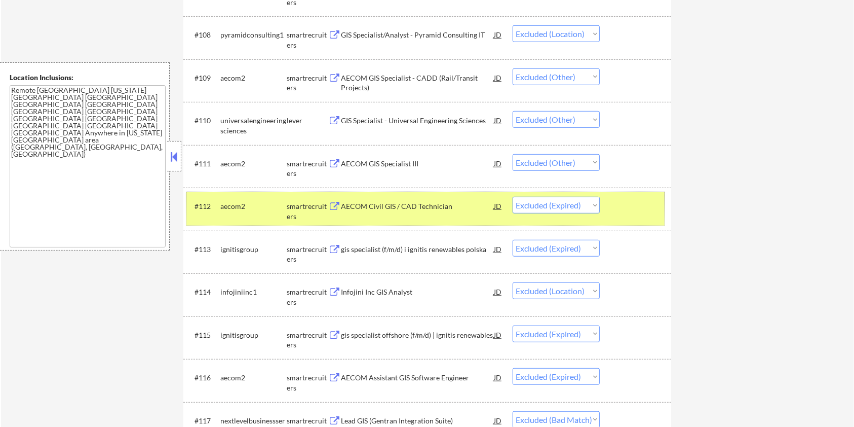
click at [648, 211] on div at bounding box center [636, 206] width 45 height 18
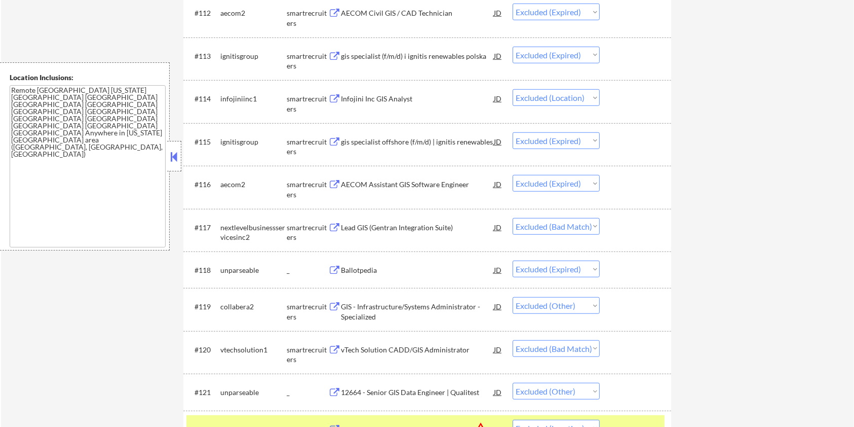
scroll to position [810, 0]
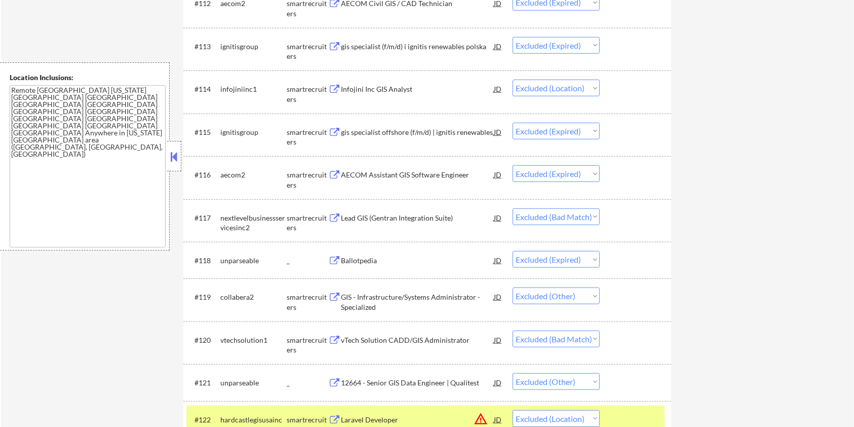
click at [429, 218] on div "Lead GIS (Gentran Integration Suite)" at bounding box center [417, 218] width 153 height 10
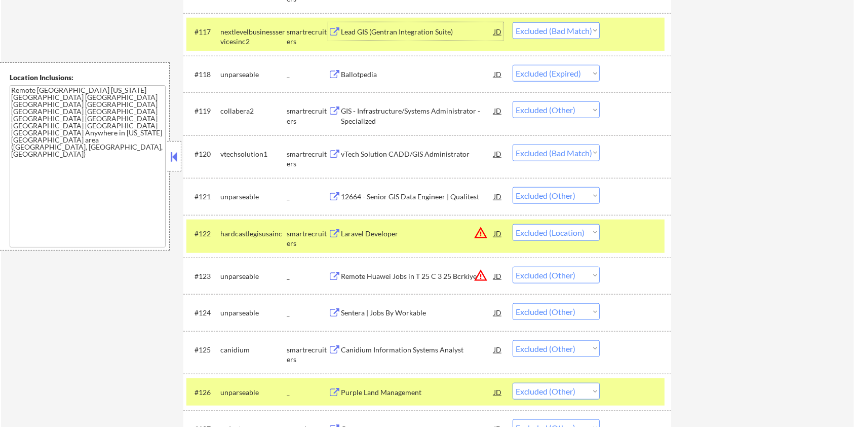
scroll to position [1013, 0]
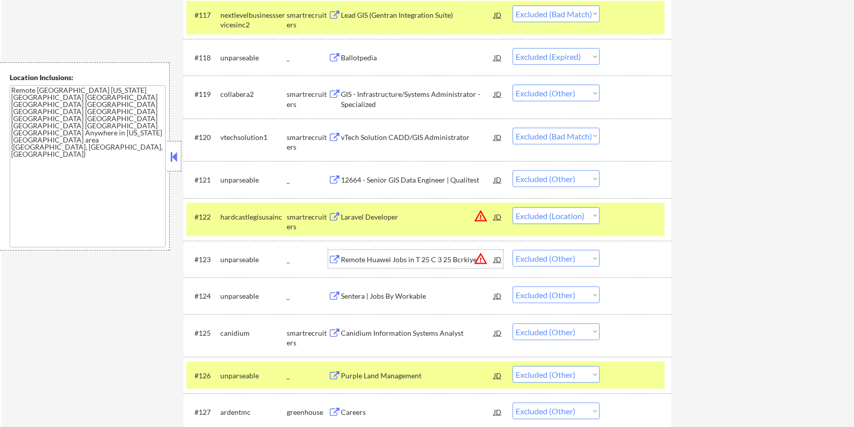
click at [396, 257] on div "Remote Huawei Jobs in T 25 C 3 25 Bcrkiye" at bounding box center [417, 259] width 153 height 10
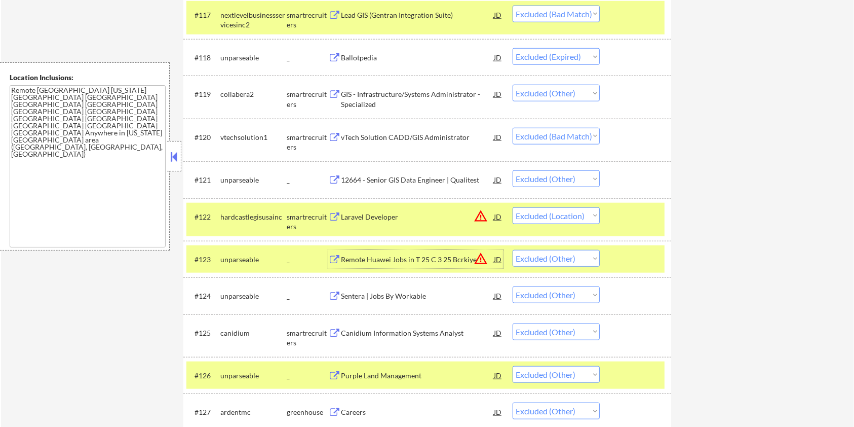
click at [621, 218] on div at bounding box center [636, 216] width 45 height 18
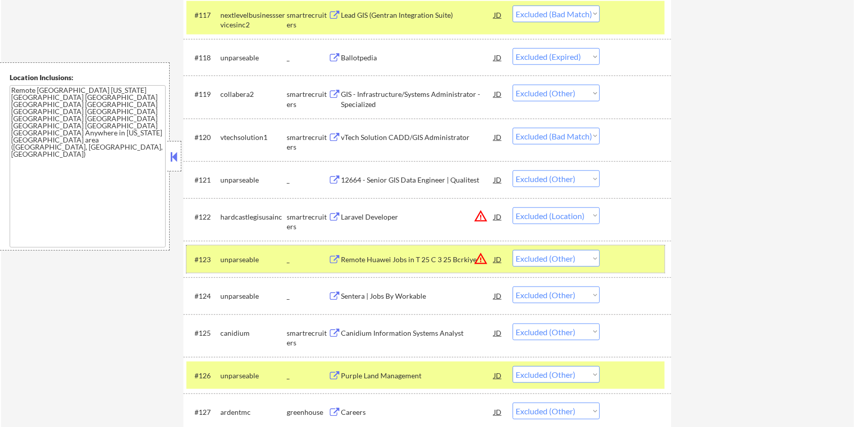
click at [629, 246] on div "#123 unparseable _ Remote Huawei Jobs in T 25 C 3 25 Bcrkiye JD warning_amber C…" at bounding box center [425, 258] width 478 height 27
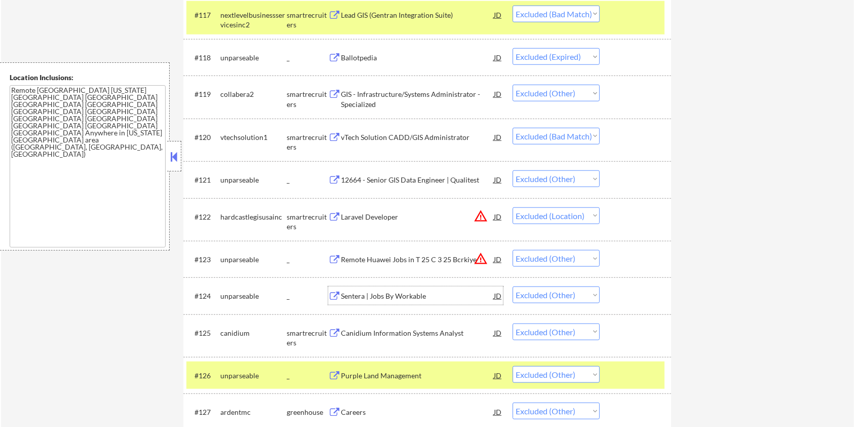
click at [425, 297] on div "Sentera | Jobs By Workable" at bounding box center [417, 296] width 153 height 10
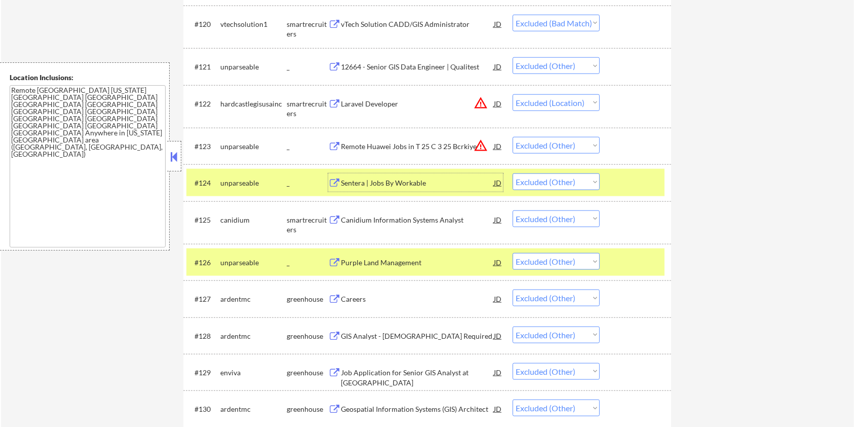
scroll to position [1148, 0]
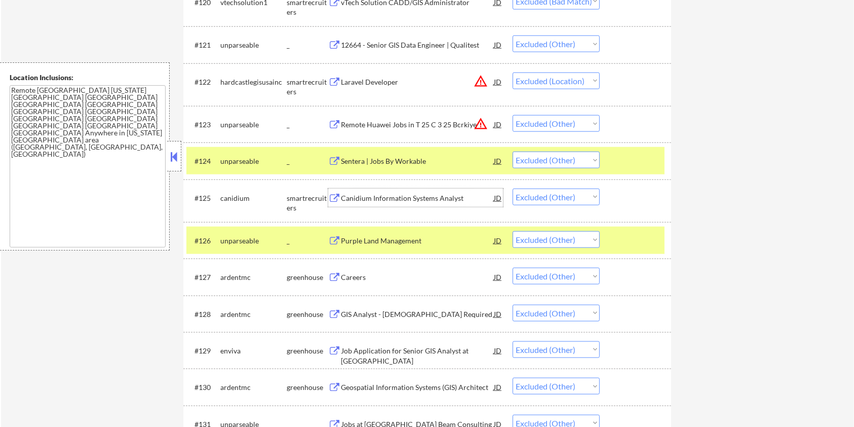
click at [405, 191] on div "Canidium Information Systems Analyst" at bounding box center [417, 197] width 153 height 18
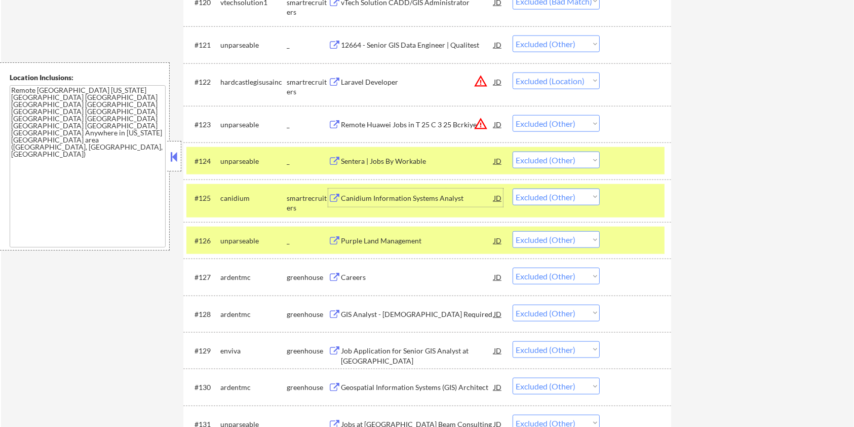
click at [637, 159] on div at bounding box center [636, 160] width 45 height 18
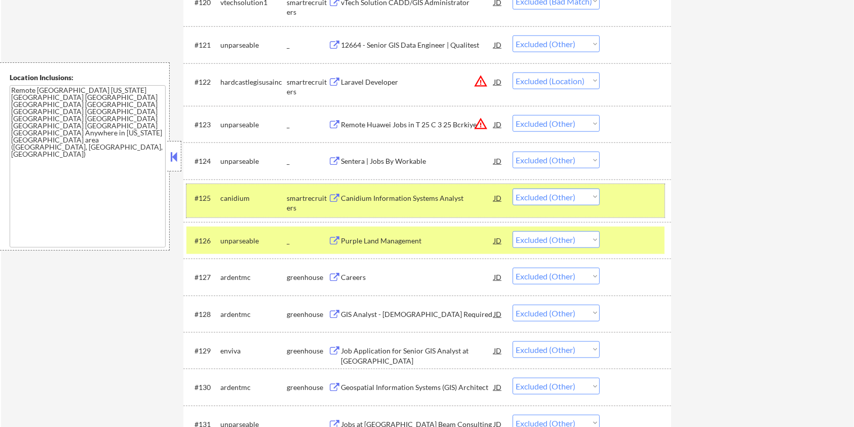
click at [621, 197] on div at bounding box center [636, 197] width 45 height 18
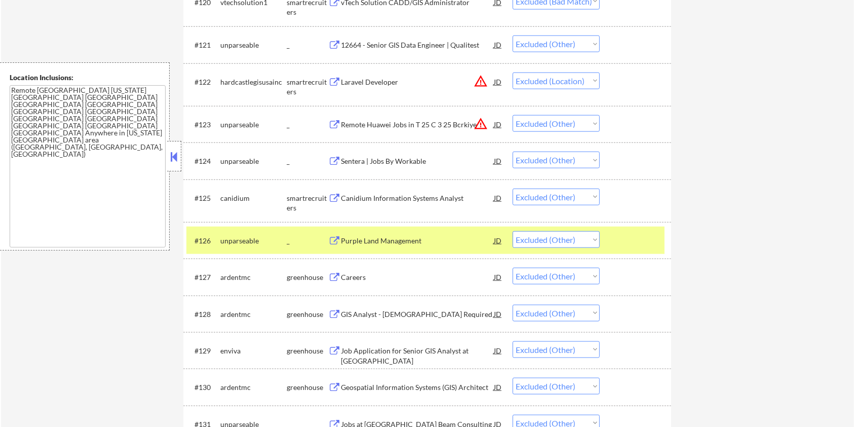
click at [624, 235] on div at bounding box center [636, 240] width 45 height 18
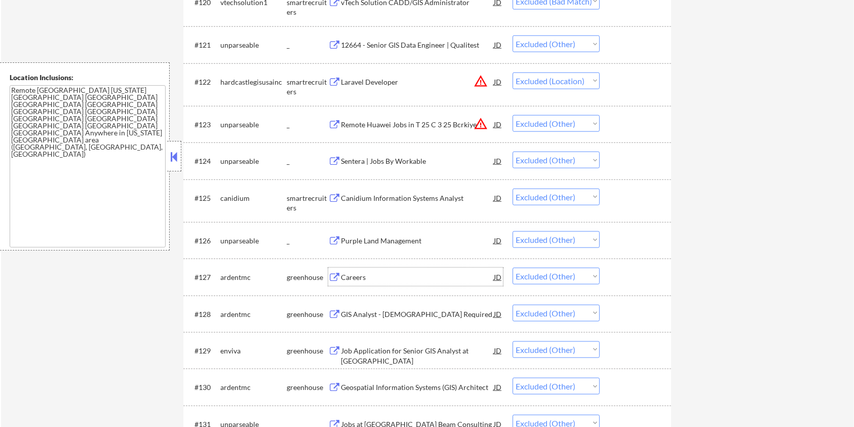
click at [377, 276] on div "Careers" at bounding box center [417, 277] width 153 height 10
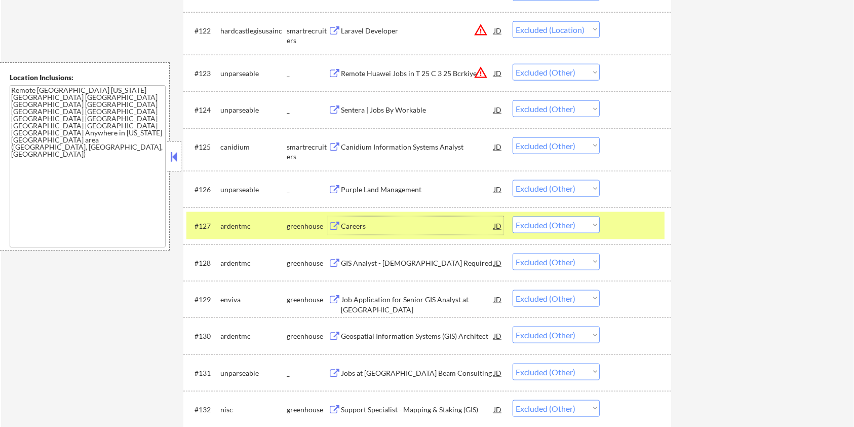
scroll to position [1216, 0]
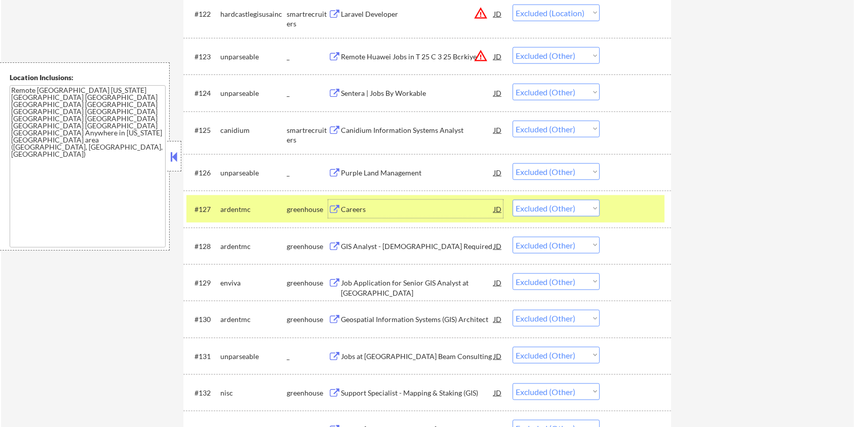
click at [446, 248] on div "GIS Analyst - US Citizenship Required" at bounding box center [417, 246] width 153 height 10
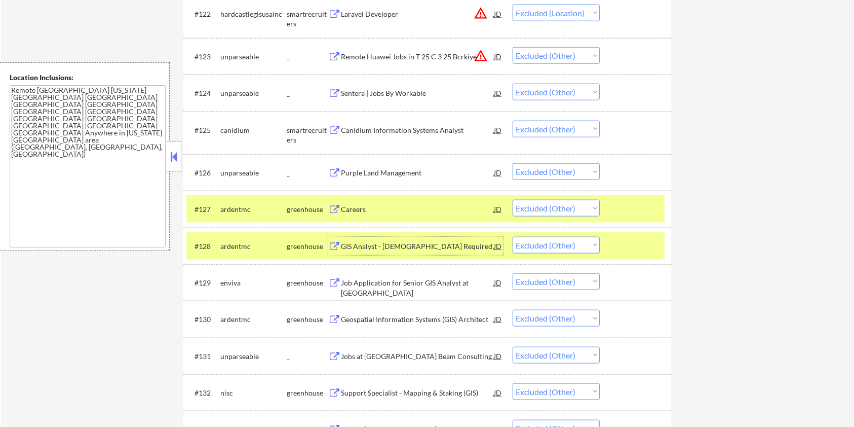
click at [632, 204] on div at bounding box center [636, 209] width 45 height 18
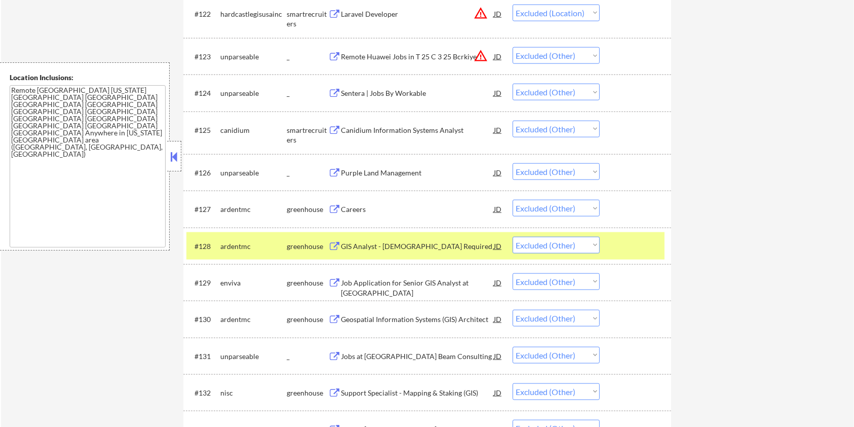
click at [628, 233] on div "#128 ardentmc greenhouse GIS Analyst - US Citizenship Required JD warning_amber…" at bounding box center [425, 245] width 478 height 27
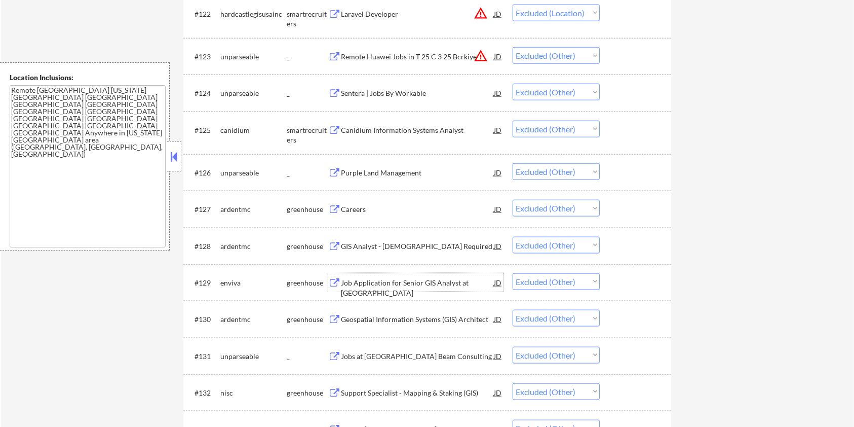
click at [425, 282] on div "Job Application for Senior GIS Analyst at Enviva" at bounding box center [417, 288] width 153 height 20
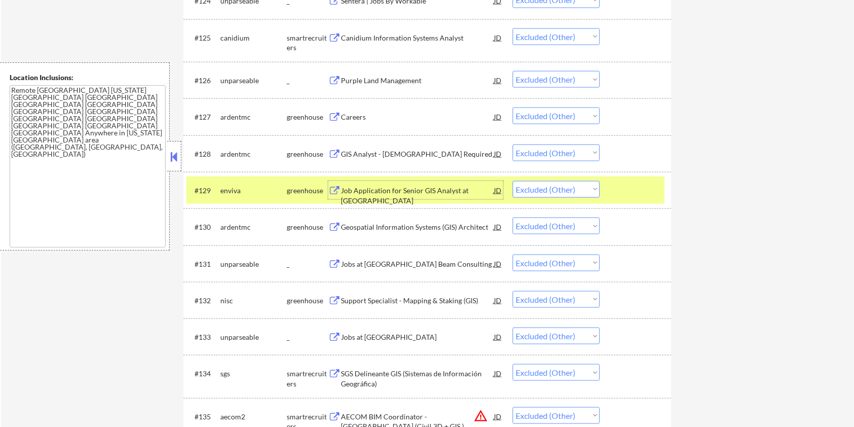
scroll to position [1350, 0]
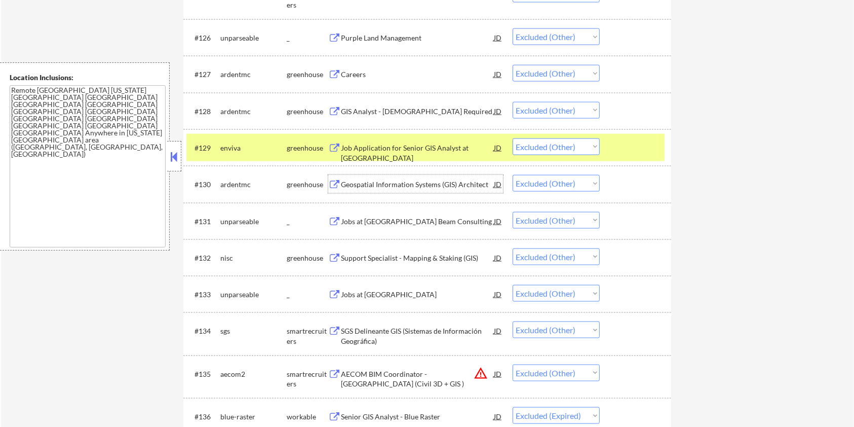
click at [418, 185] on div "Geospatial Information Systems (GIS) Architect" at bounding box center [417, 184] width 153 height 10
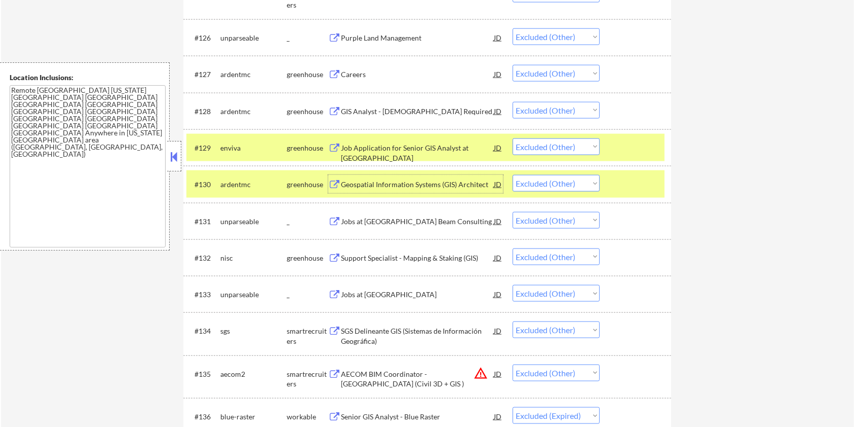
click at [643, 145] on div at bounding box center [636, 147] width 45 height 18
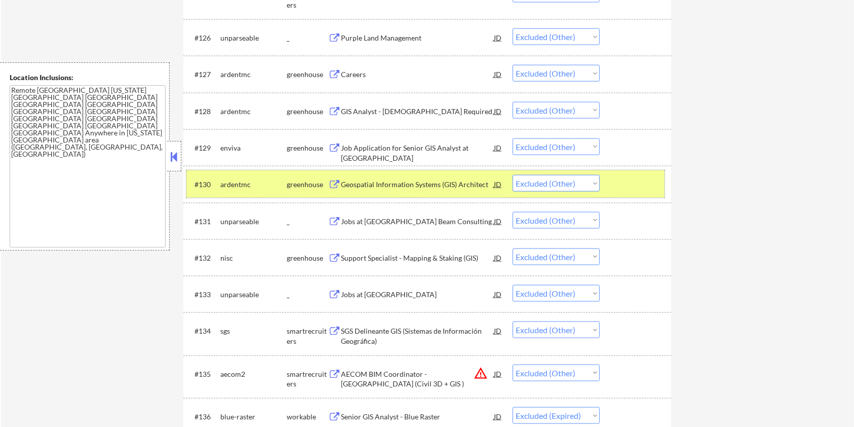
click at [644, 184] on div at bounding box center [636, 184] width 45 height 18
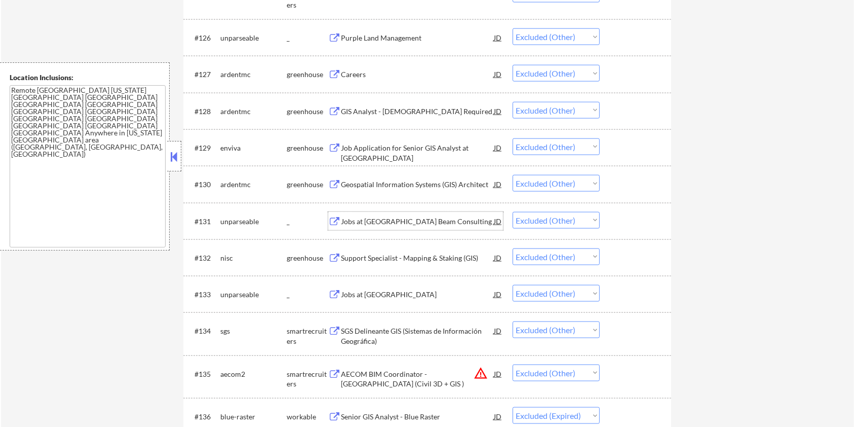
click at [433, 217] on div "Jobs at Indigo Beam Consulting" at bounding box center [417, 221] width 153 height 10
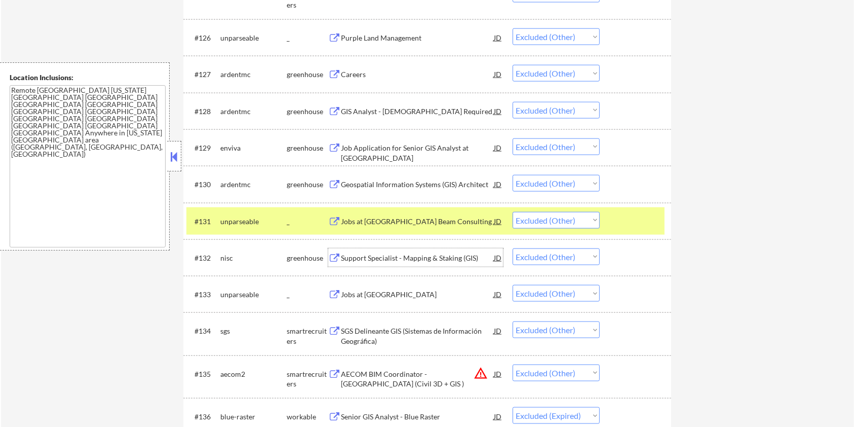
click at [443, 254] on div "Support Specialist - Mapping & Staking (GIS)" at bounding box center [417, 258] width 153 height 10
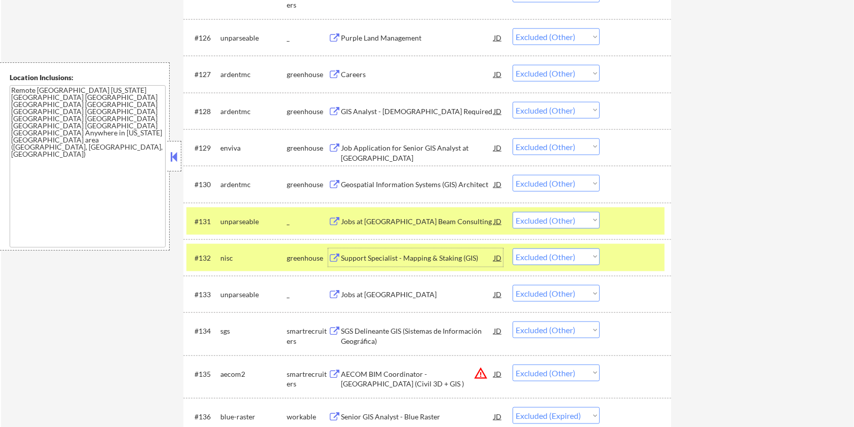
click at [629, 222] on div at bounding box center [636, 221] width 45 height 18
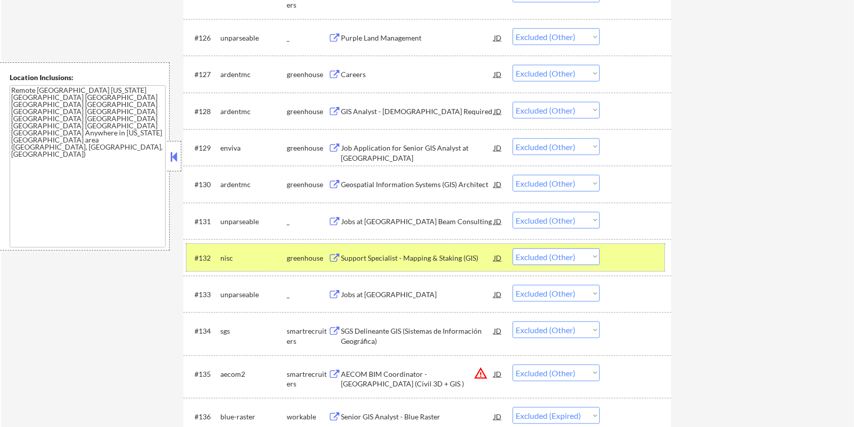
click at [624, 255] on div at bounding box center [636, 257] width 45 height 18
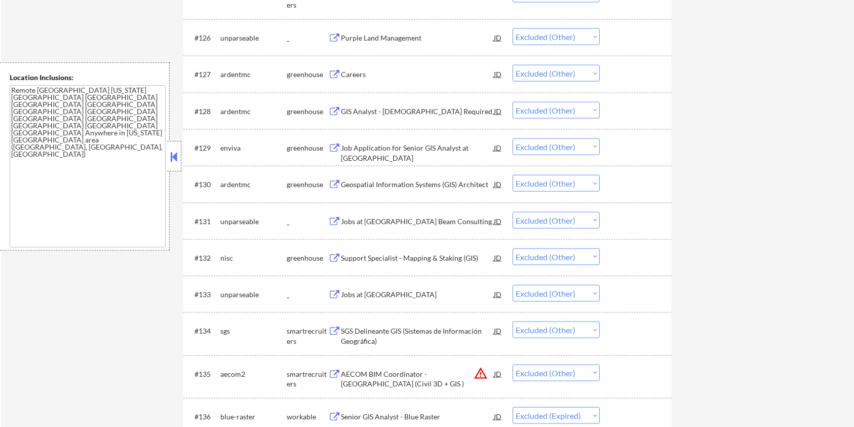
click at [417, 296] on div "Jobs at Enviva" at bounding box center [417, 294] width 153 height 10
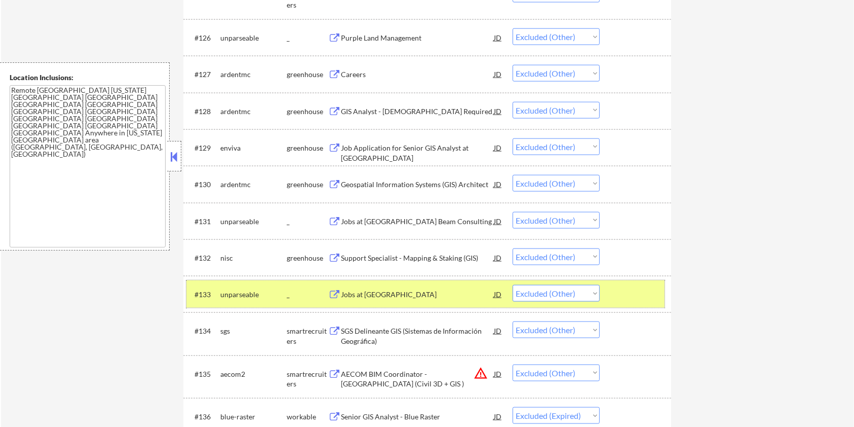
click at [645, 285] on div at bounding box center [636, 294] width 45 height 18
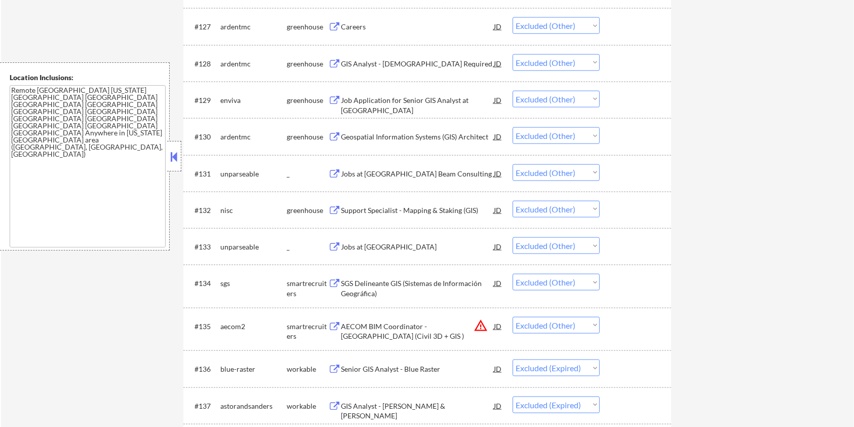
scroll to position [1418, 0]
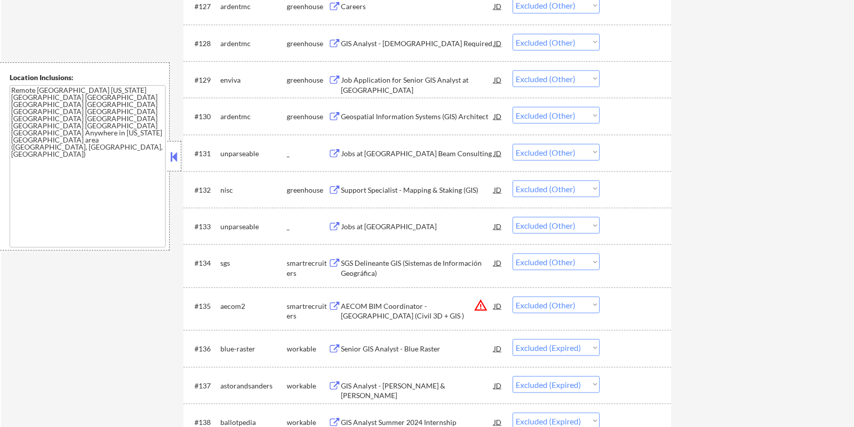
click at [383, 264] on div "SGS Delineante GIS (Sistemas de Información Geográfica)" at bounding box center [417, 268] width 153 height 20
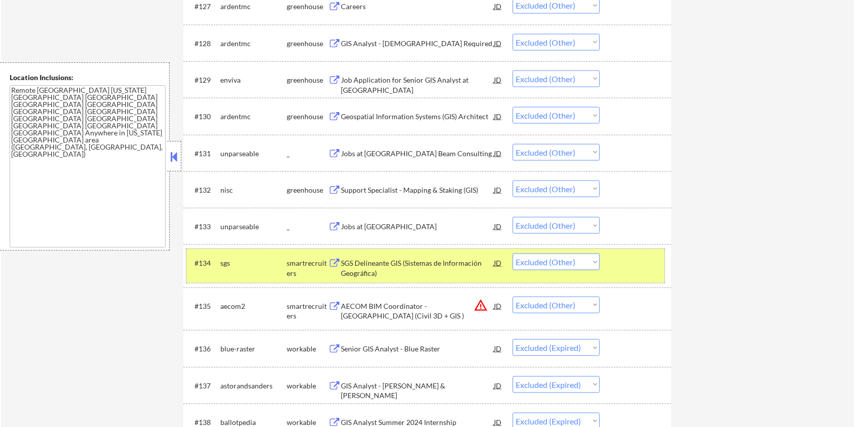
click at [636, 257] on div at bounding box center [636, 262] width 45 height 18
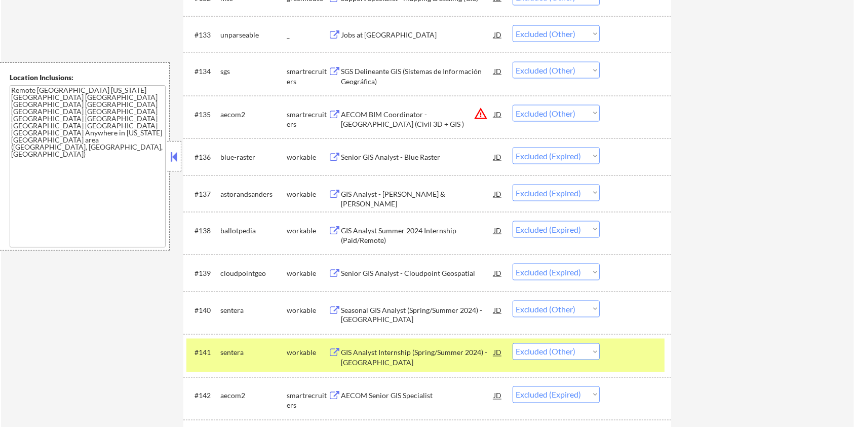
scroll to position [1621, 0]
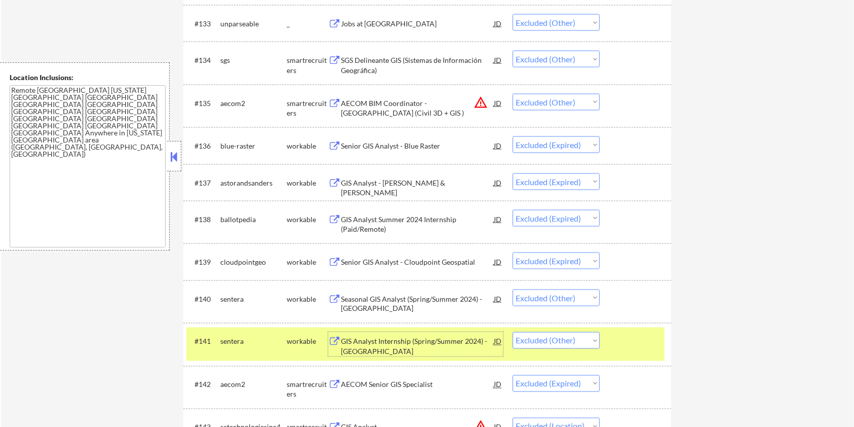
click at [424, 339] on div "GIS Analyst Internship (Spring/Summer 2024) - Sentera" at bounding box center [417, 346] width 153 height 20
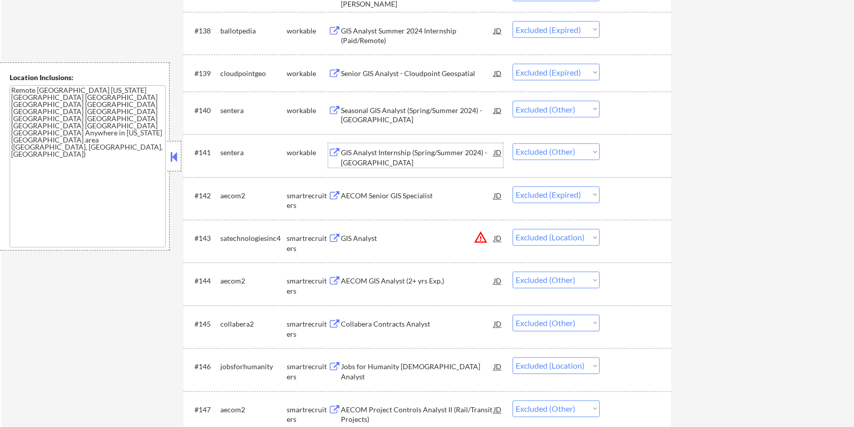
scroll to position [1824, 0]
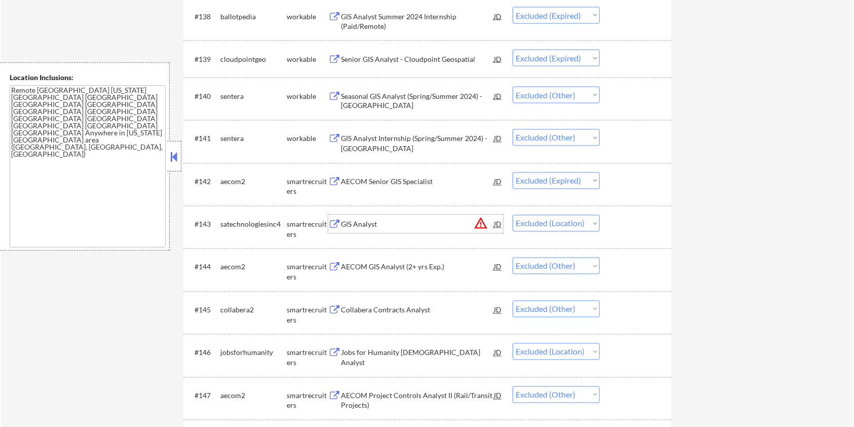
click at [386, 221] on div "GIS Analyst" at bounding box center [417, 224] width 153 height 10
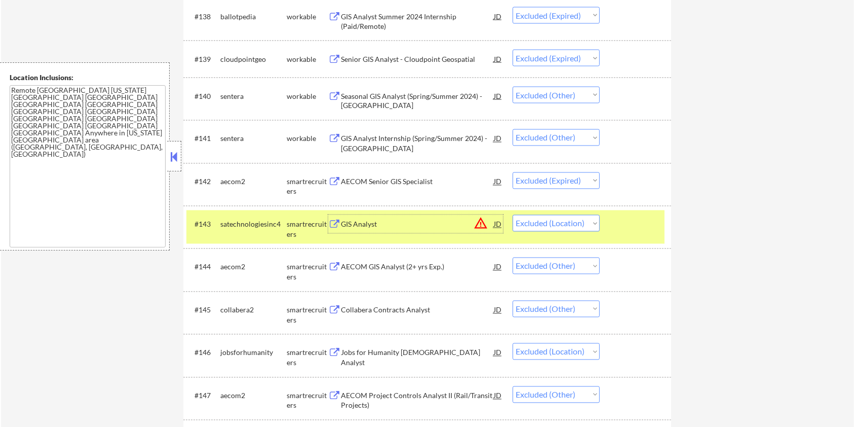
scroll to position [1891, 0]
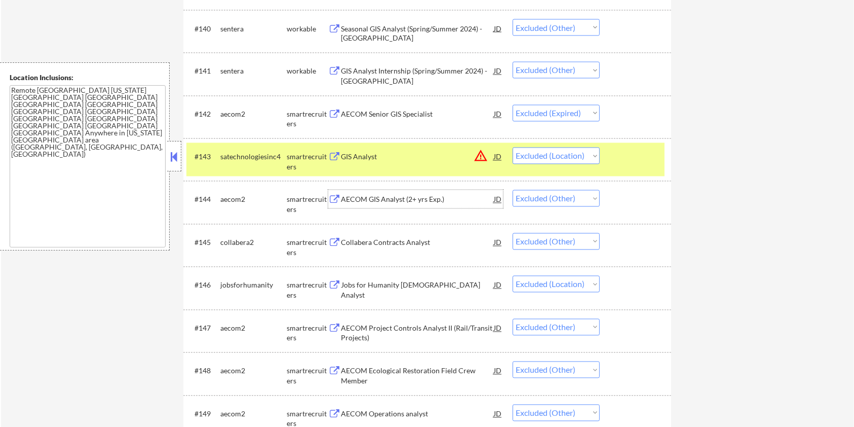
click at [380, 193] on div "AECOM GIS Analyst (2+ yrs Exp.)" at bounding box center [417, 199] width 153 height 18
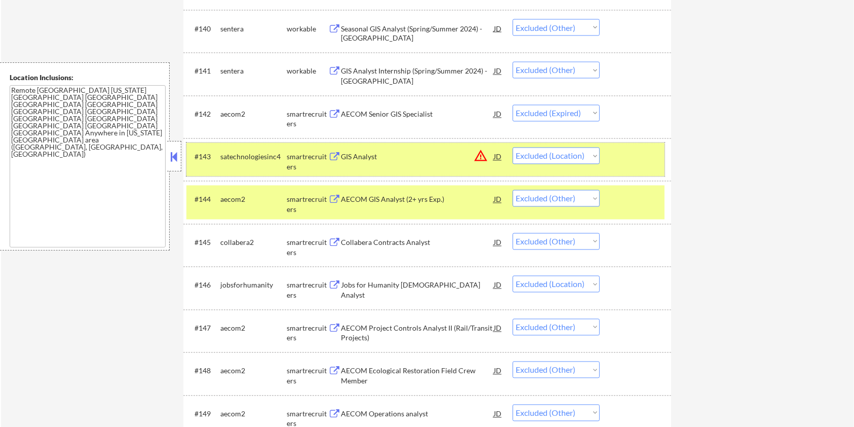
click at [640, 145] on div "#143 satechnologiesinc4 smartrecruiters GIS Analyst JD warning_amber Choose an …" at bounding box center [425, 159] width 478 height 33
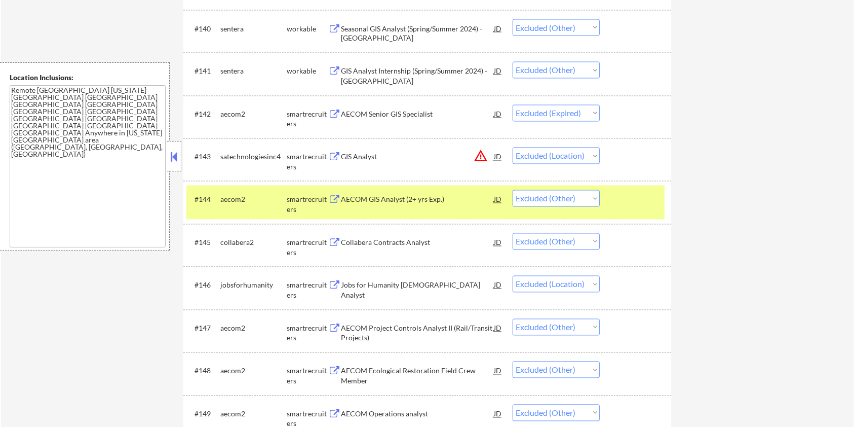
click at [640, 191] on div at bounding box center [636, 199] width 45 height 18
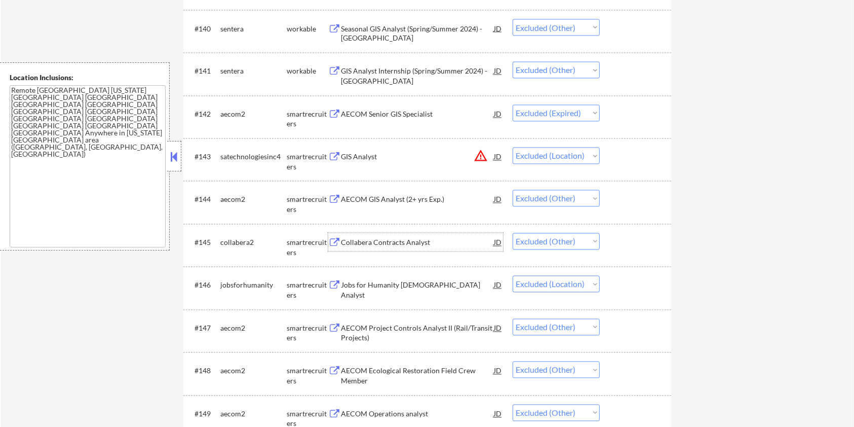
click at [395, 248] on div "Collabera Contracts Analyst" at bounding box center [417, 242] width 153 height 18
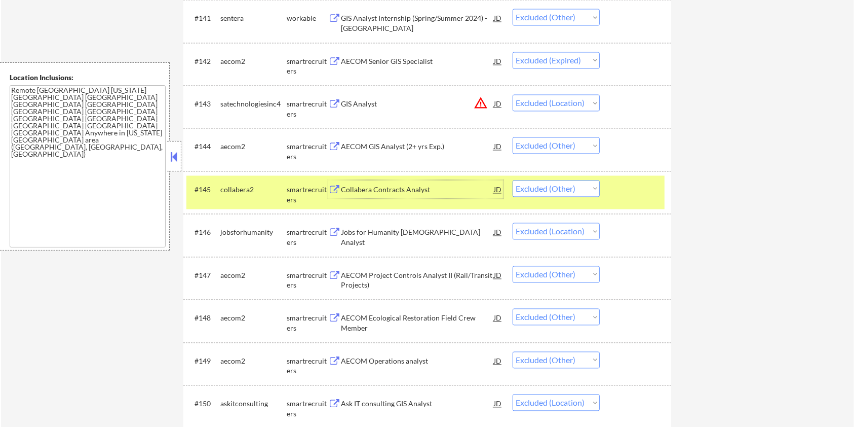
scroll to position [1958, 0]
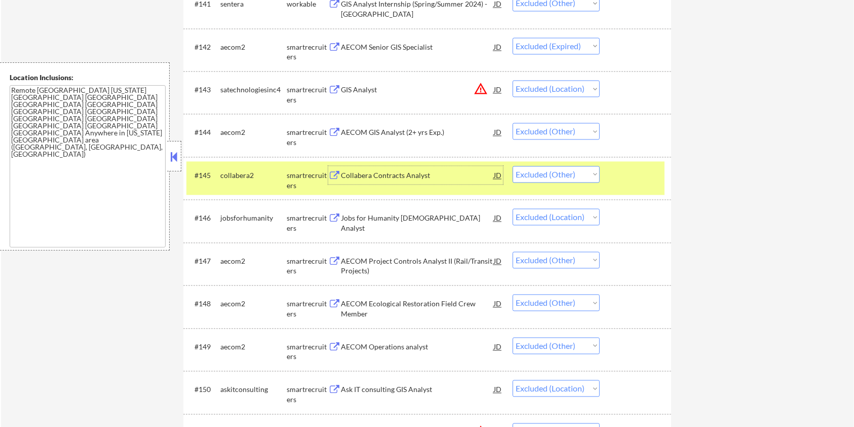
click at [462, 260] on div "AECOM Project Controls Analyst II (Rail/Transit Projects)" at bounding box center [417, 266] width 153 height 20
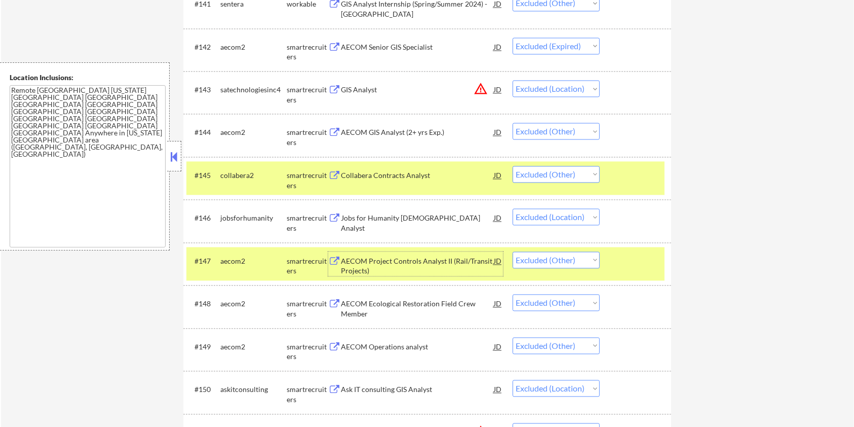
click at [639, 180] on div at bounding box center [636, 175] width 45 height 18
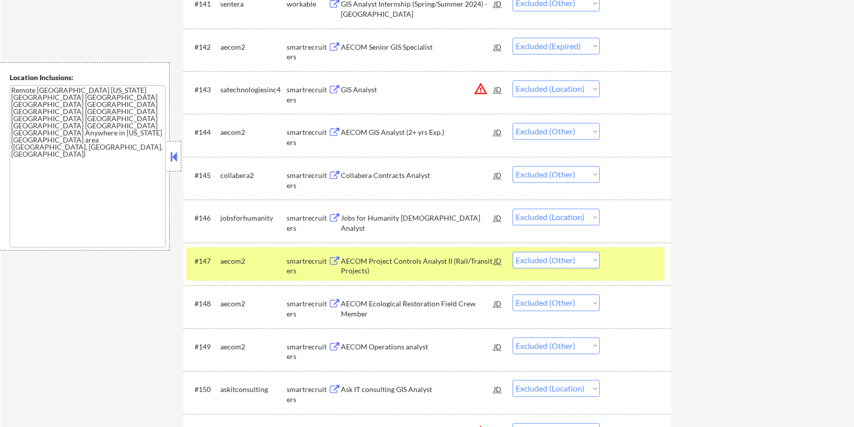
click at [647, 250] on div "#147 aecom2 smartrecruiters AECOM Project Controls Analyst II (Rail/Transit Pro…" at bounding box center [425, 263] width 478 height 33
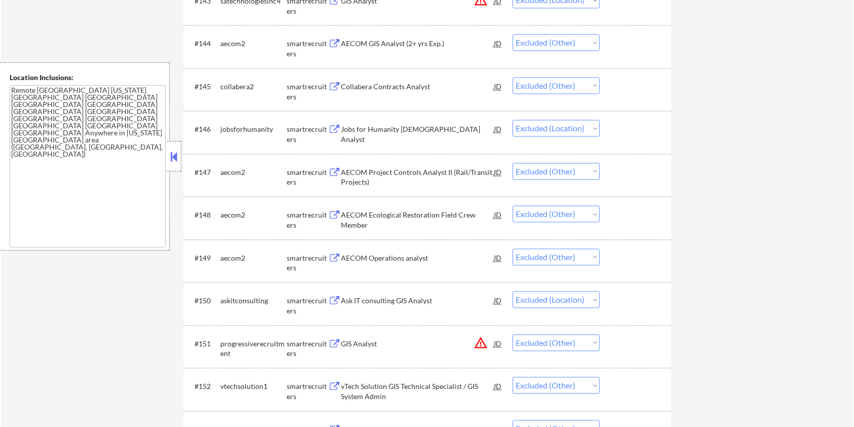
scroll to position [2094, 0]
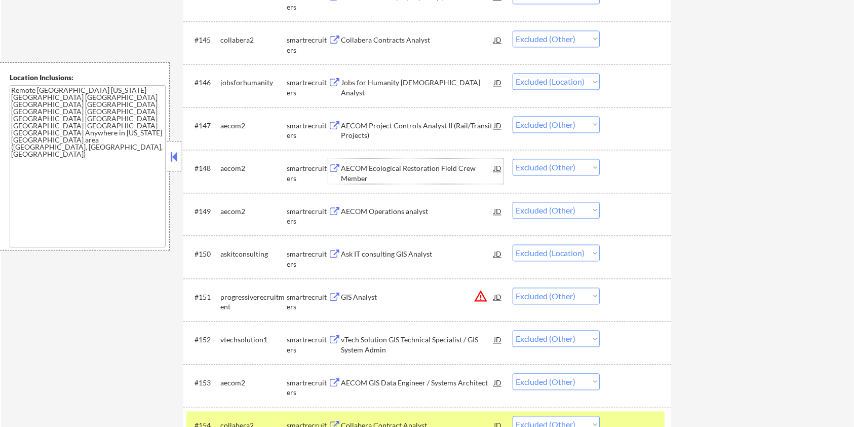
click at [405, 172] on div "AECOM Ecological Restoration Field Crew Member" at bounding box center [417, 173] width 153 height 20
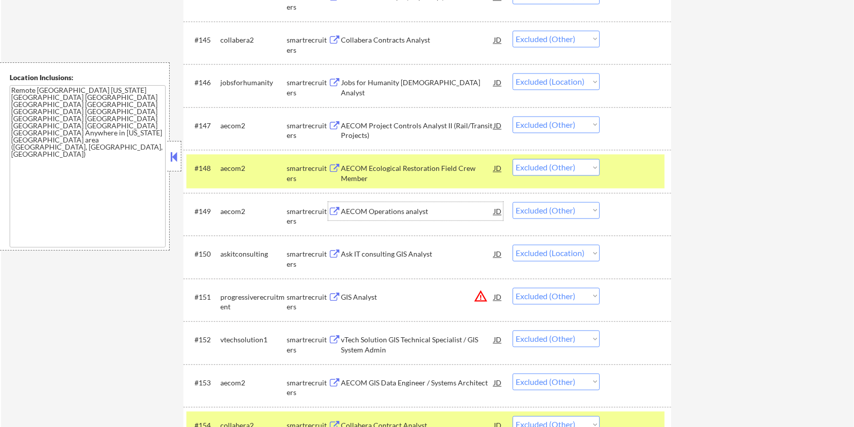
click at [384, 210] on div "AECOM Operations analyst" at bounding box center [417, 211] width 153 height 10
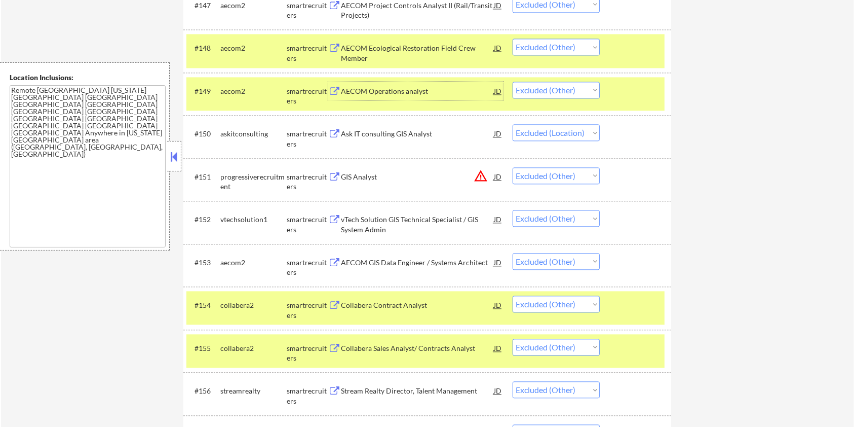
scroll to position [2296, 0]
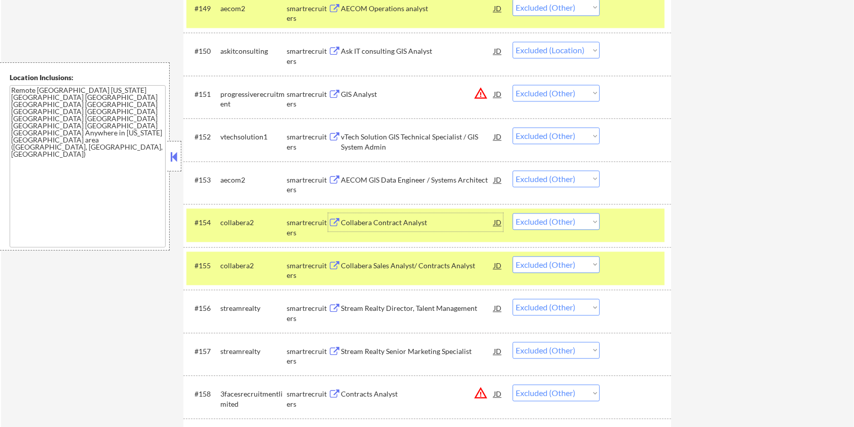
click at [413, 227] on div "Collabera Contract Analyst" at bounding box center [417, 222] width 153 height 18
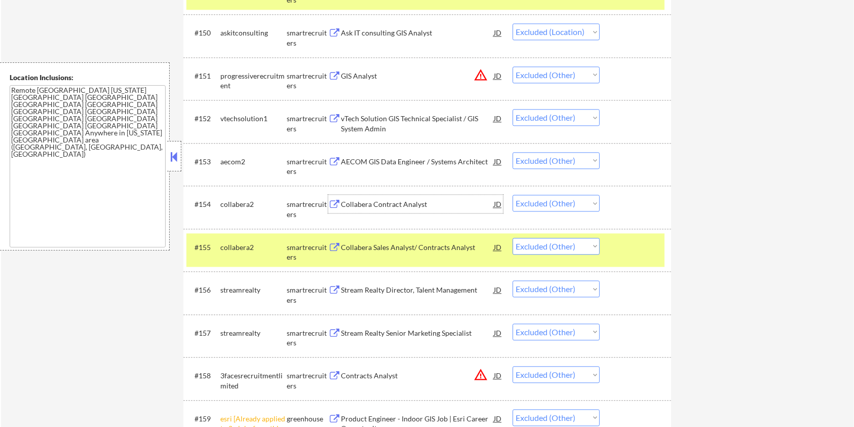
scroll to position [2431, 0]
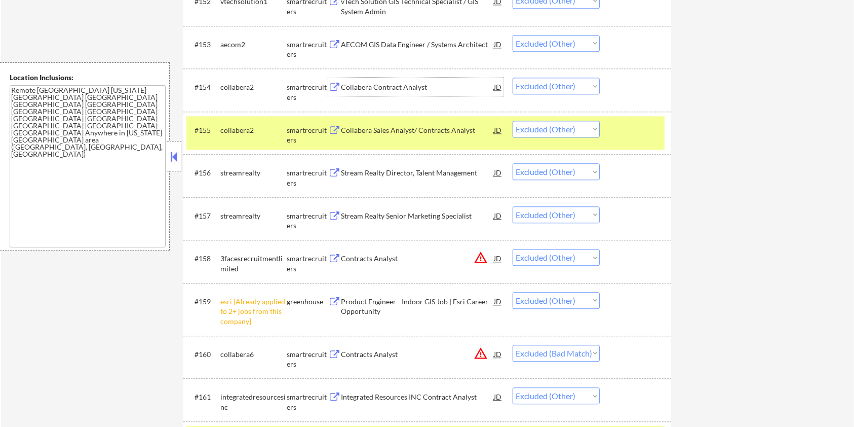
click at [411, 173] on div "Stream Realty Director, Talent Management" at bounding box center [417, 173] width 153 height 10
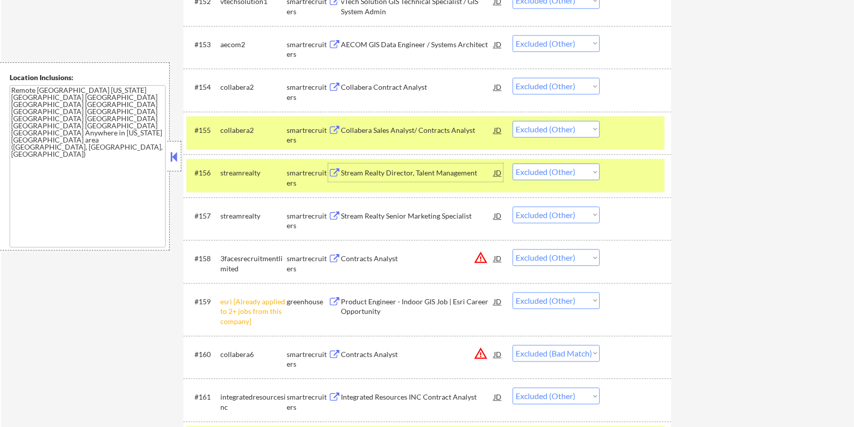
click at [649, 124] on div at bounding box center [636, 130] width 45 height 18
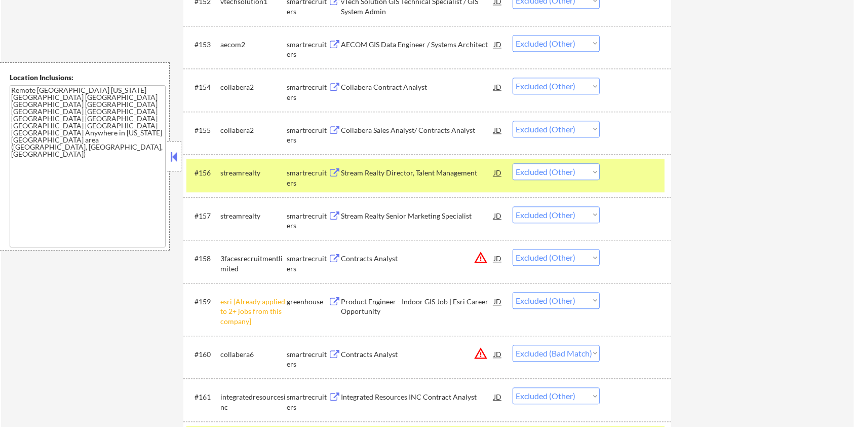
click at [646, 169] on div at bounding box center [636, 172] width 45 height 18
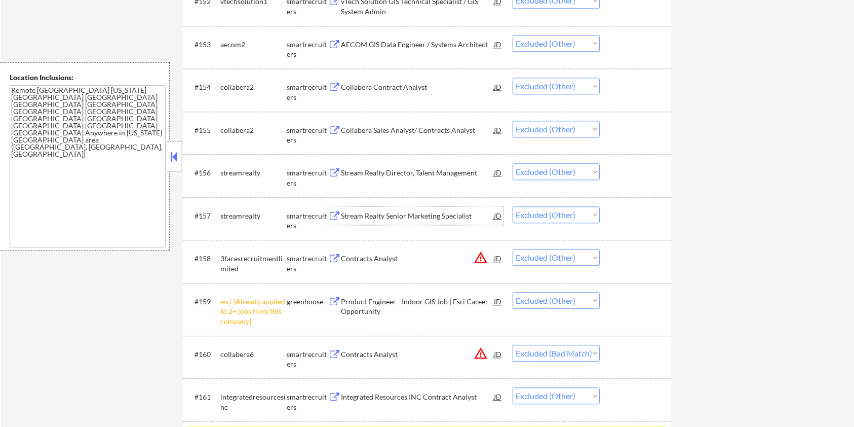
click at [381, 216] on div "Stream Realty Senior Marketing Specialist" at bounding box center [417, 216] width 153 height 10
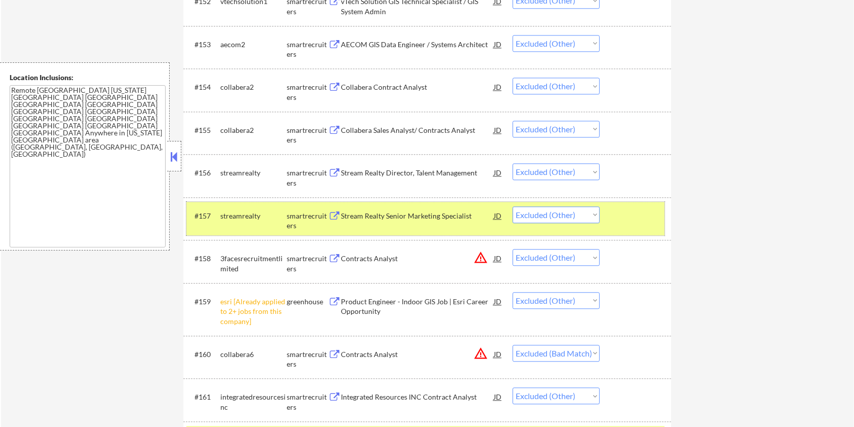
click at [628, 204] on div "#157 streamrealty smartrecruiters Stream Realty Senior Marketing Specialist JD …" at bounding box center [425, 218] width 478 height 33
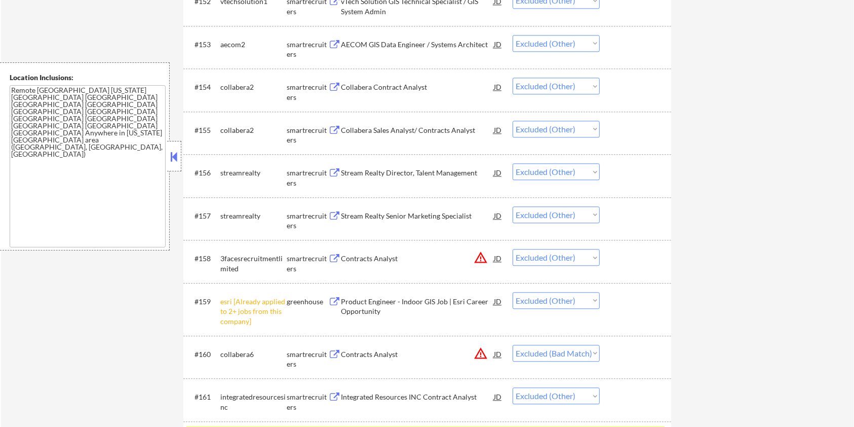
click at [394, 260] on div "Contracts Analyst" at bounding box center [417, 258] width 153 height 10
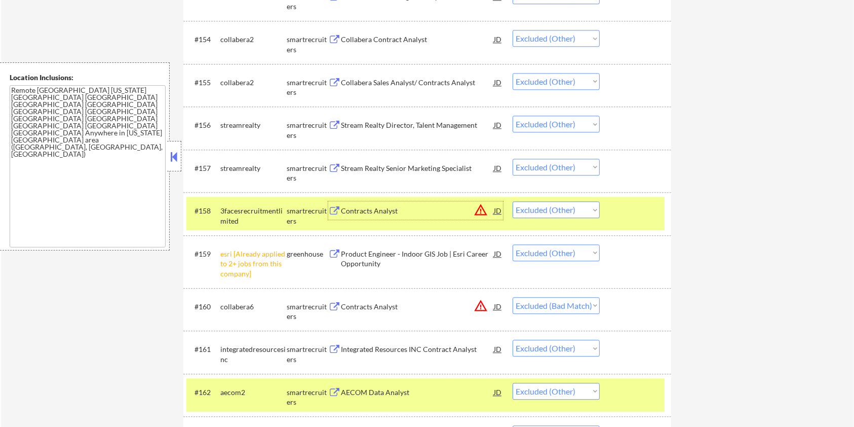
scroll to position [2566, 0]
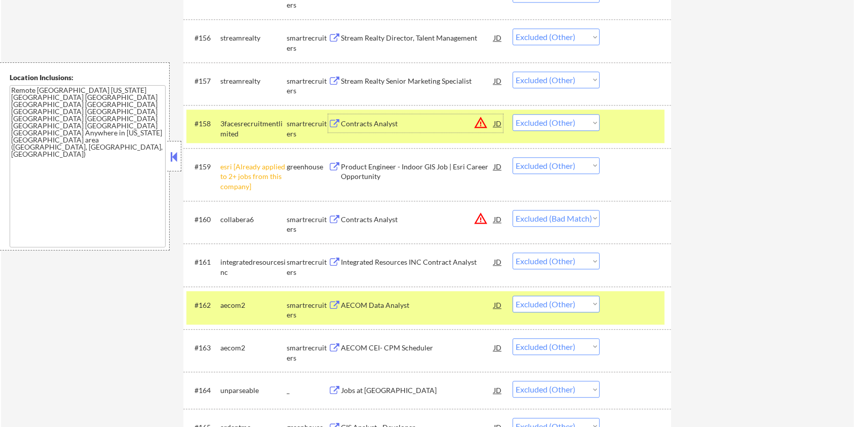
click at [405, 167] on div "Product Engineer - Indoor GIS Job | Esri Career Opportunity" at bounding box center [417, 172] width 153 height 20
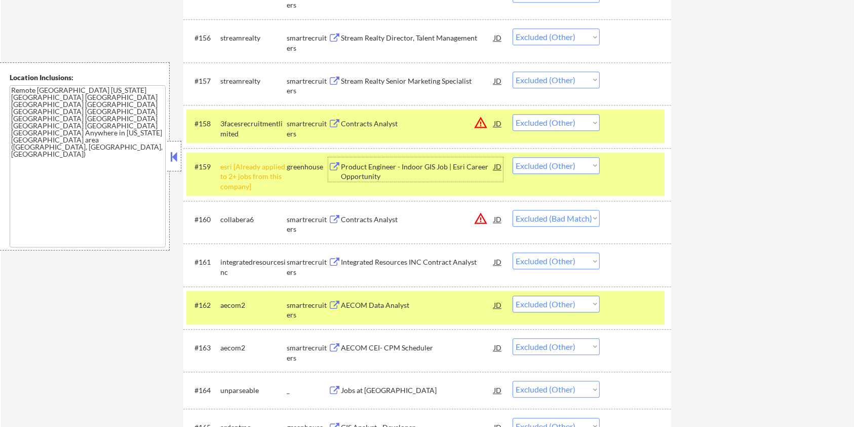
click at [642, 128] on div at bounding box center [636, 123] width 45 height 18
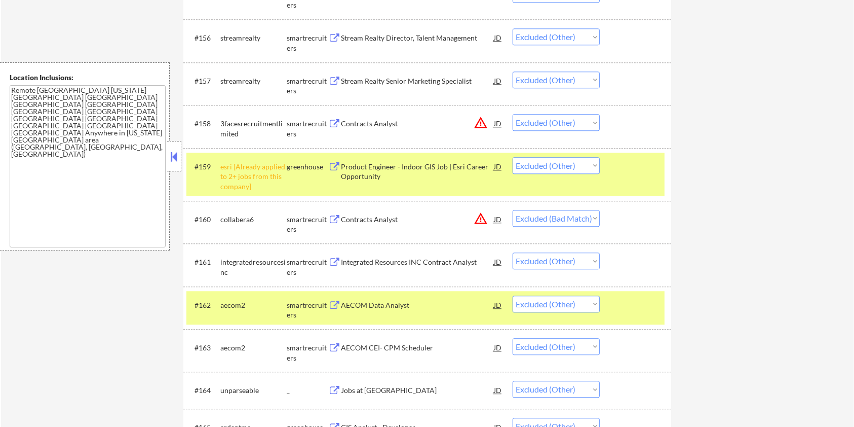
click at [628, 181] on div "#159 esri [Already applied to 2+ jobs from this company] greenhouse Product Eng…" at bounding box center [425, 174] width 478 height 44
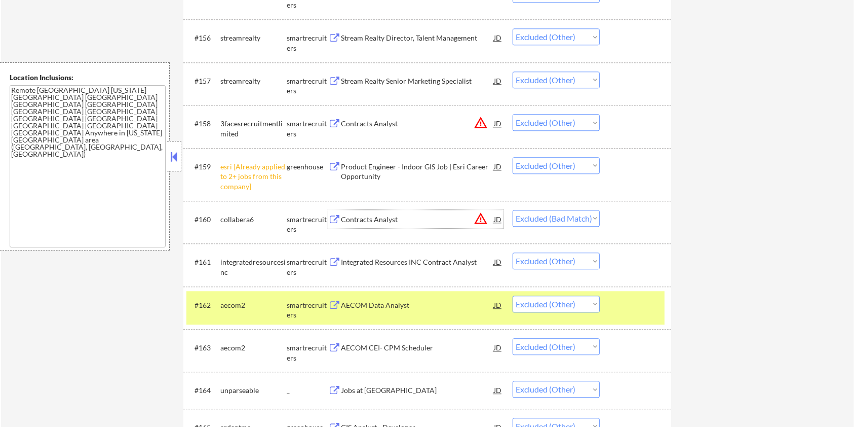
click at [390, 223] on div "Contracts Analyst" at bounding box center [417, 219] width 153 height 10
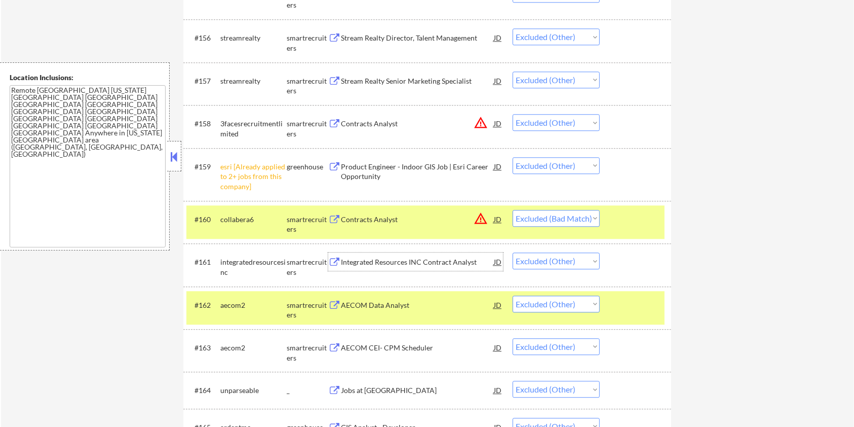
click at [396, 260] on div "Integrated Resources INC Contract Analyst" at bounding box center [417, 262] width 153 height 10
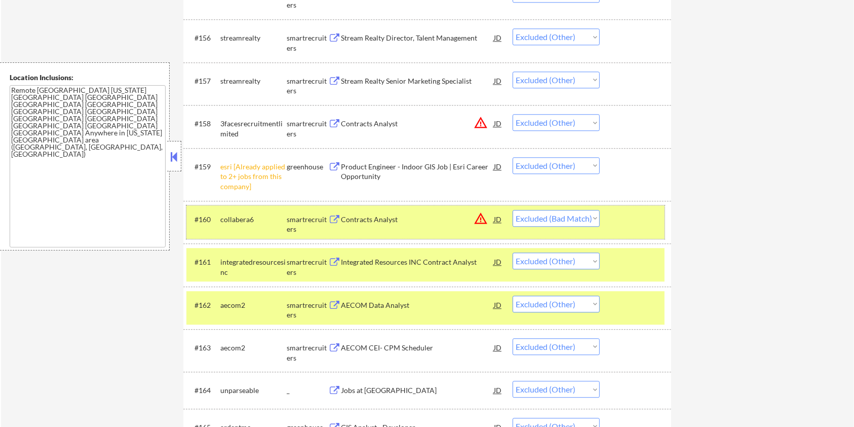
click at [637, 218] on div at bounding box center [636, 219] width 45 height 18
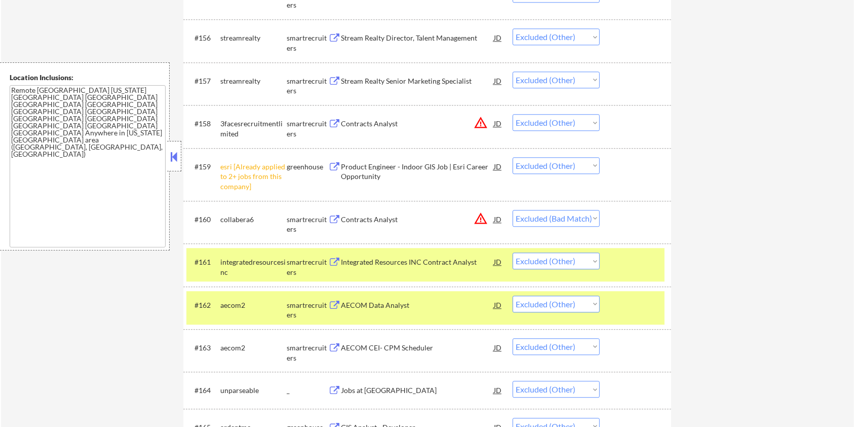
click at [634, 252] on div at bounding box center [636, 261] width 45 height 18
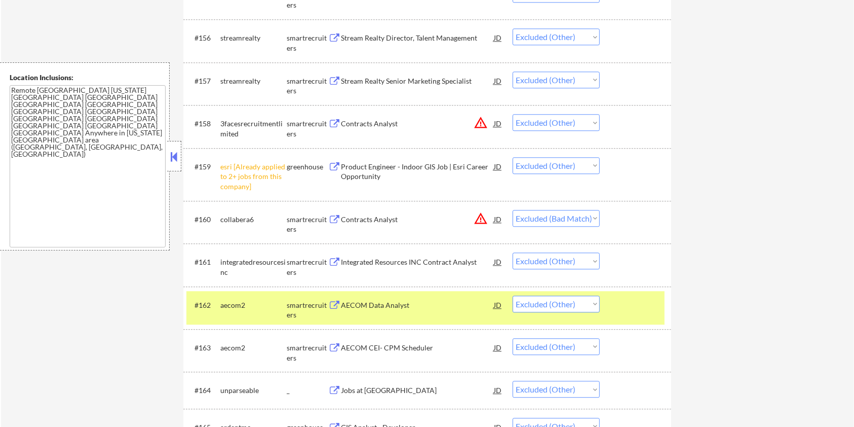
click at [633, 298] on div at bounding box center [636, 304] width 45 height 18
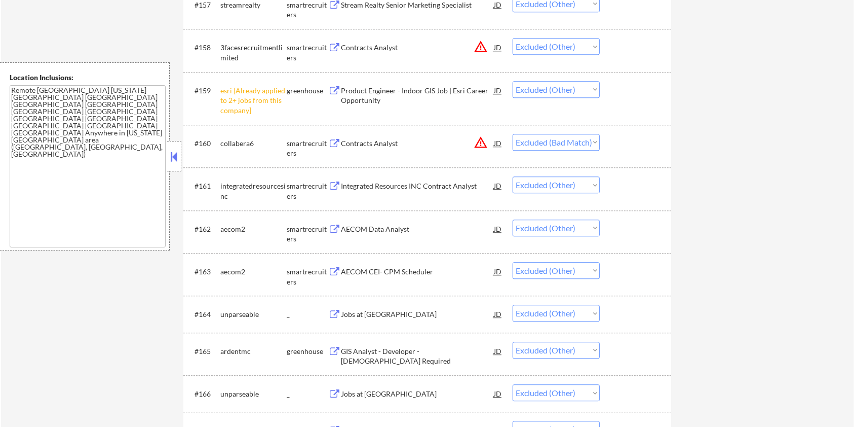
scroll to position [2701, 0]
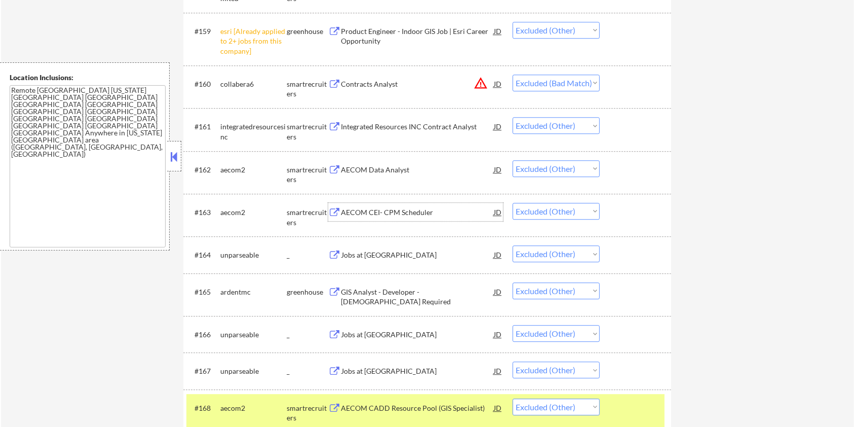
click at [397, 206] on div "AECOM CEI- CPM Scheduler" at bounding box center [417, 212] width 153 height 18
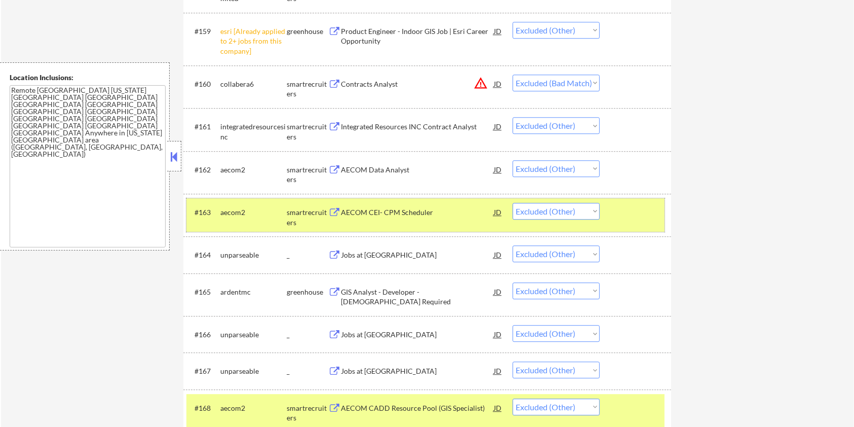
click at [661, 206] on div "#163 aecom2 smartrecruiters AECOM CEI- CPM Scheduler JD warning_amber Choose an…" at bounding box center [425, 214] width 478 height 33
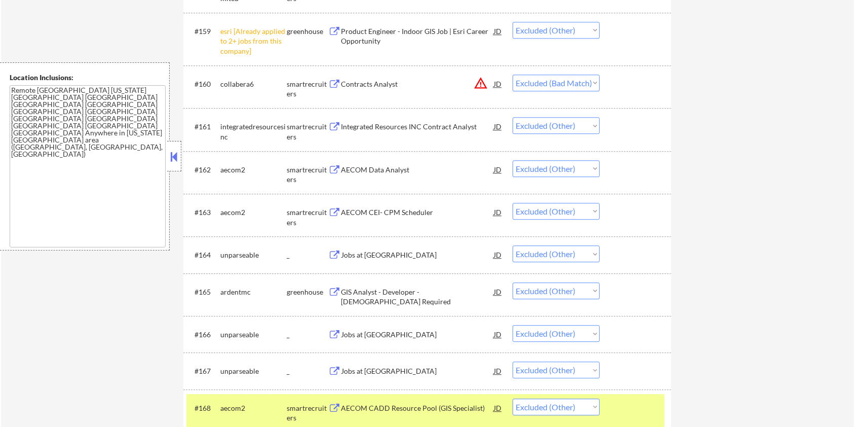
click at [359, 297] on div "GIS Analyst - Developer - US Citizenship Required" at bounding box center [417, 297] width 153 height 20
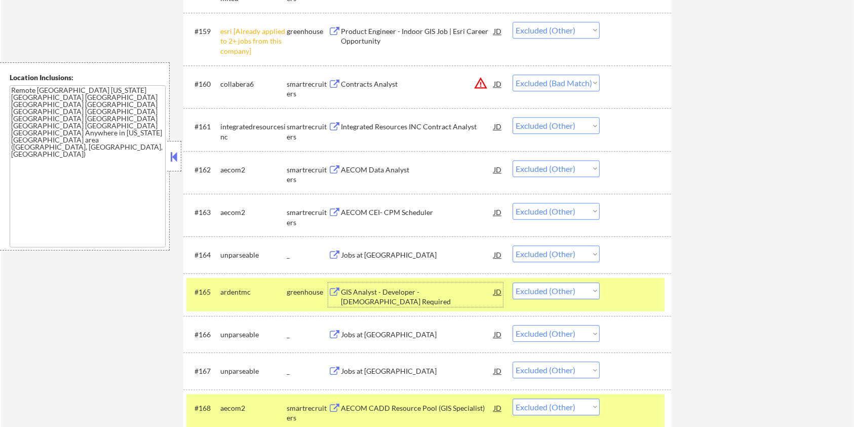
click at [652, 288] on div at bounding box center [636, 291] width 45 height 18
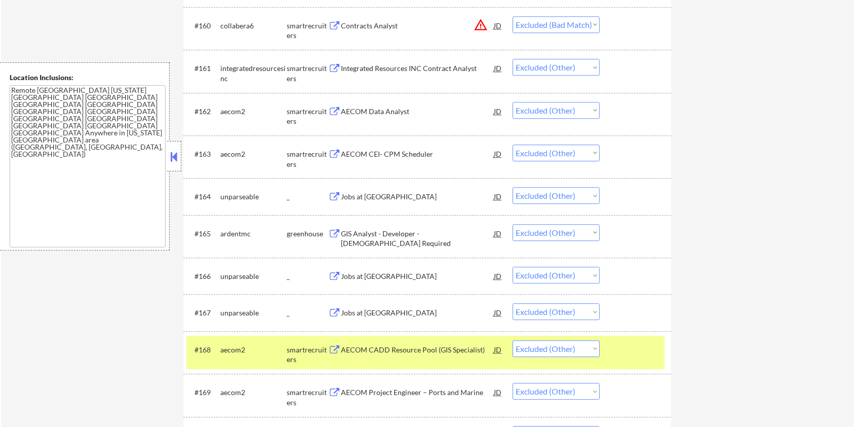
scroll to position [2769, 0]
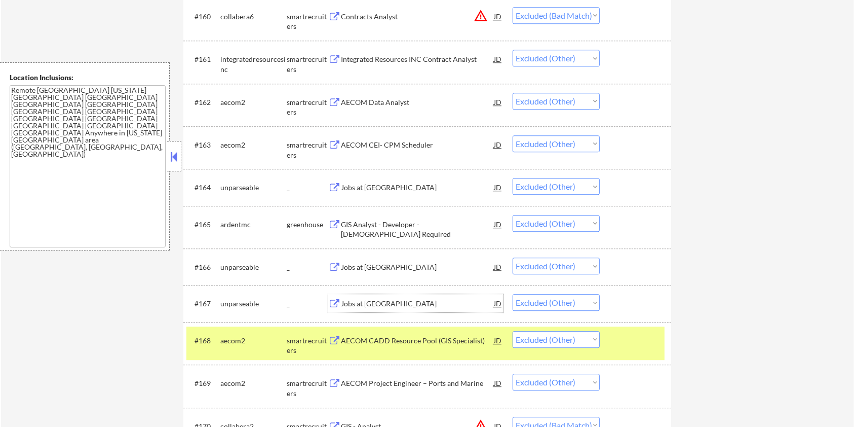
click at [387, 301] on div "Jobs at Enviva" at bounding box center [417, 303] width 153 height 10
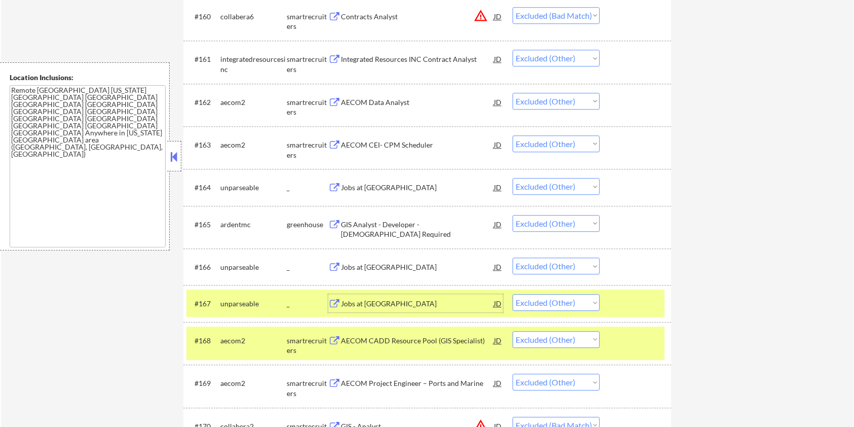
click at [634, 298] on div at bounding box center [636, 303] width 45 height 18
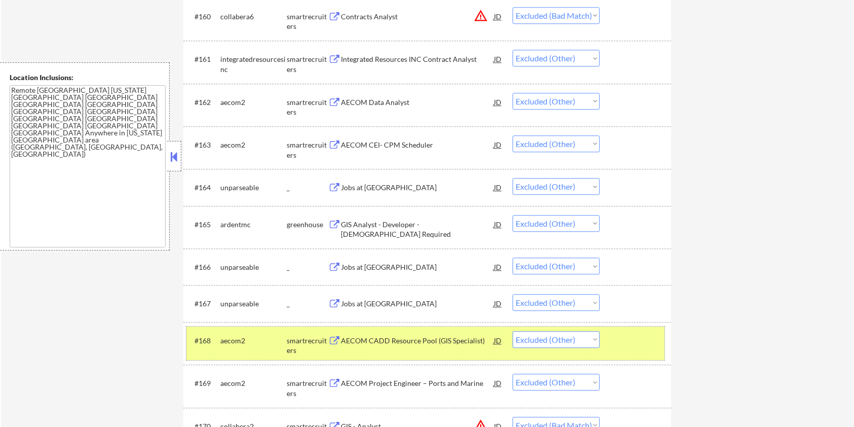
click at [636, 346] on div at bounding box center [636, 340] width 45 height 18
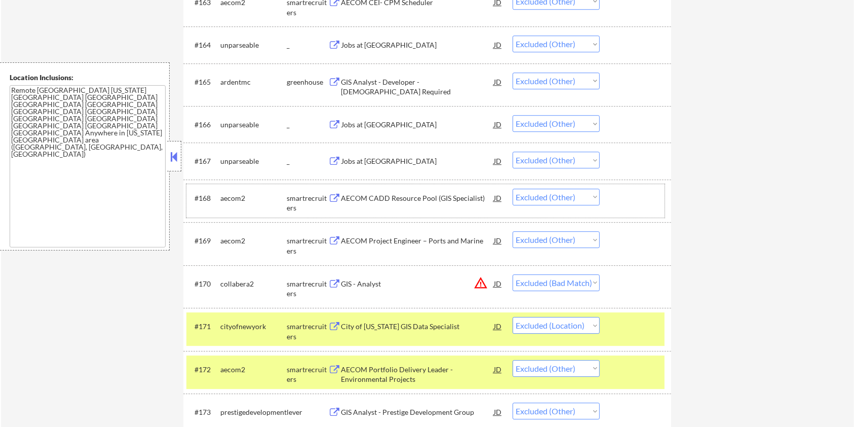
scroll to position [3039, 0]
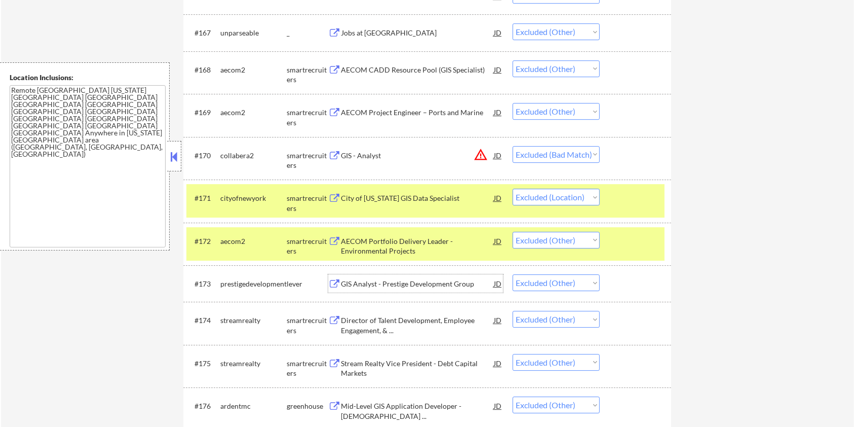
click at [370, 283] on div "GIS Analyst - Prestige Development Group" at bounding box center [417, 284] width 153 height 10
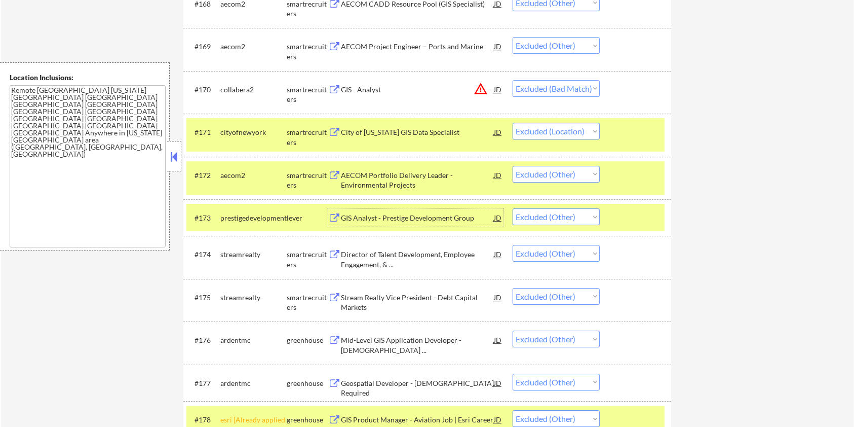
scroll to position [3107, 0]
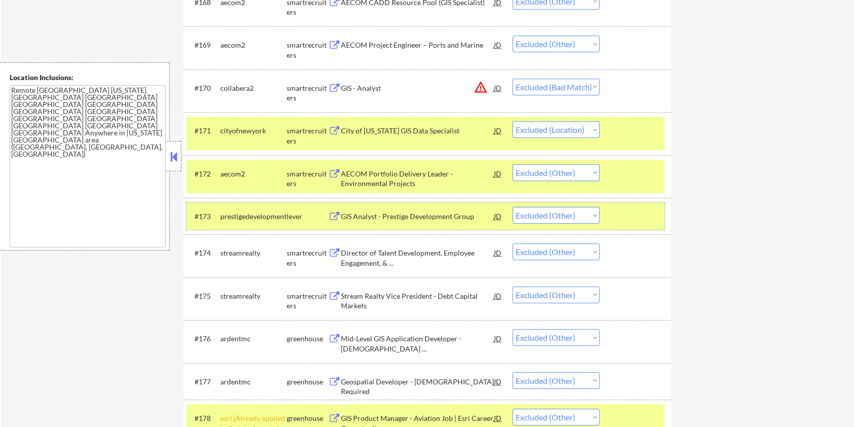
click at [630, 209] on div at bounding box center [636, 216] width 45 height 18
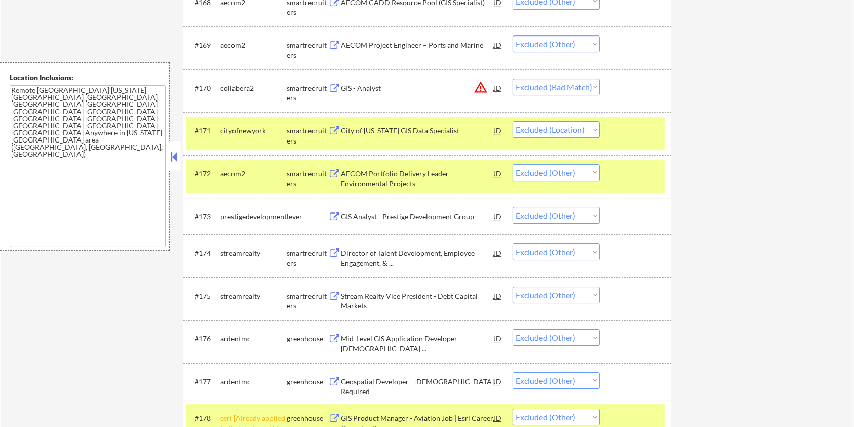
click at [646, 176] on div at bounding box center [636, 173] width 45 height 18
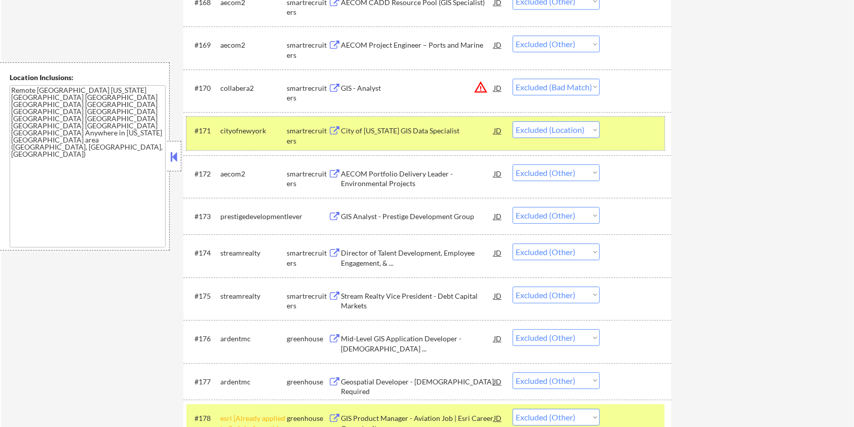
click at [646, 135] on div at bounding box center [636, 130] width 45 height 18
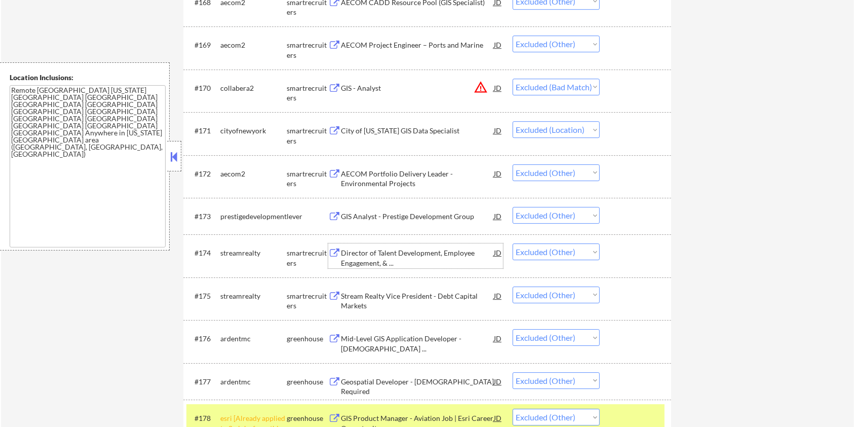
click at [373, 258] on div "Director of Talent Development, Employee Engagement, & ..." at bounding box center [417, 258] width 153 height 20
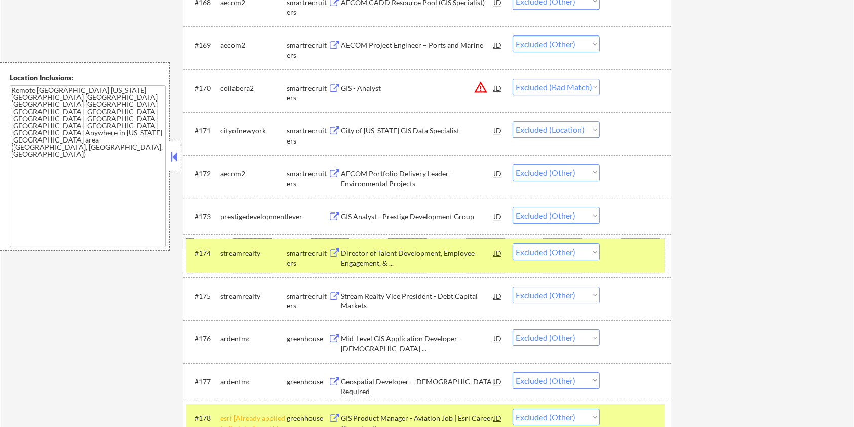
click at [625, 257] on div at bounding box center [636, 252] width 45 height 18
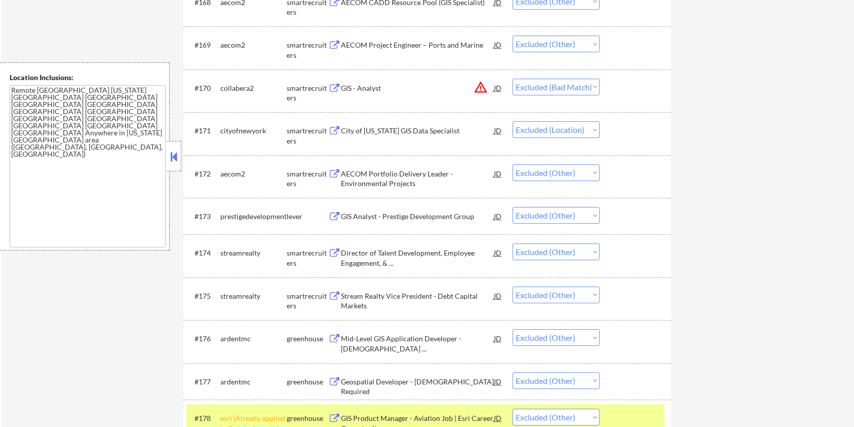
click at [387, 294] on div "Stream Realty Vice President - Debt Capital Markets" at bounding box center [417, 301] width 153 height 20
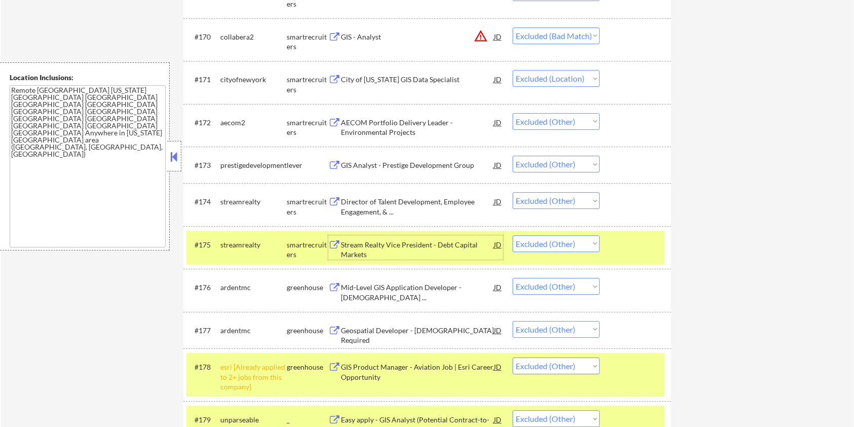
scroll to position [3242, 0]
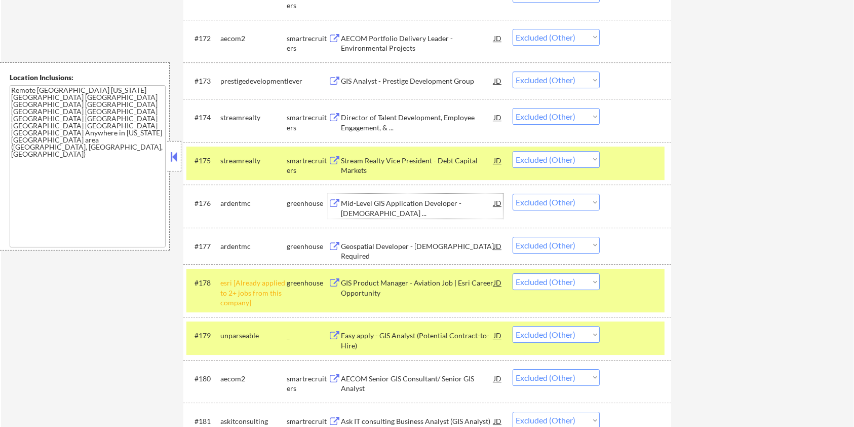
click at [392, 205] on div "Mid-Level GIS Application Developer - US Citizenship ..." at bounding box center [417, 208] width 153 height 20
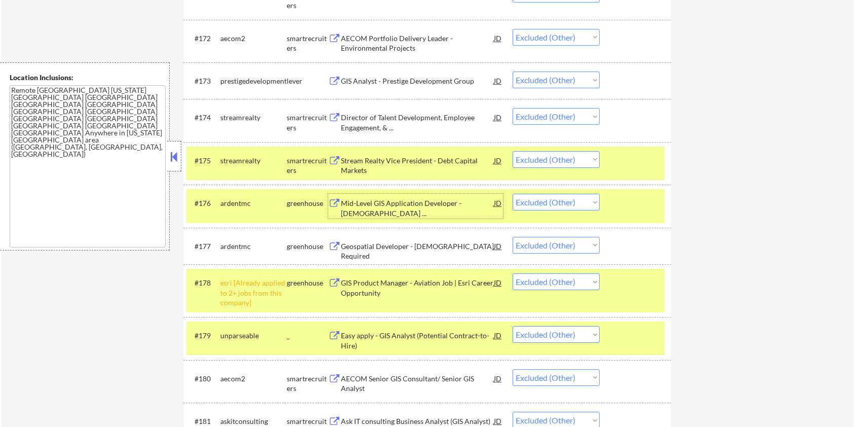
click at [640, 159] on div at bounding box center [636, 160] width 45 height 18
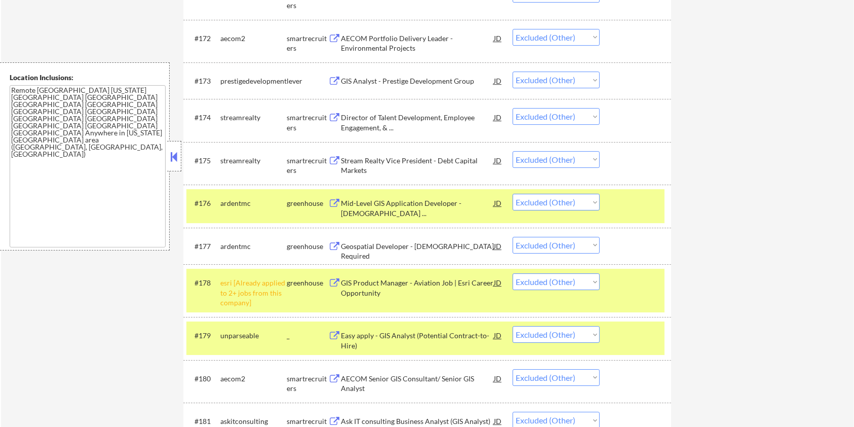
click at [631, 194] on div at bounding box center [636, 202] width 45 height 18
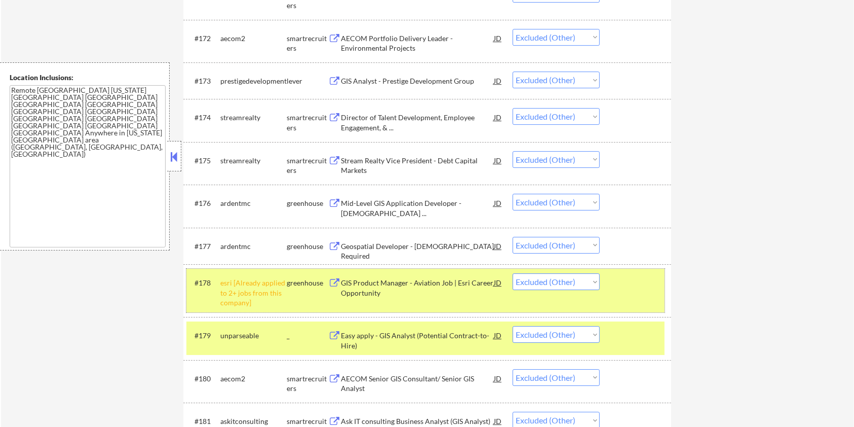
click at [624, 282] on div at bounding box center [636, 282] width 45 height 18
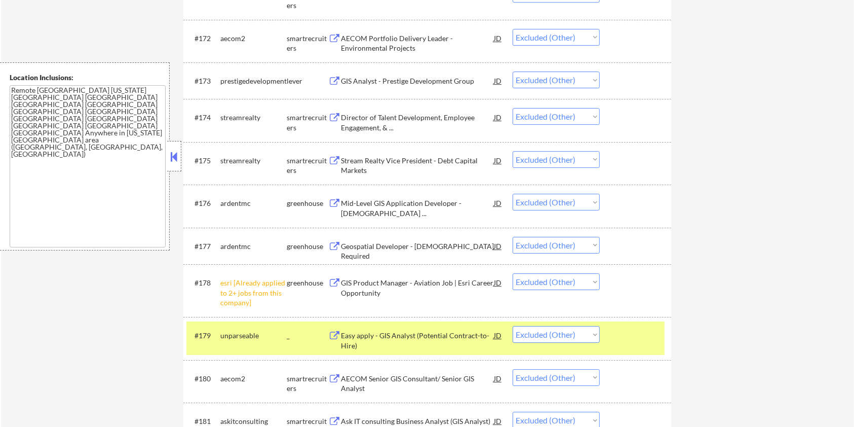
scroll to position [3309, 0]
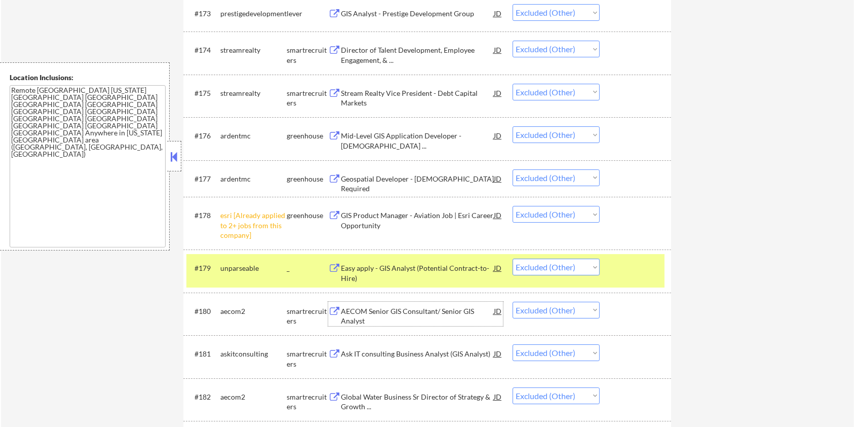
click at [387, 317] on div "AECOM Senior GIS Consultant/ Senior GIS Analyst" at bounding box center [417, 316] width 153 height 20
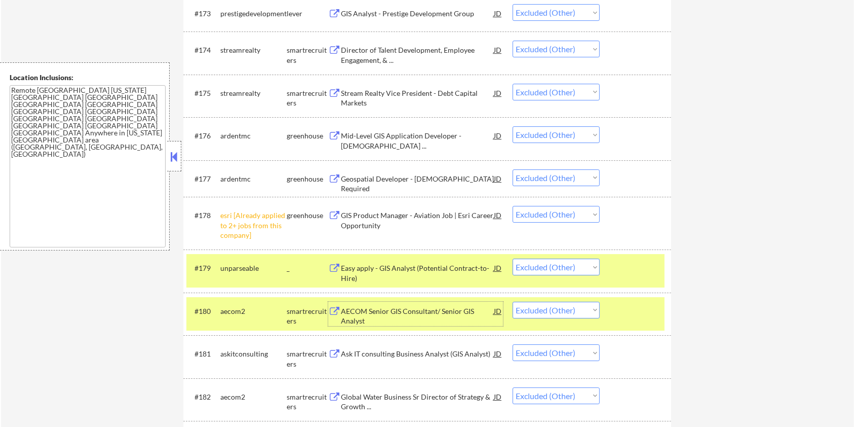
click at [642, 265] on div at bounding box center [636, 267] width 45 height 18
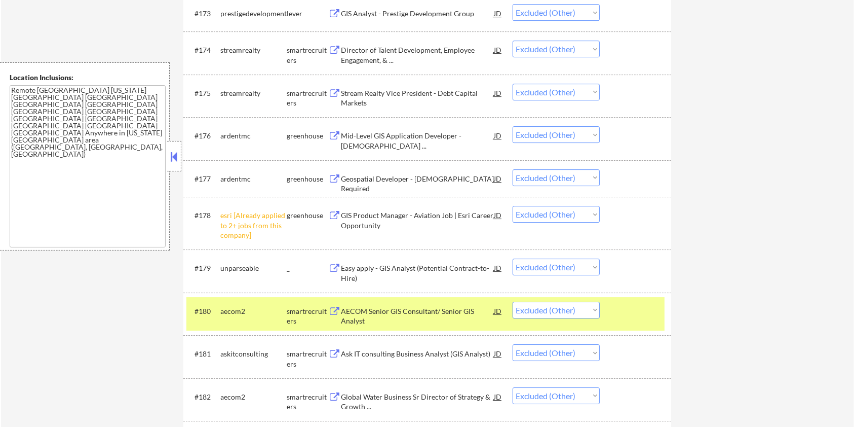
click at [631, 299] on div "#180 aecom2 smartrecruiters AECOM Senior GIS Consultant/ Senior GIS Analyst JD …" at bounding box center [425, 313] width 478 height 33
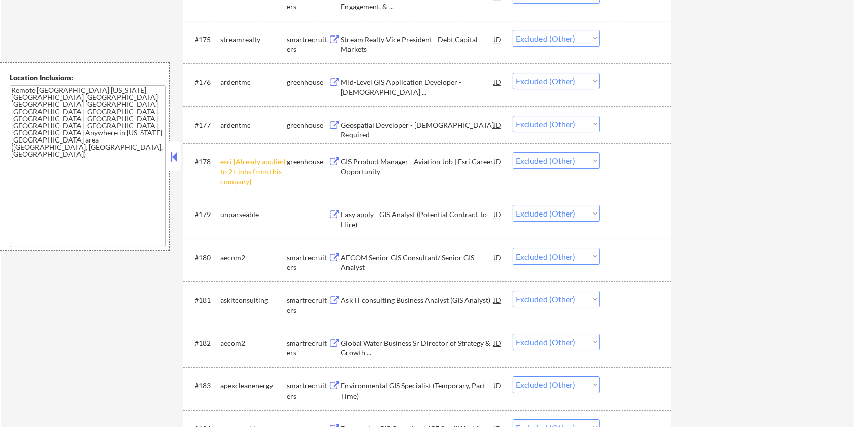
scroll to position [3377, 0]
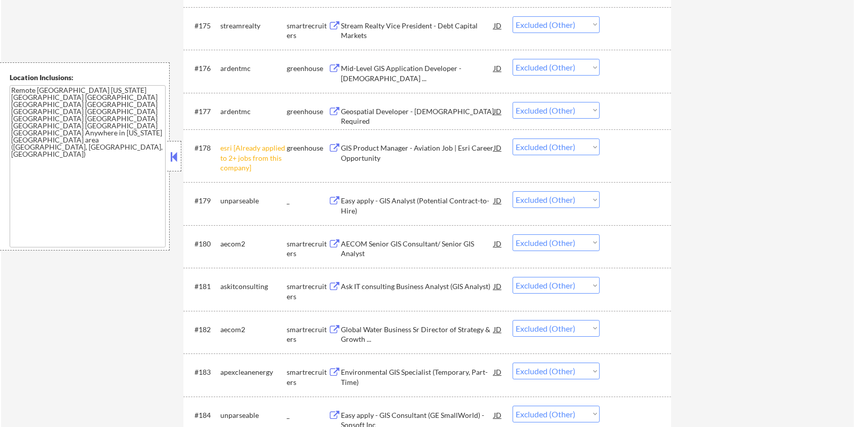
click at [427, 287] on div "Ask IT consulting Business Analyst (GIS Analyst)" at bounding box center [417, 286] width 153 height 10
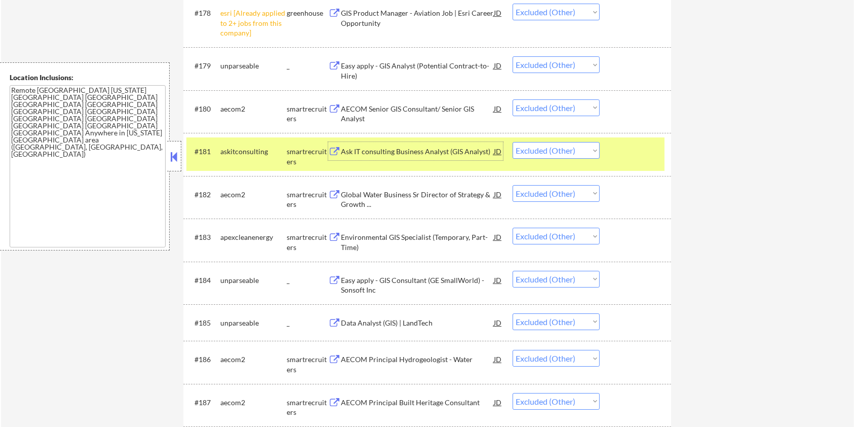
scroll to position [3512, 0]
click at [374, 192] on div "Global Water Business Sr Director of Strategy & Growth ..." at bounding box center [417, 199] width 153 height 20
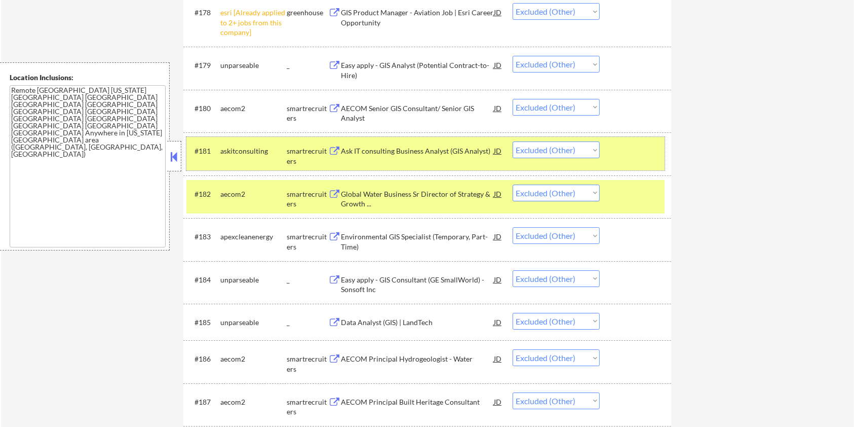
click at [649, 160] on div "#181 askitconsulting smartrecruiters Ask IT consulting Business Analyst (GIS An…" at bounding box center [425, 153] width 478 height 33
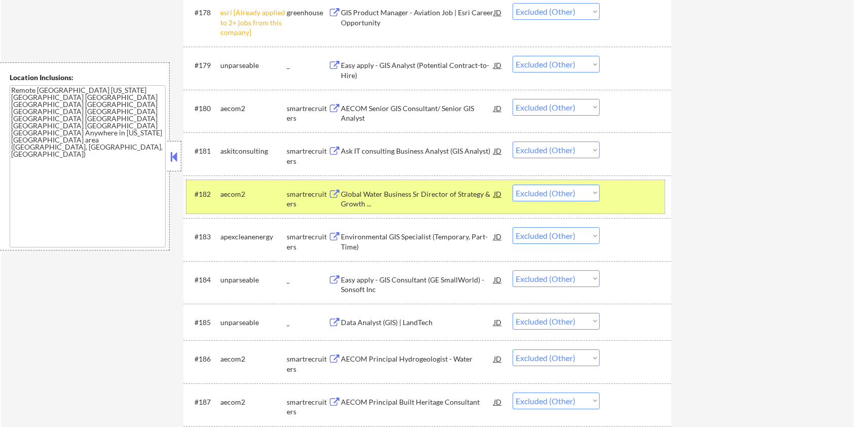
click at [647, 191] on div at bounding box center [636, 193] width 45 height 18
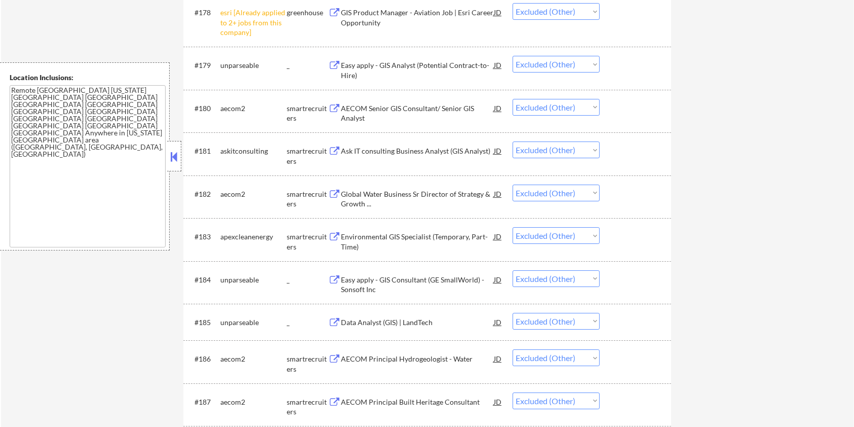
click at [391, 237] on div "Environmental GIS Specialist (Temporary, Part-Time)" at bounding box center [417, 241] width 153 height 20
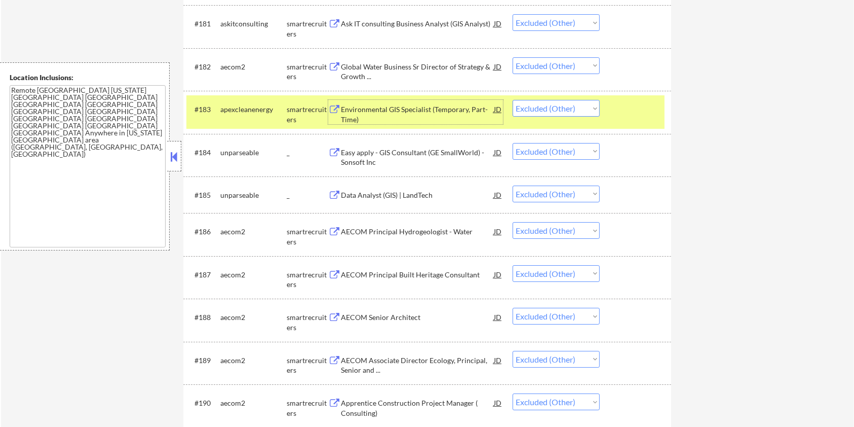
scroll to position [3647, 0]
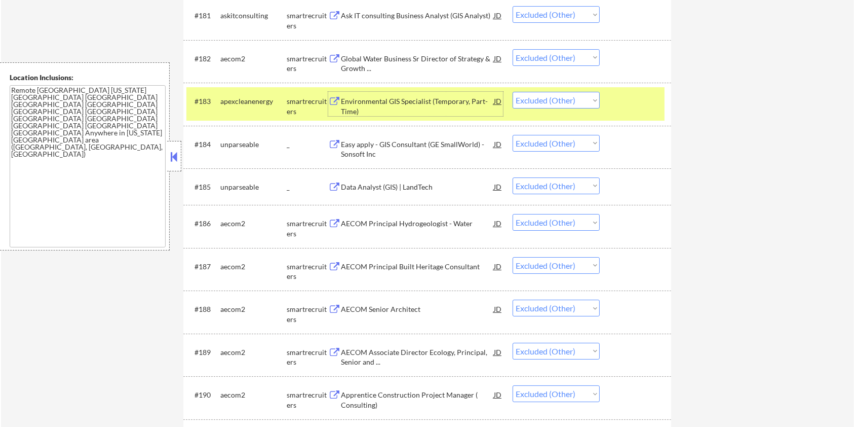
click at [395, 222] on div "AECOM Principal Hydrogeologist - Water" at bounding box center [417, 223] width 153 height 10
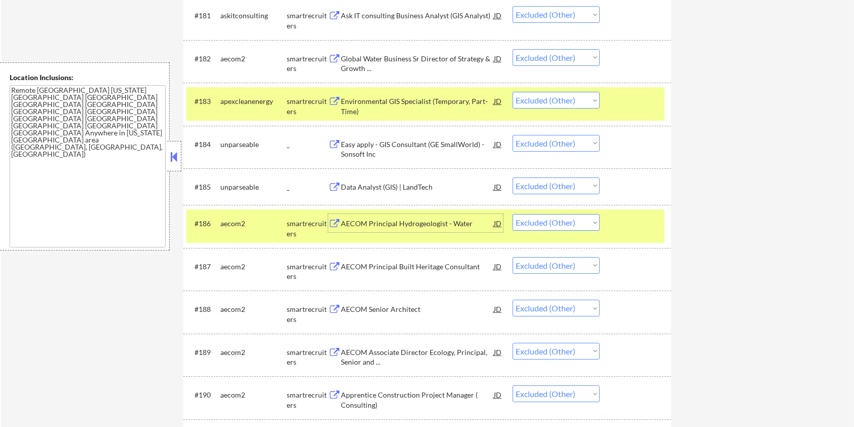
click at [417, 268] on div "AECOM Principal Built Heritage Consultant" at bounding box center [417, 266] width 153 height 10
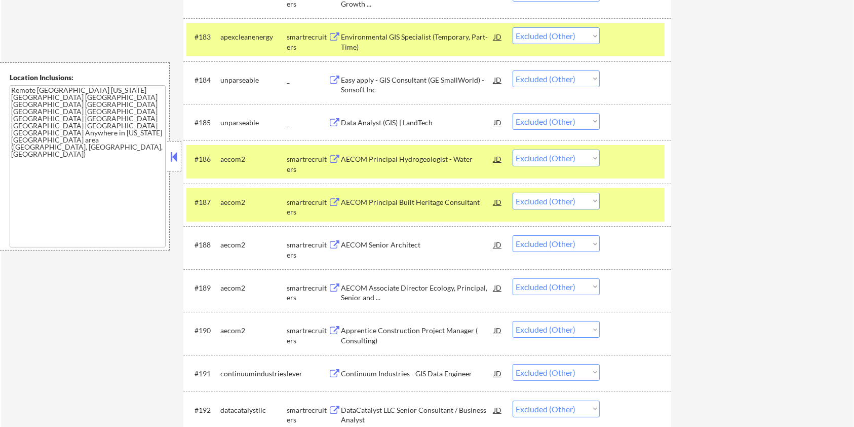
scroll to position [3782, 0]
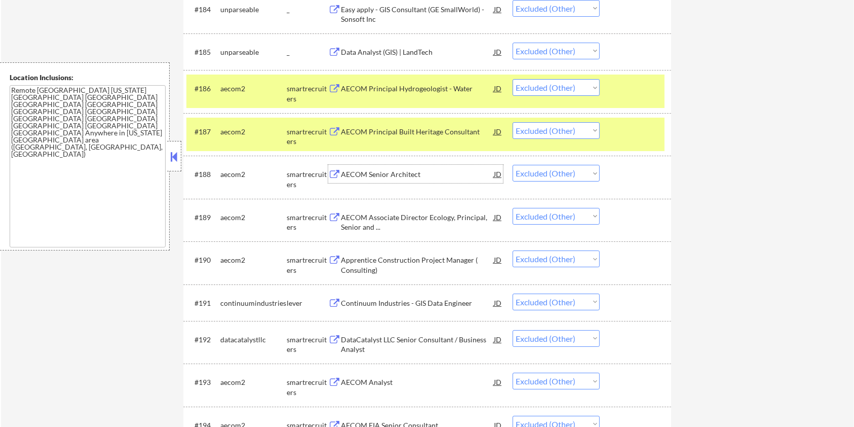
click at [397, 177] on div "AECOM Senior Architect" at bounding box center [417, 174] width 153 height 10
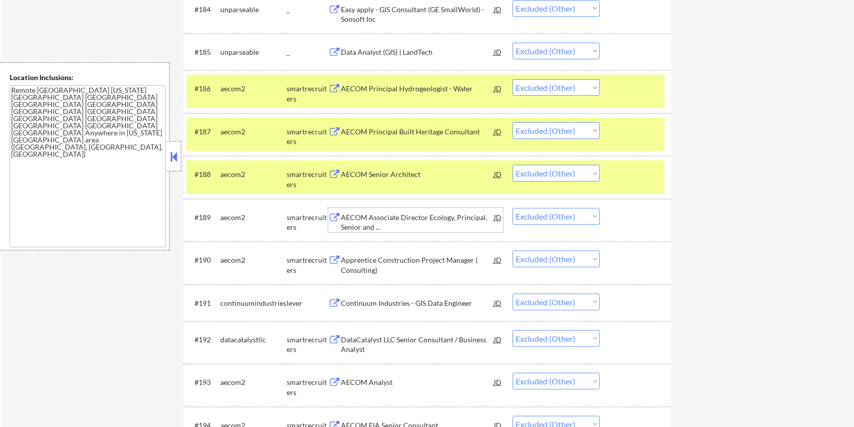
click at [407, 213] on div "AECOM Associate Director Ecology, Principal, Senior and ..." at bounding box center [417, 222] width 153 height 20
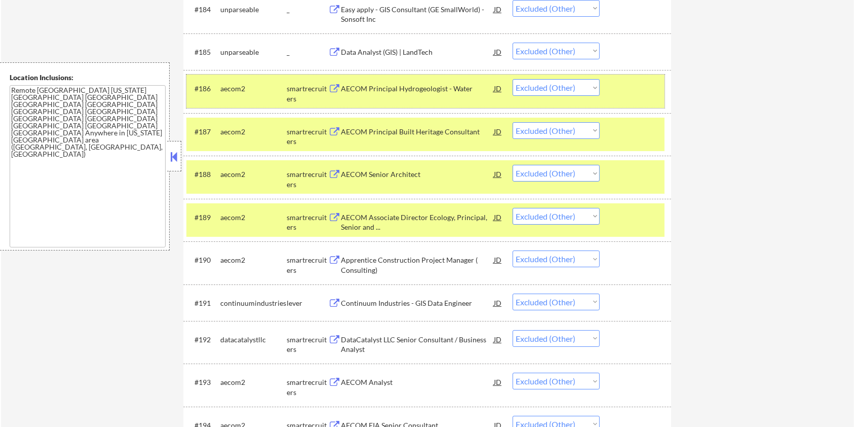
click at [616, 85] on div at bounding box center [636, 88] width 45 height 18
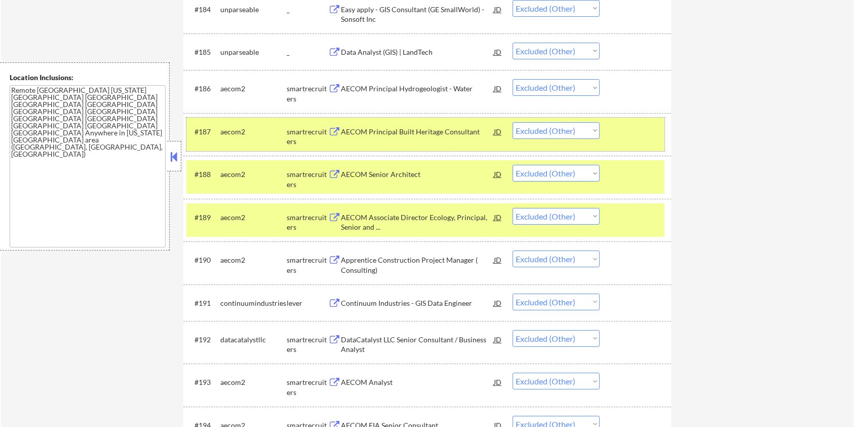
click at [629, 130] on div at bounding box center [636, 131] width 45 height 18
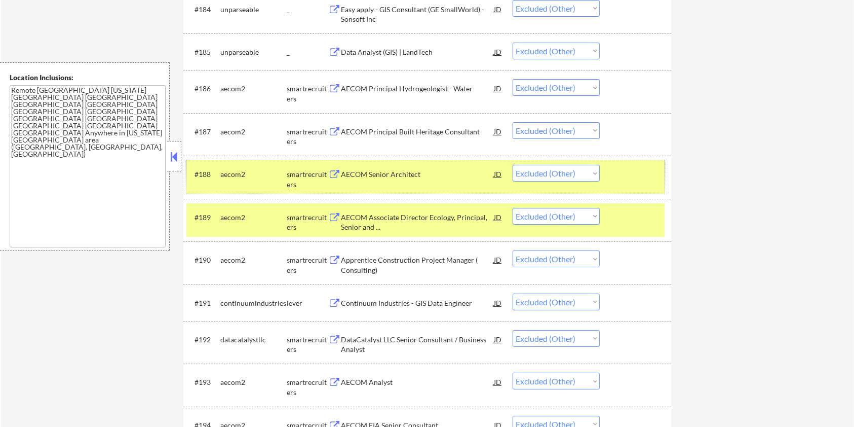
click at [628, 167] on div at bounding box center [636, 174] width 45 height 18
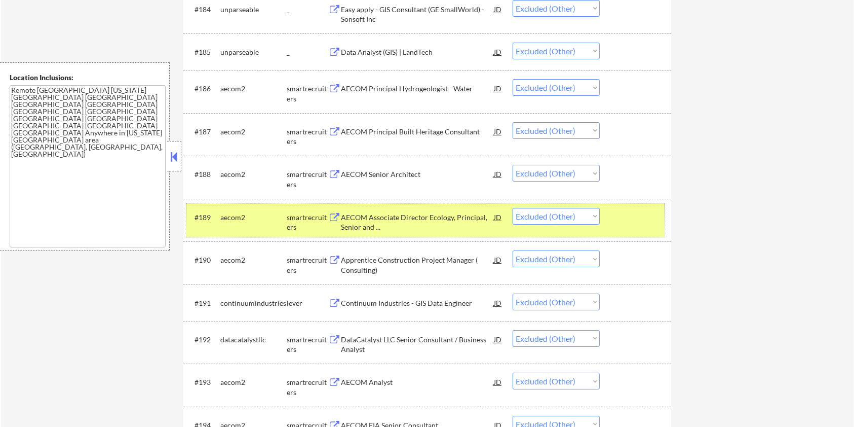
click at [631, 205] on div "#189 aecom2 smartrecruiters AECOM Associate Director Ecology, Principal, Senior…" at bounding box center [425, 219] width 478 height 33
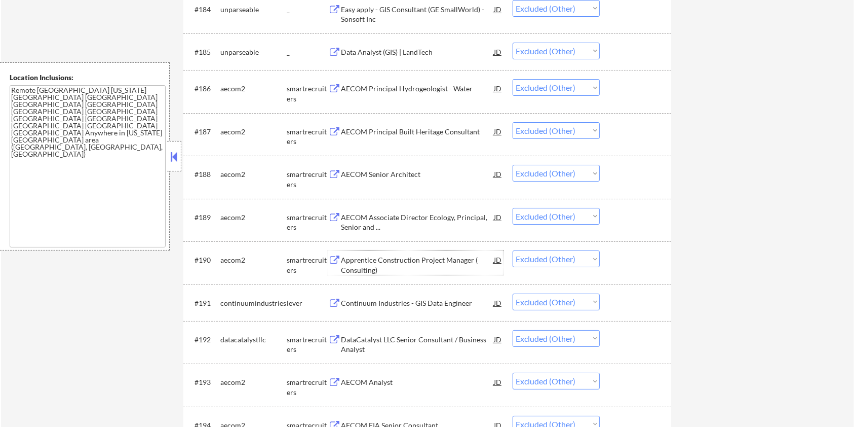
click at [366, 257] on div "Apprentice Construction Project Manager ( Consulting)" at bounding box center [417, 265] width 153 height 20
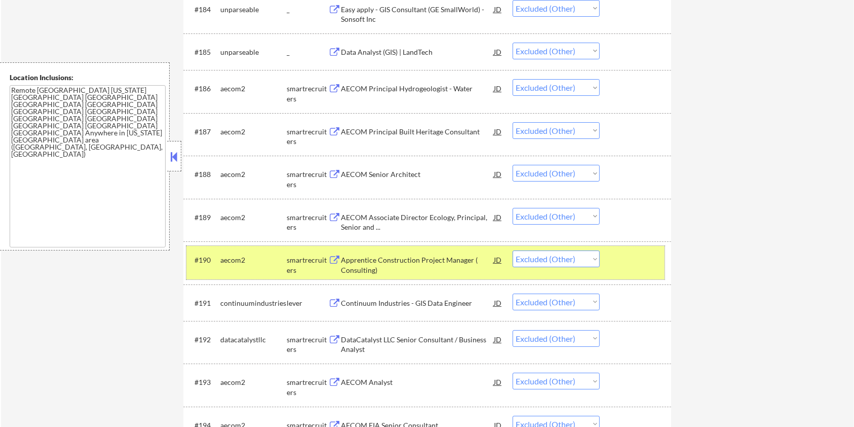
click at [642, 261] on div at bounding box center [636, 259] width 45 height 18
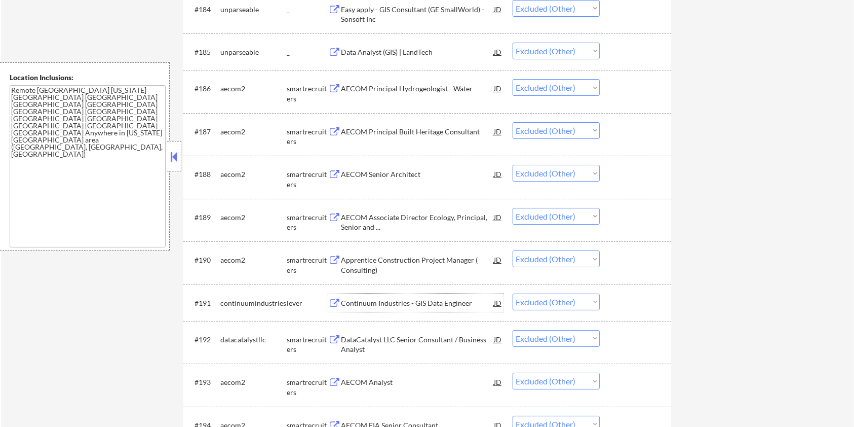
click at [402, 302] on div "Continuum Industries - GIS Data Engineer" at bounding box center [417, 303] width 153 height 10
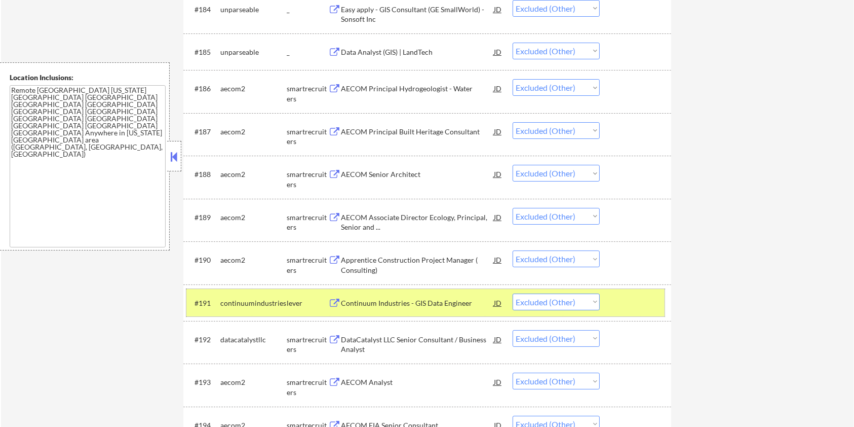
click at [654, 293] on div at bounding box center [636, 302] width 45 height 18
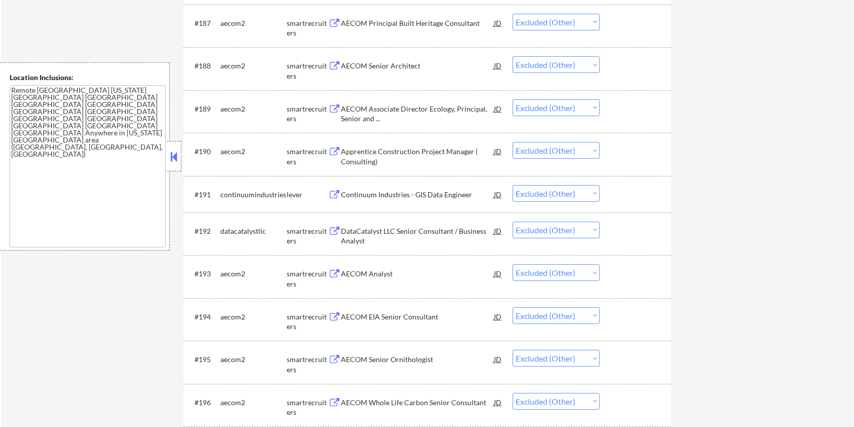
scroll to position [3917, 0]
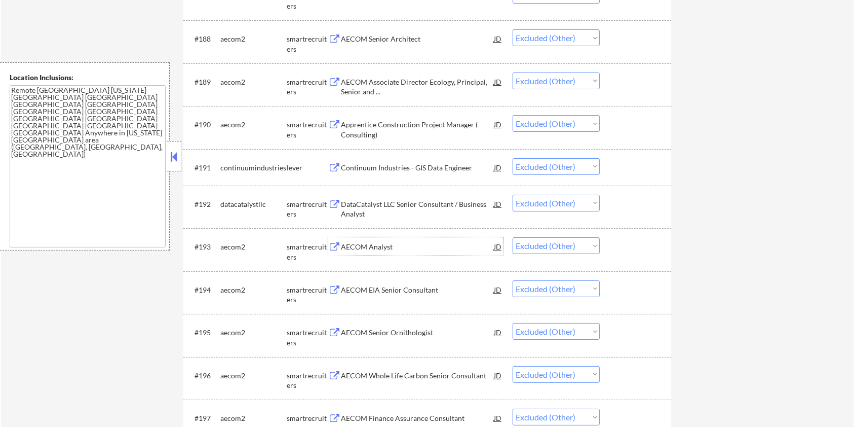
click at [407, 243] on div "AECOM Analyst" at bounding box center [417, 247] width 153 height 10
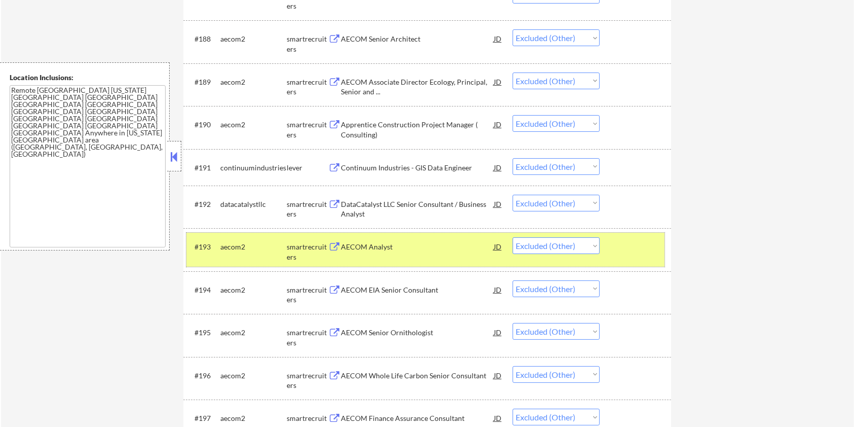
click at [645, 249] on div at bounding box center [636, 246] width 45 height 18
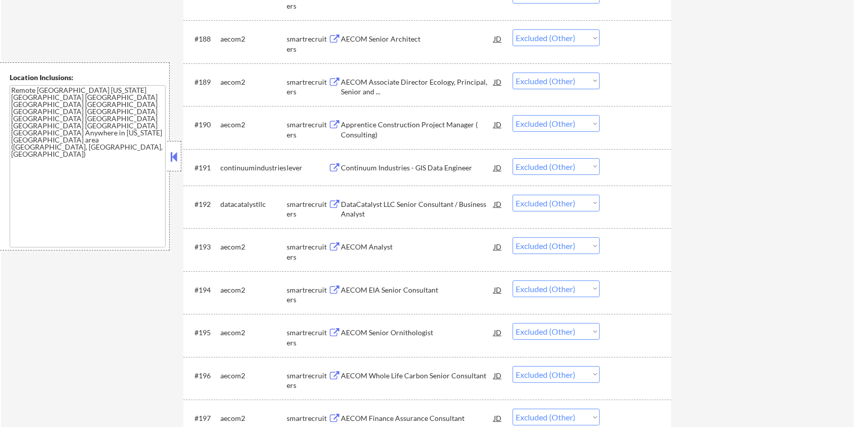
click at [401, 290] on div "AECOM EIA Senior Consultant" at bounding box center [417, 290] width 153 height 10
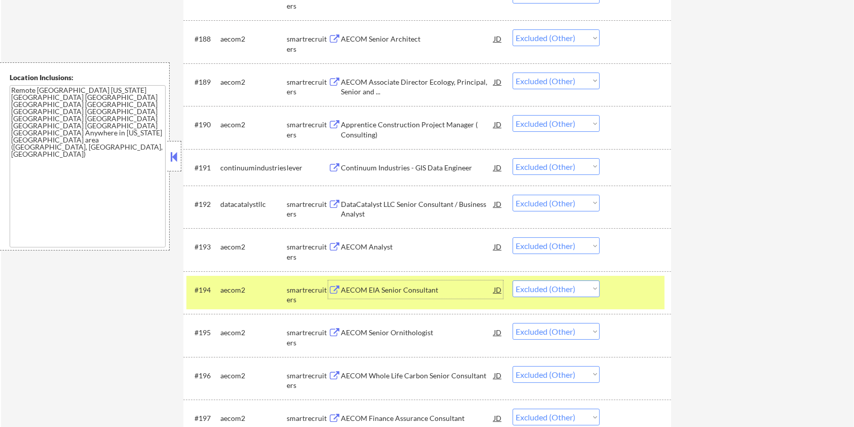
click at [616, 282] on div at bounding box center [636, 289] width 45 height 18
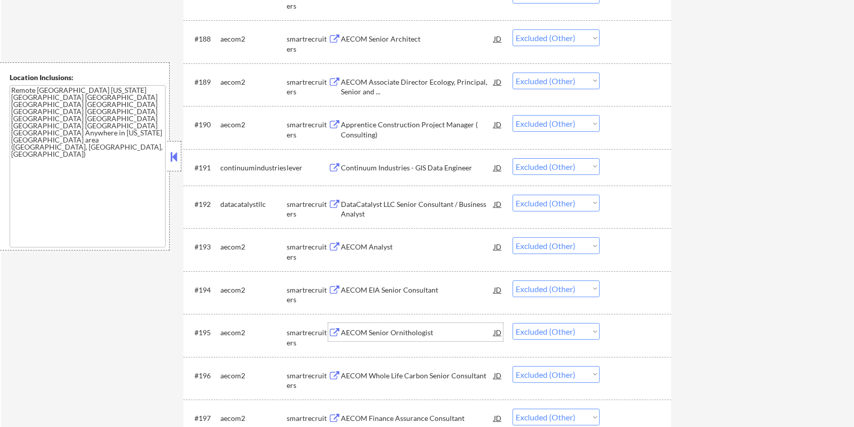
click at [408, 332] on div "AECOM Senior Ornithologist" at bounding box center [417, 332] width 153 height 10
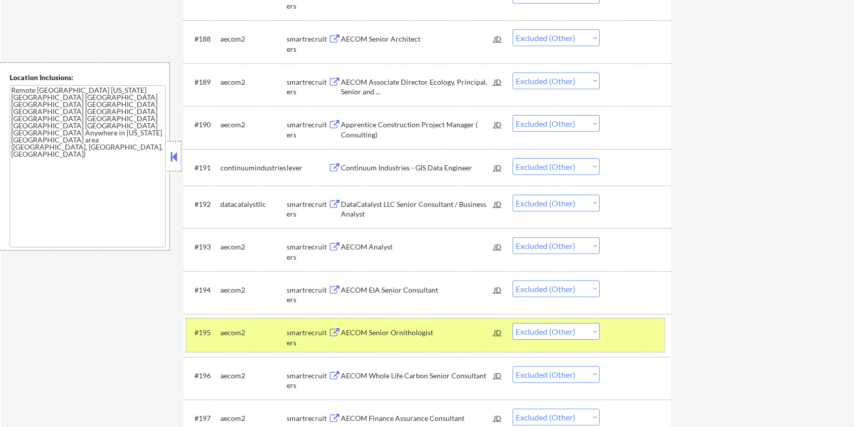
click at [652, 336] on div at bounding box center [636, 332] width 45 height 18
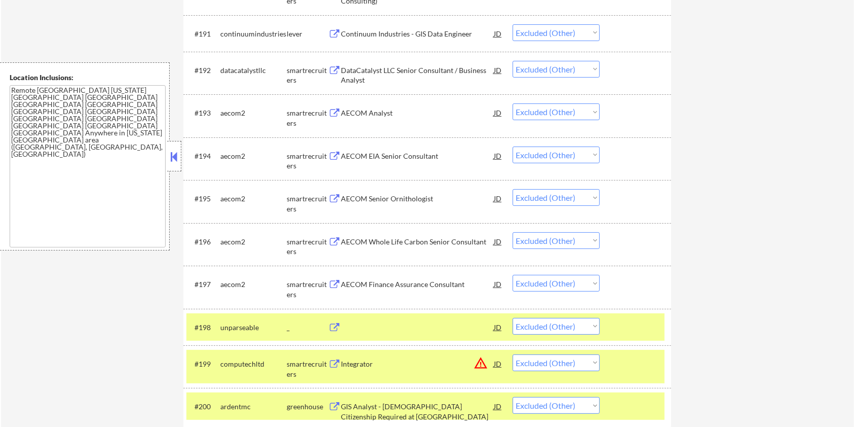
scroll to position [4052, 0]
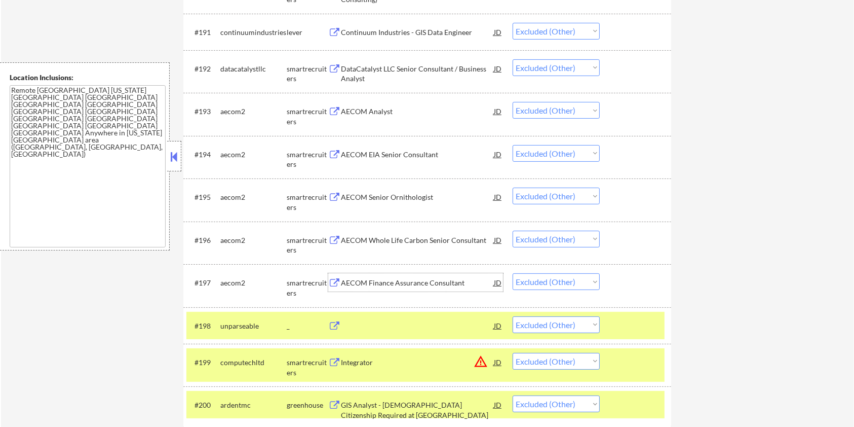
click at [419, 276] on div "AECOM Finance Assurance Consultant" at bounding box center [417, 282] width 153 height 18
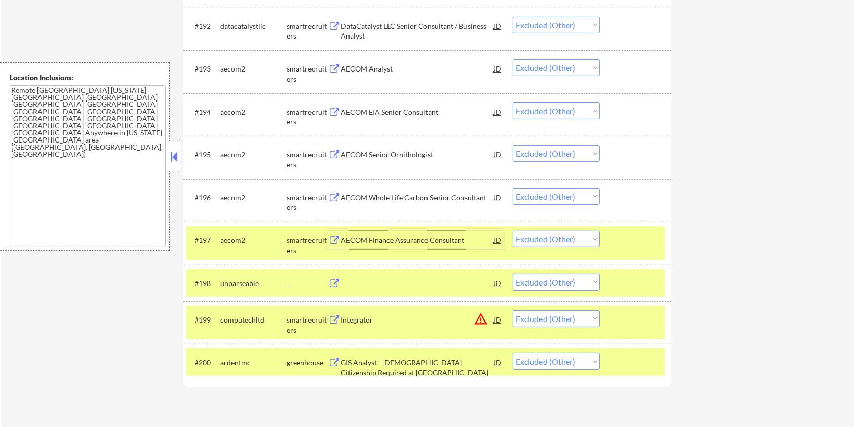
scroll to position [4187, 0]
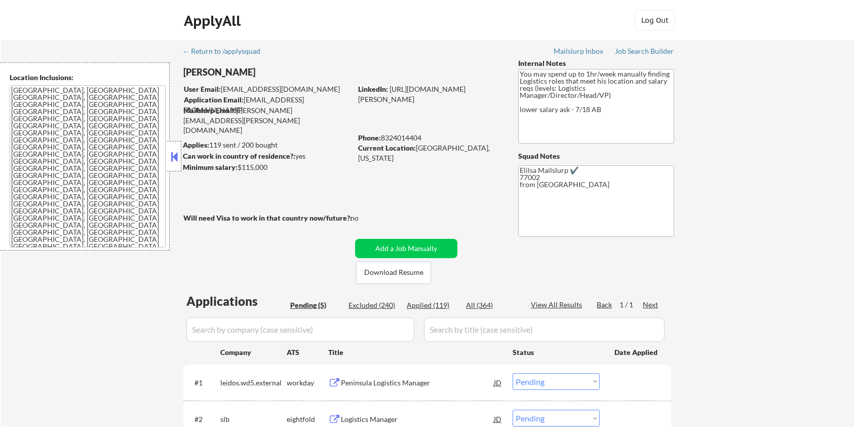
select select ""pending""
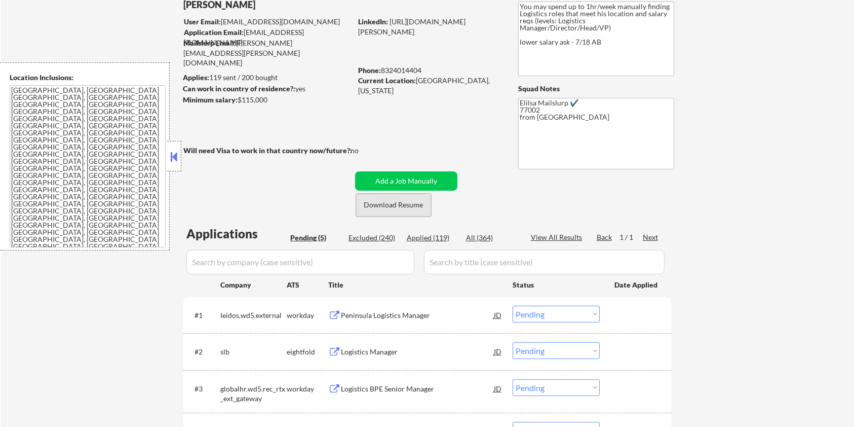
click at [402, 205] on button "Download Resume" at bounding box center [393, 204] width 75 height 23
drag, startPoint x: 415, startPoint y: 79, endPoint x: 466, endPoint y: 76, distance: 50.7
click at [466, 76] on div "Current Location: Houston, Texas" at bounding box center [429, 85] width 143 height 20
copy div "Houston, Texas"
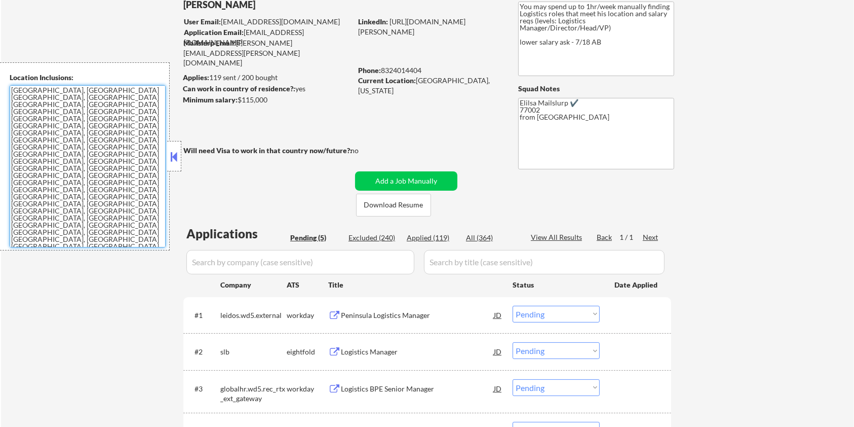
drag, startPoint x: 12, startPoint y: 92, endPoint x: 131, endPoint y: 174, distance: 143.9
click at [131, 174] on textarea "Houston, TX Bellaire, TX West University Place, TX Southside Place, TX Hunters …" at bounding box center [88, 166] width 156 height 162
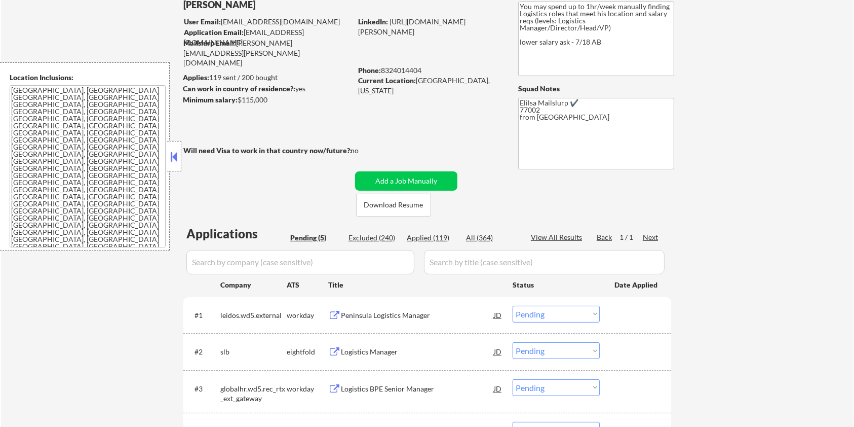
drag, startPoint x: 268, startPoint y: 100, endPoint x: 239, endPoint y: 104, distance: 29.6
click at [239, 104] on div "Minimum salary: $115,000" at bounding box center [267, 100] width 169 height 10
copy div "$115,000"
drag, startPoint x: 416, startPoint y: 79, endPoint x: 466, endPoint y: 83, distance: 49.3
click at [466, 83] on div "Current Location: Houston, Texas" at bounding box center [429, 85] width 143 height 20
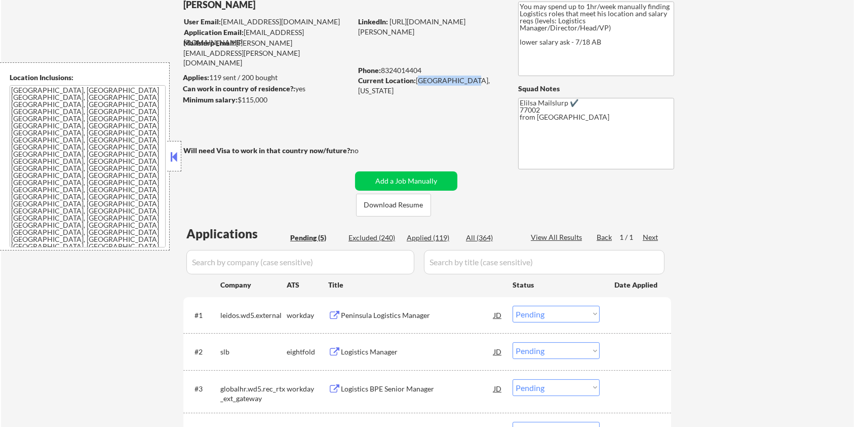
copy div "Houston, Texas"
drag, startPoint x: 239, startPoint y: 101, endPoint x: 272, endPoint y: 103, distance: 33.0
click at [272, 103] on div "Minimum salary: $115,000" at bounding box center [267, 100] width 169 height 10
copy div "$115,000"
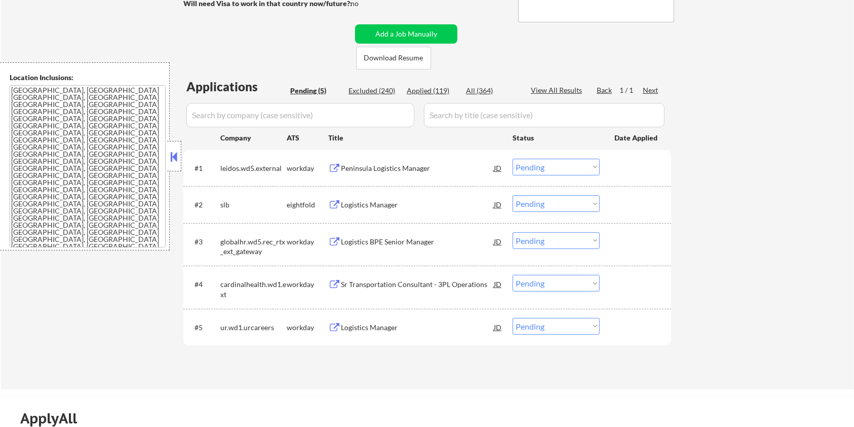
scroll to position [270, 0]
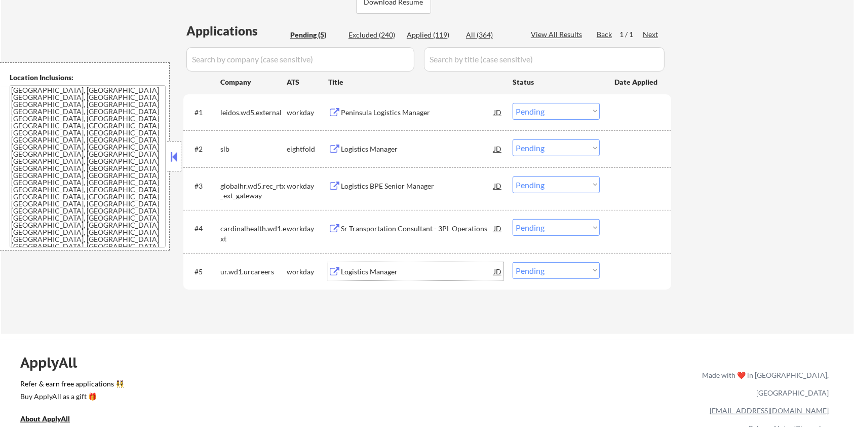
click at [359, 269] on div "Logistics Manager" at bounding box center [417, 271] width 153 height 10
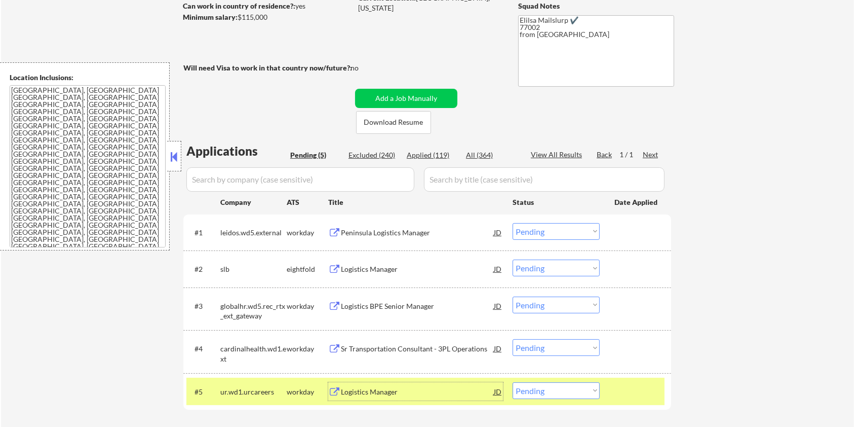
scroll to position [203, 0]
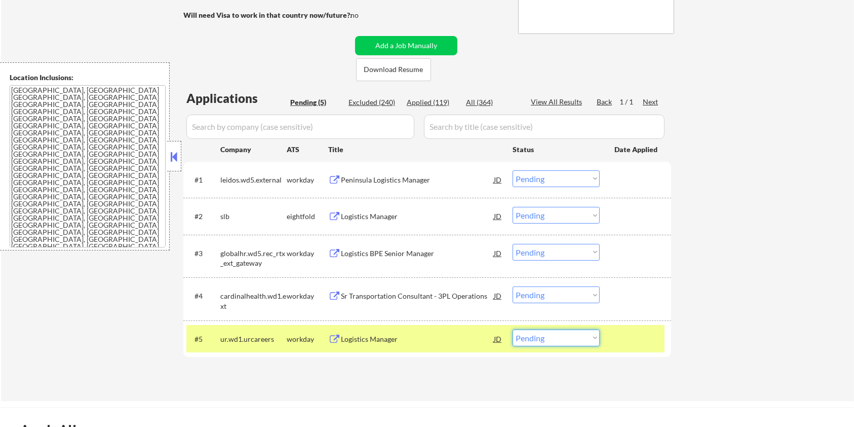
click at [588, 339] on select "Choose an option... Pending Applied Excluded (Questions) Excluded (Expired) Exc…" at bounding box center [556, 337] width 87 height 17
select select ""excluded__other_""
click at [513, 329] on select "Choose an option... Pending Applied Excluded (Questions) Excluded (Expired) Exc…" at bounding box center [556, 337] width 87 height 17
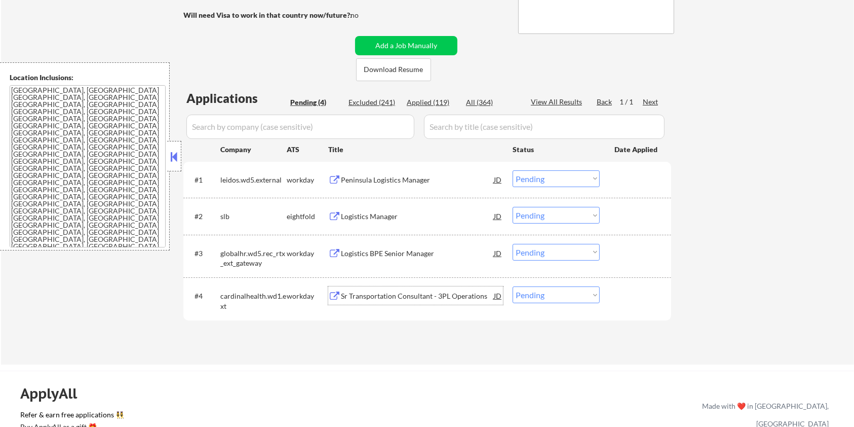
click at [354, 292] on div "Sr Transportation Consultant - 3PL Operations" at bounding box center [417, 296] width 153 height 10
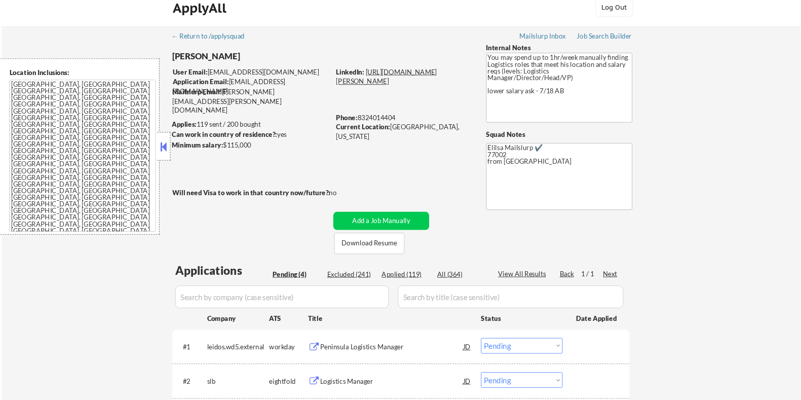
scroll to position [0, 0]
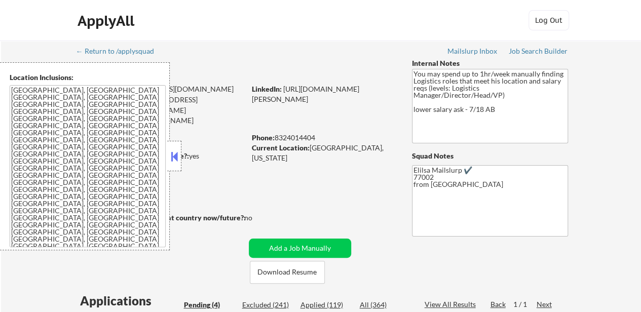
click at [172, 153] on button at bounding box center [174, 156] width 11 height 15
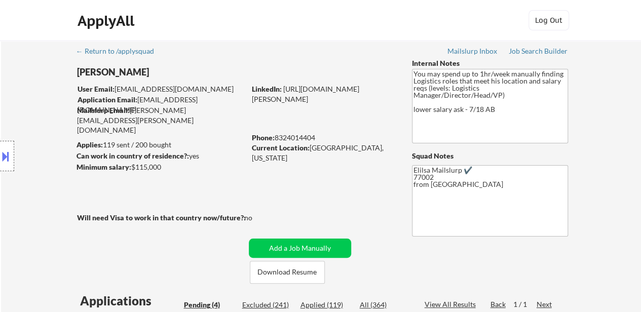
select select ""pending""
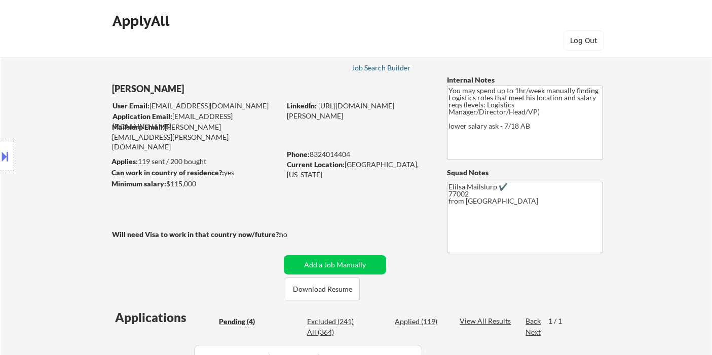
select select ""pending""
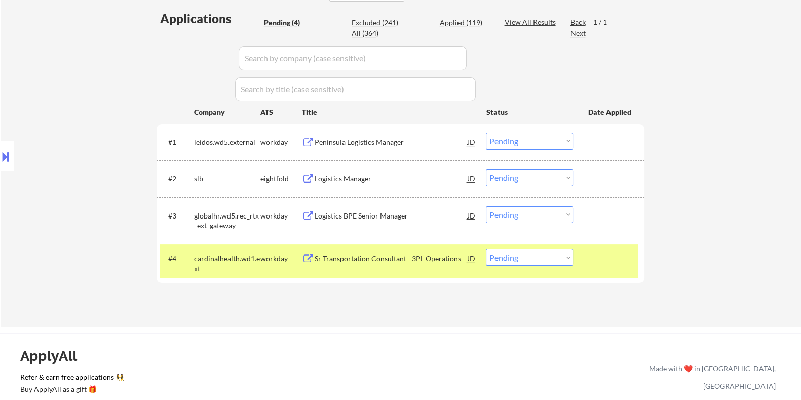
scroll to position [317, 0]
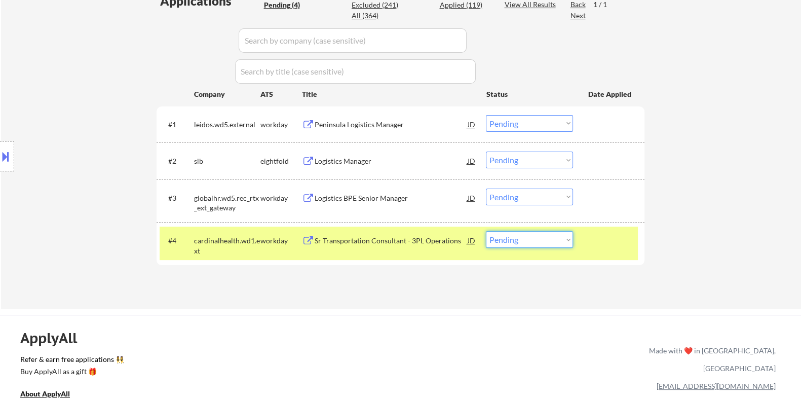
click at [529, 240] on select "Choose an option... Pending Applied Excluded (Questions) Excluded (Expired) Exc…" at bounding box center [529, 239] width 87 height 17
select select ""applied""
click at [486, 231] on select "Choose an option... Pending Applied Excluded (Questions) Excluded (Expired) Exc…" at bounding box center [529, 239] width 87 height 17
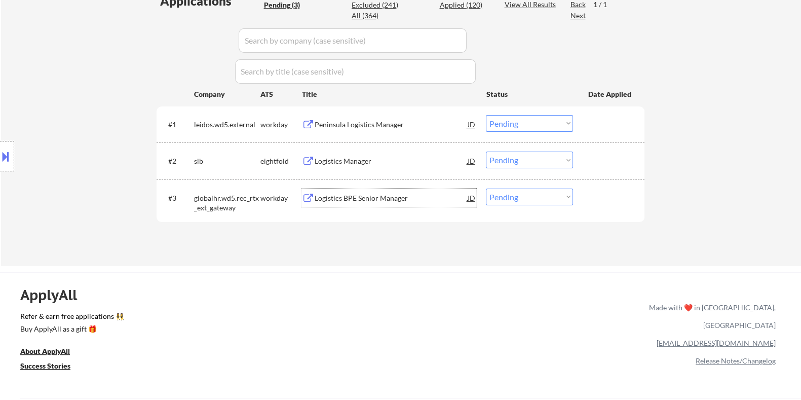
click at [370, 193] on div "Logistics BPE Senior Manager" at bounding box center [390, 198] width 153 height 10
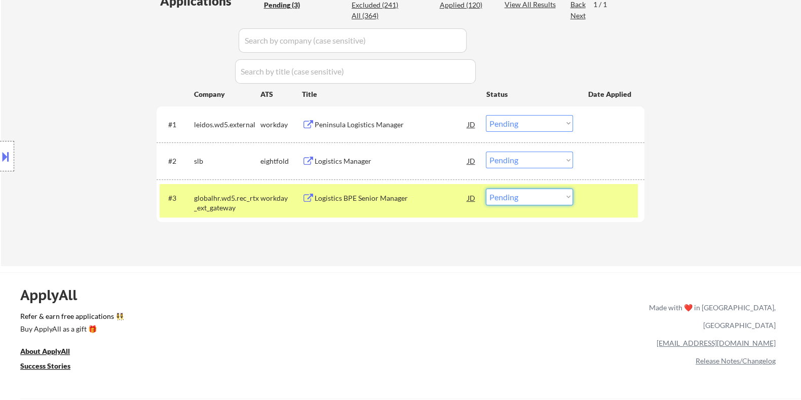
click at [529, 199] on select "Choose an option... Pending Applied Excluded (Questions) Excluded (Expired) Exc…" at bounding box center [529, 196] width 87 height 17
select select ""applied""
click at [486, 188] on select "Choose an option... Pending Applied Excluded (Questions) Excluded (Expired) Exc…" at bounding box center [529, 196] width 87 height 17
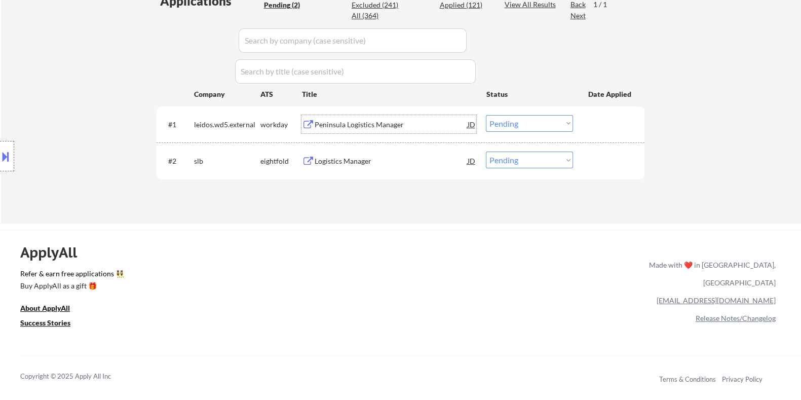
click at [346, 123] on div "Peninsula Logistics Manager" at bounding box center [390, 125] width 153 height 10
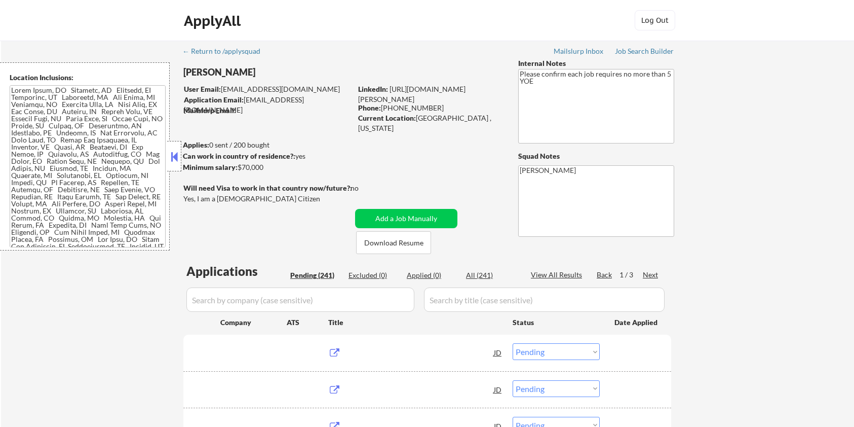
select select ""pending""
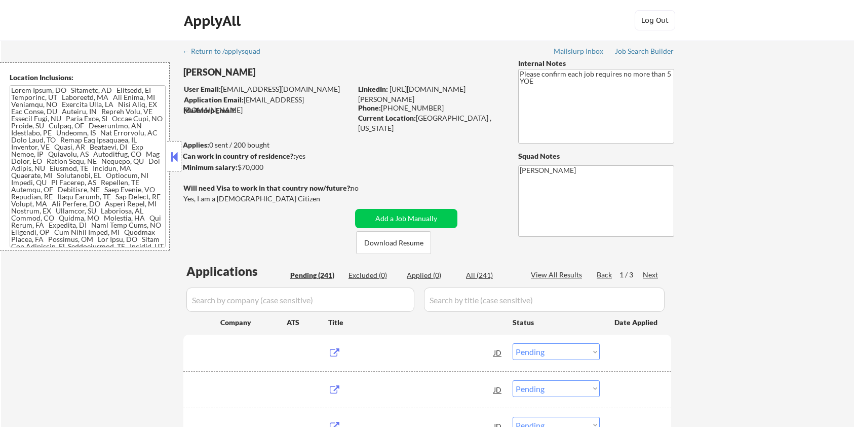
select select ""pending""
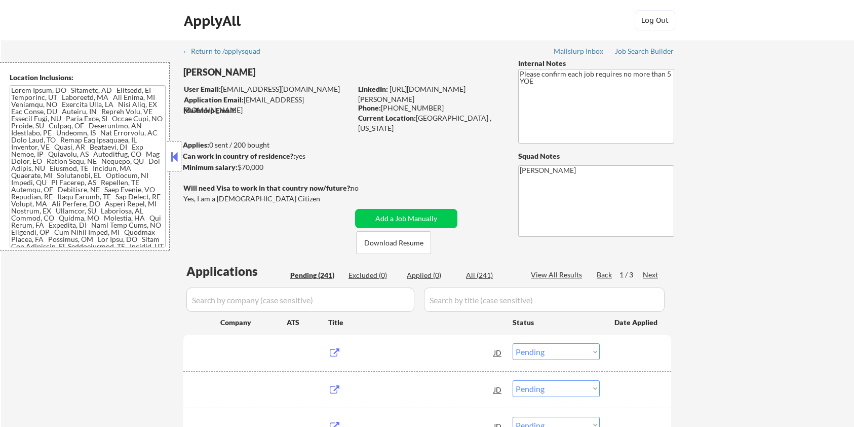
select select ""pending""
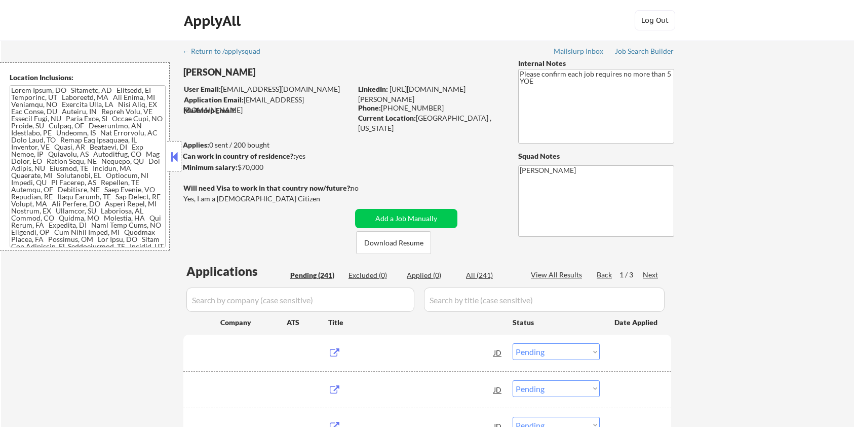
select select ""pending""
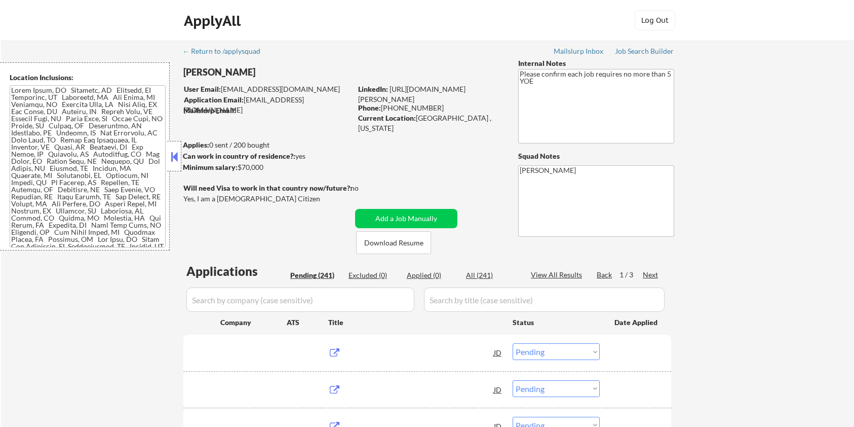
select select ""pending""
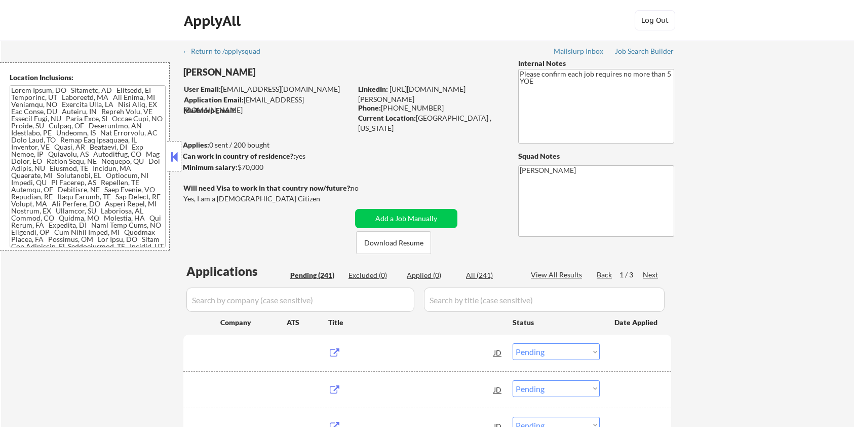
select select ""pending""
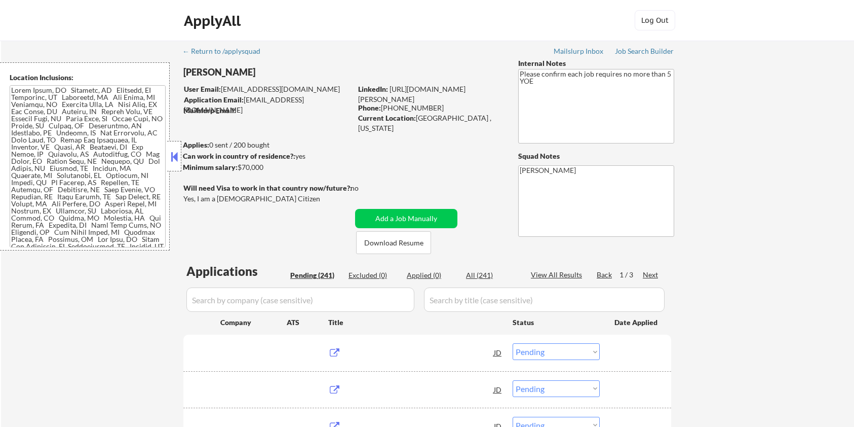
select select ""pending""
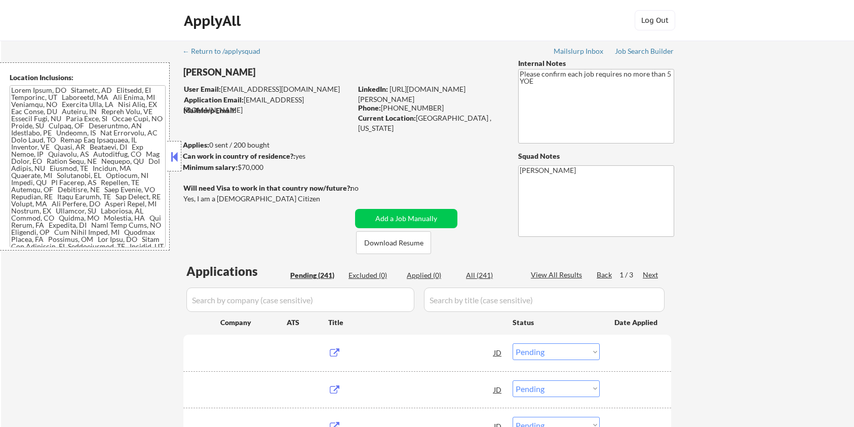
select select ""pending""
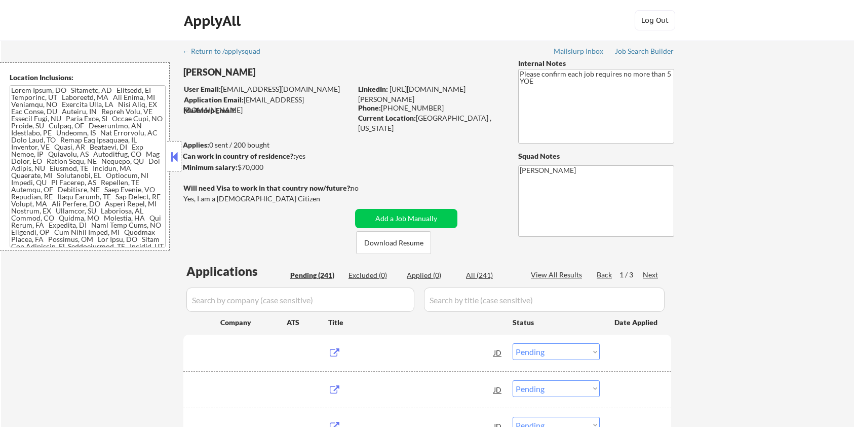
select select ""pending""
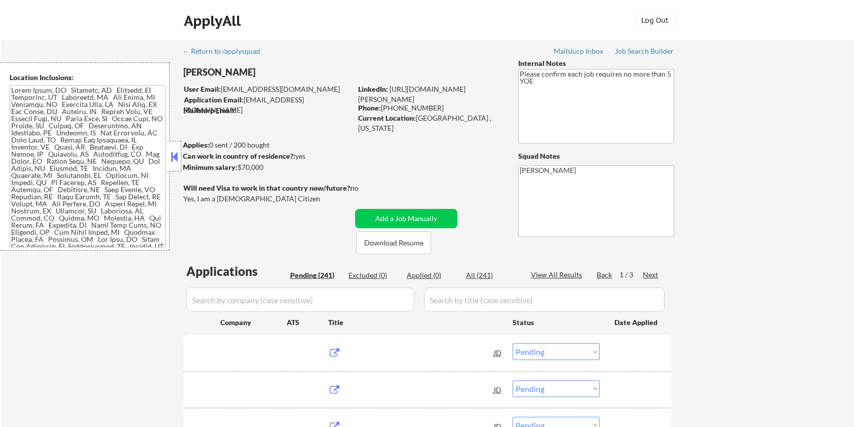
select select ""pending""
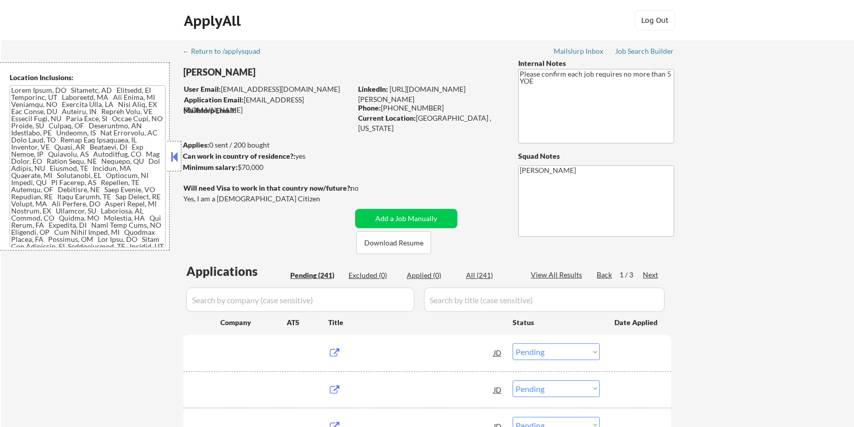
select select ""pending""
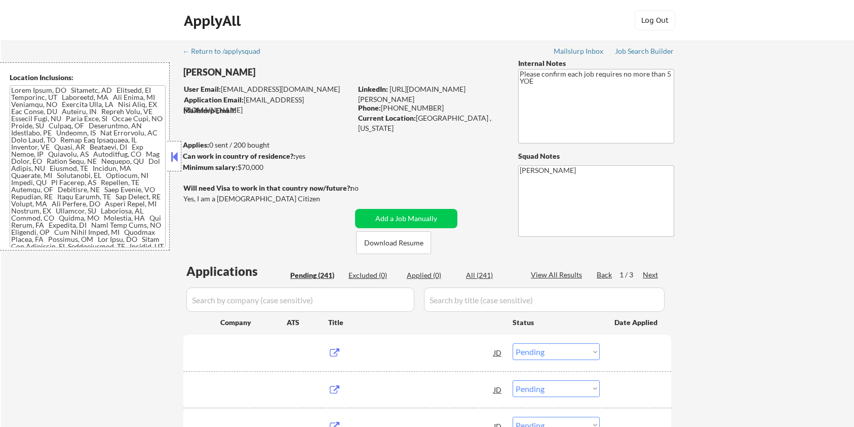
select select ""pending""
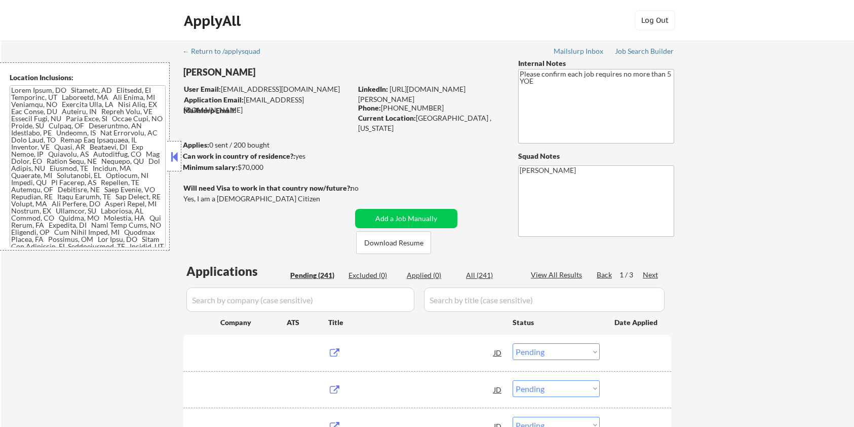
select select ""pending""
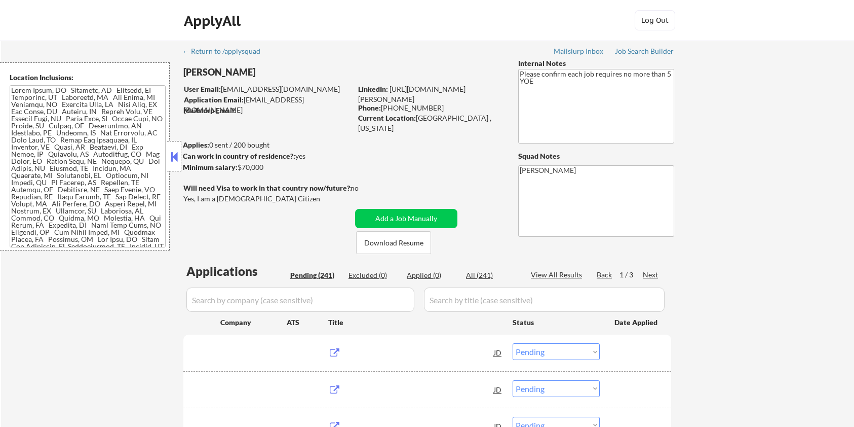
select select ""pending""
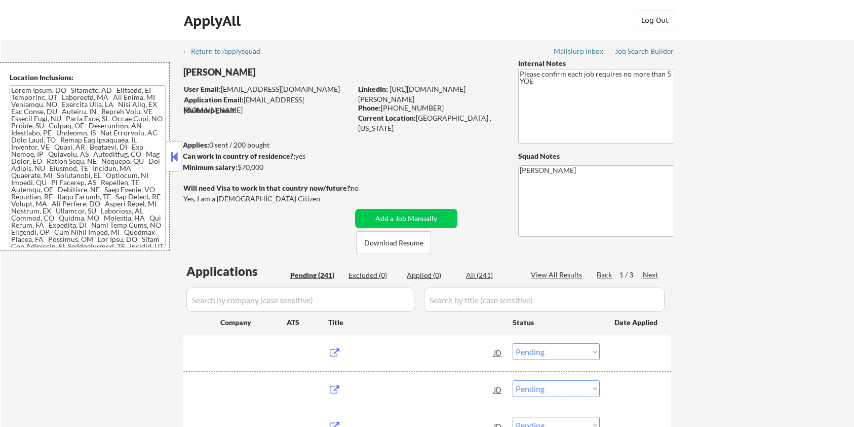
select select ""pending""
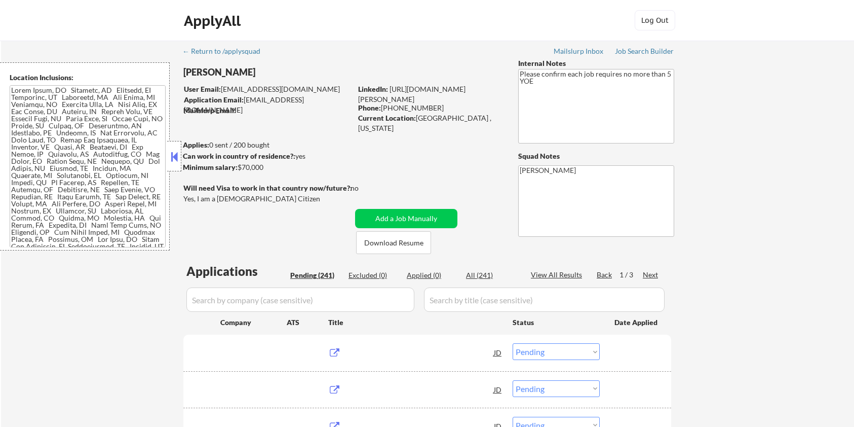
select select ""pending""
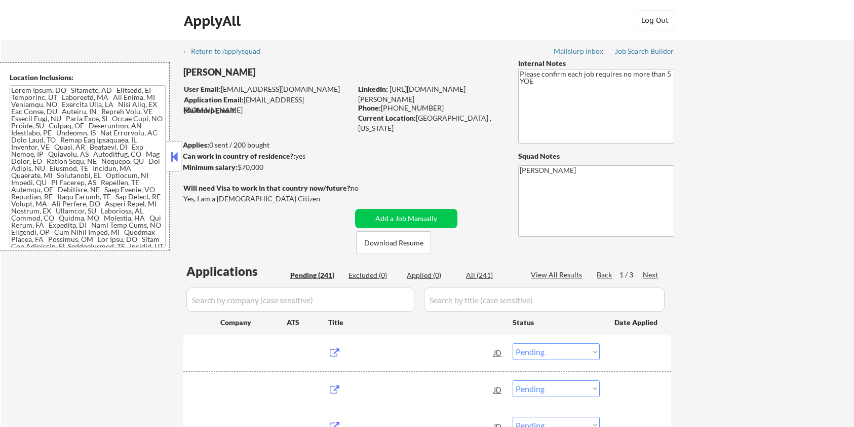
select select ""pending""
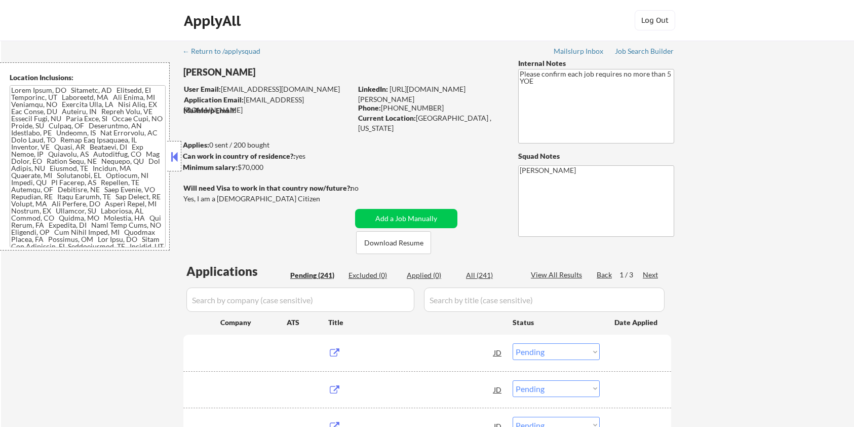
select select ""pending""
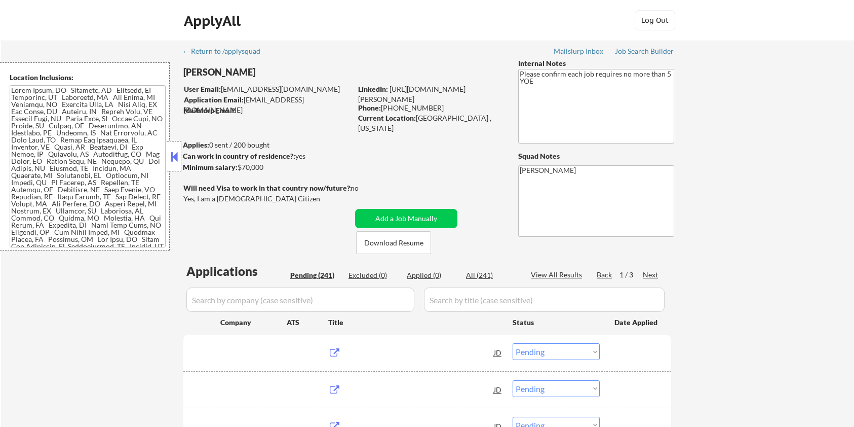
select select ""pending""
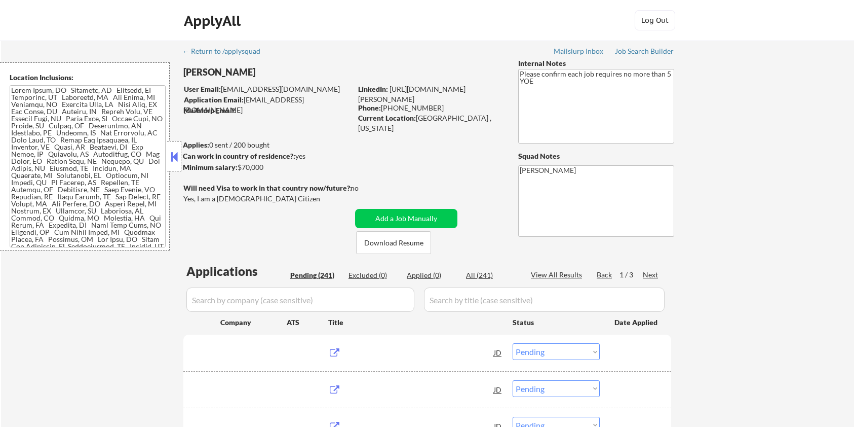
select select ""pending""
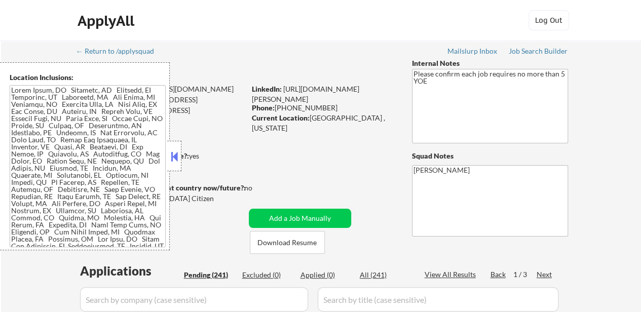
click at [173, 159] on button at bounding box center [174, 156] width 11 height 15
